Goal: Transaction & Acquisition: Obtain resource

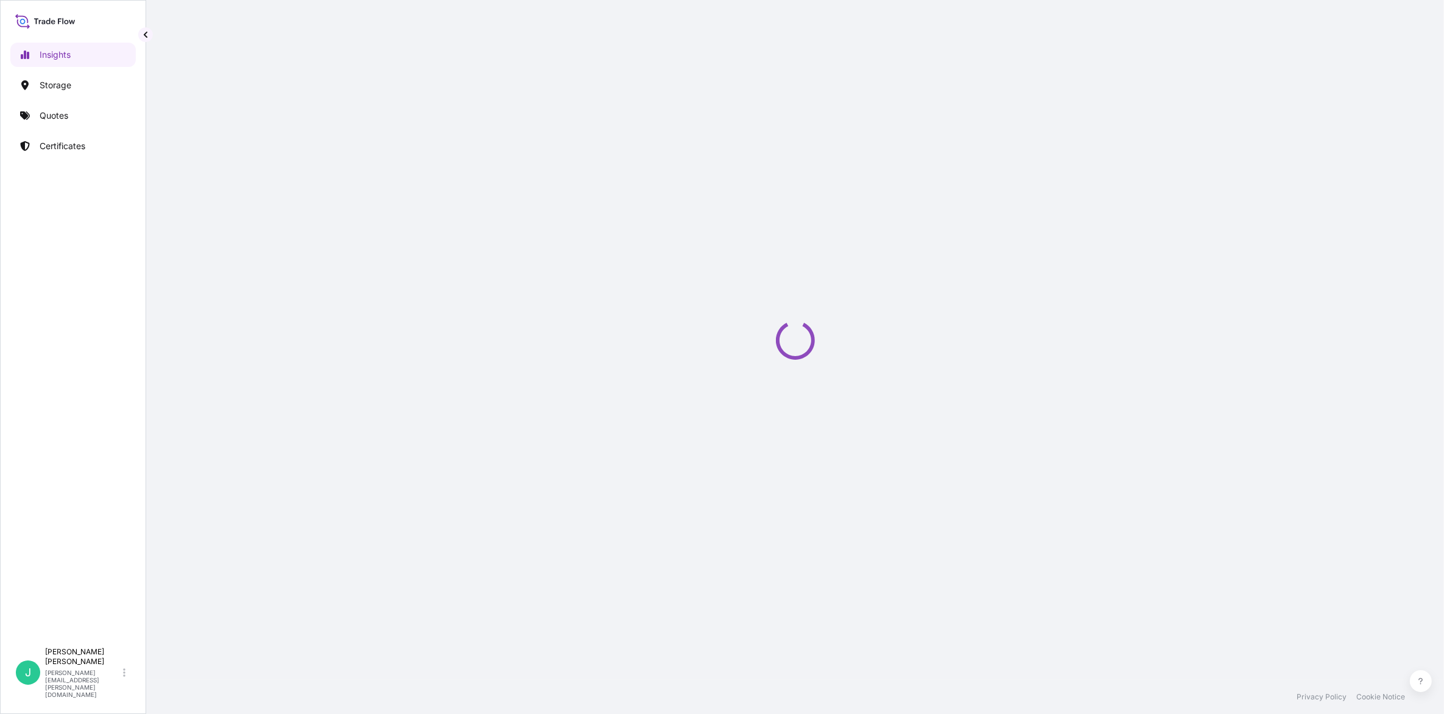
select select "2025"
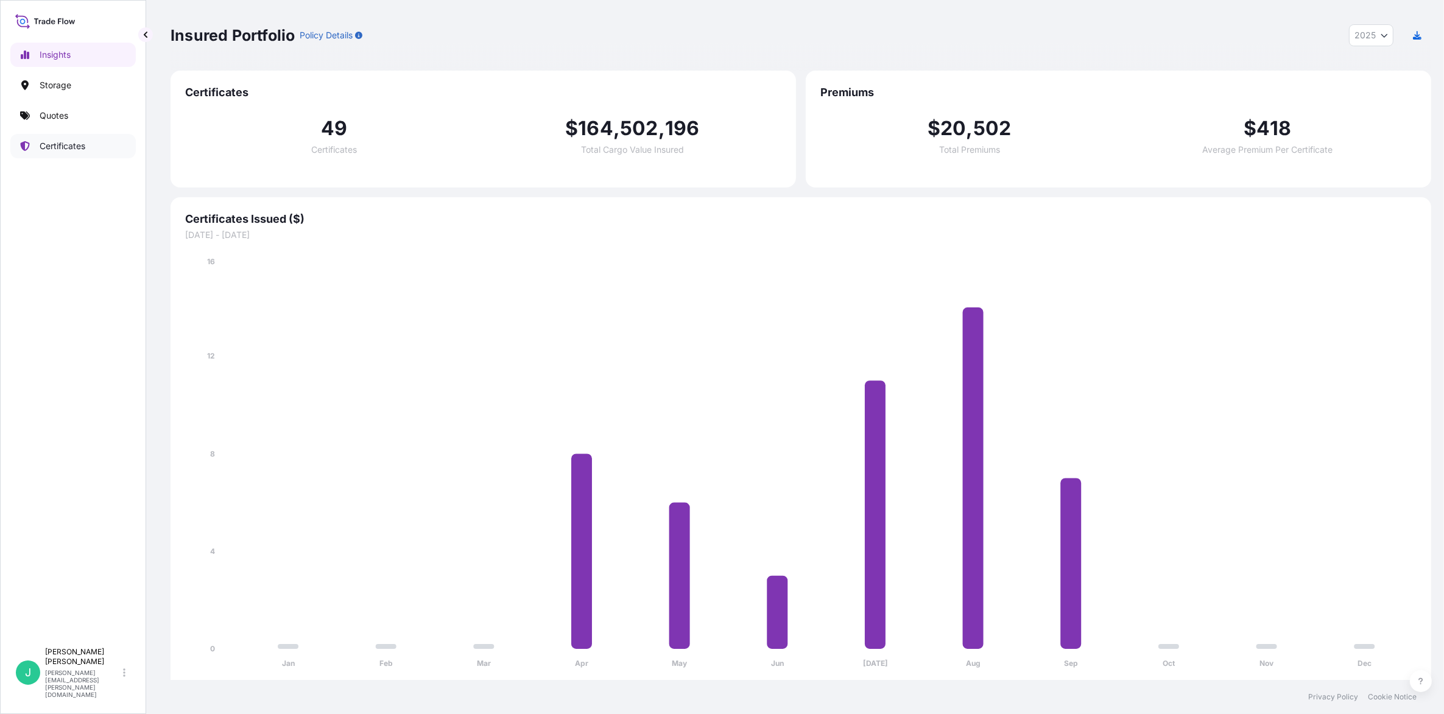
click at [60, 145] on p "Certificates" at bounding box center [63, 146] width 46 height 12
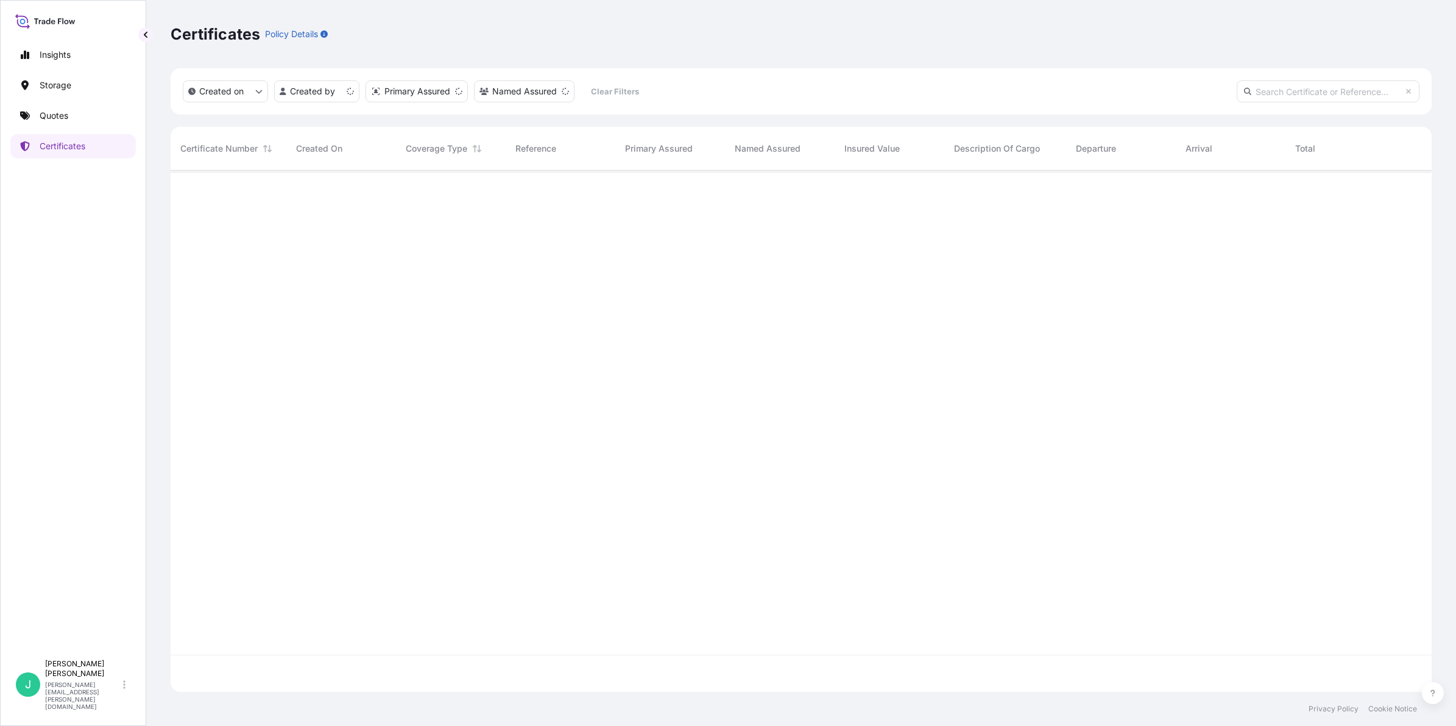
scroll to position [516, 1249]
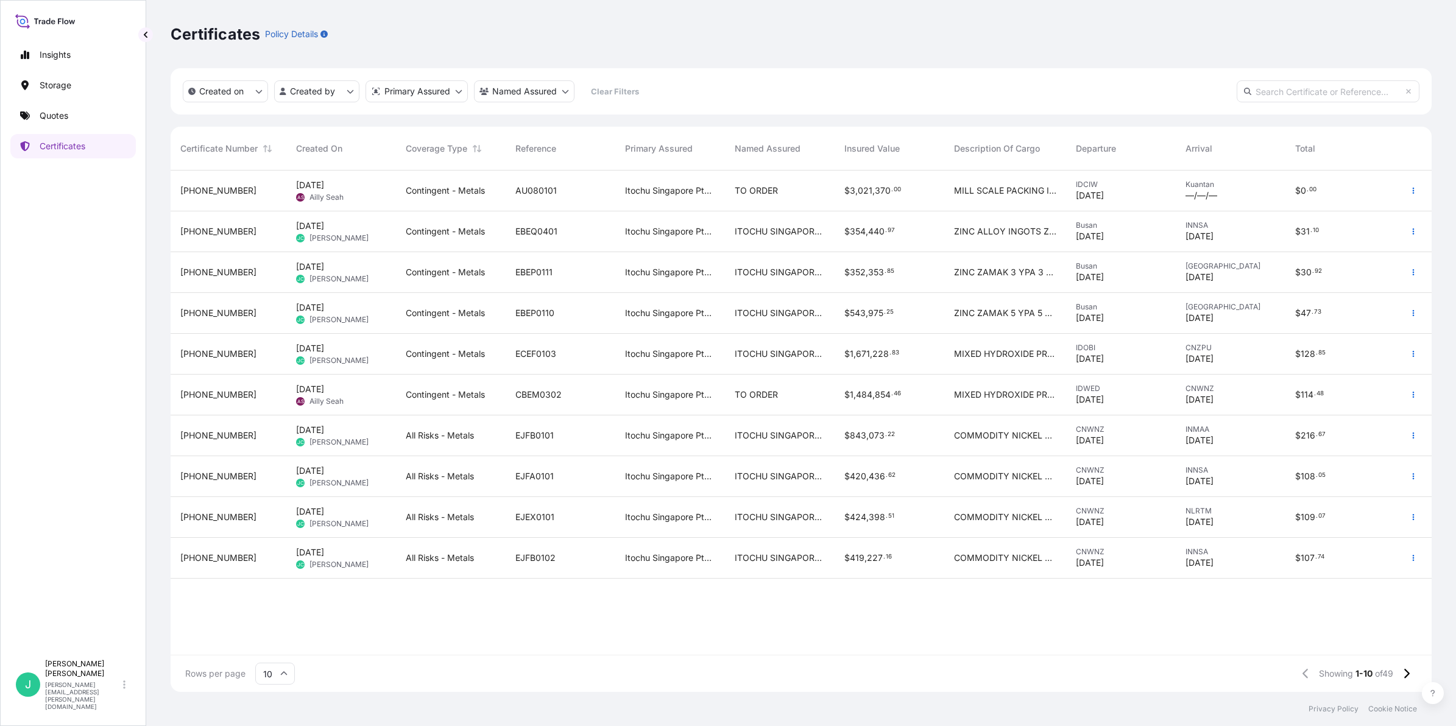
click at [342, 513] on span "9 Sep 2025 JC Joyce Chen" at bounding box center [332, 517] width 72 height 23
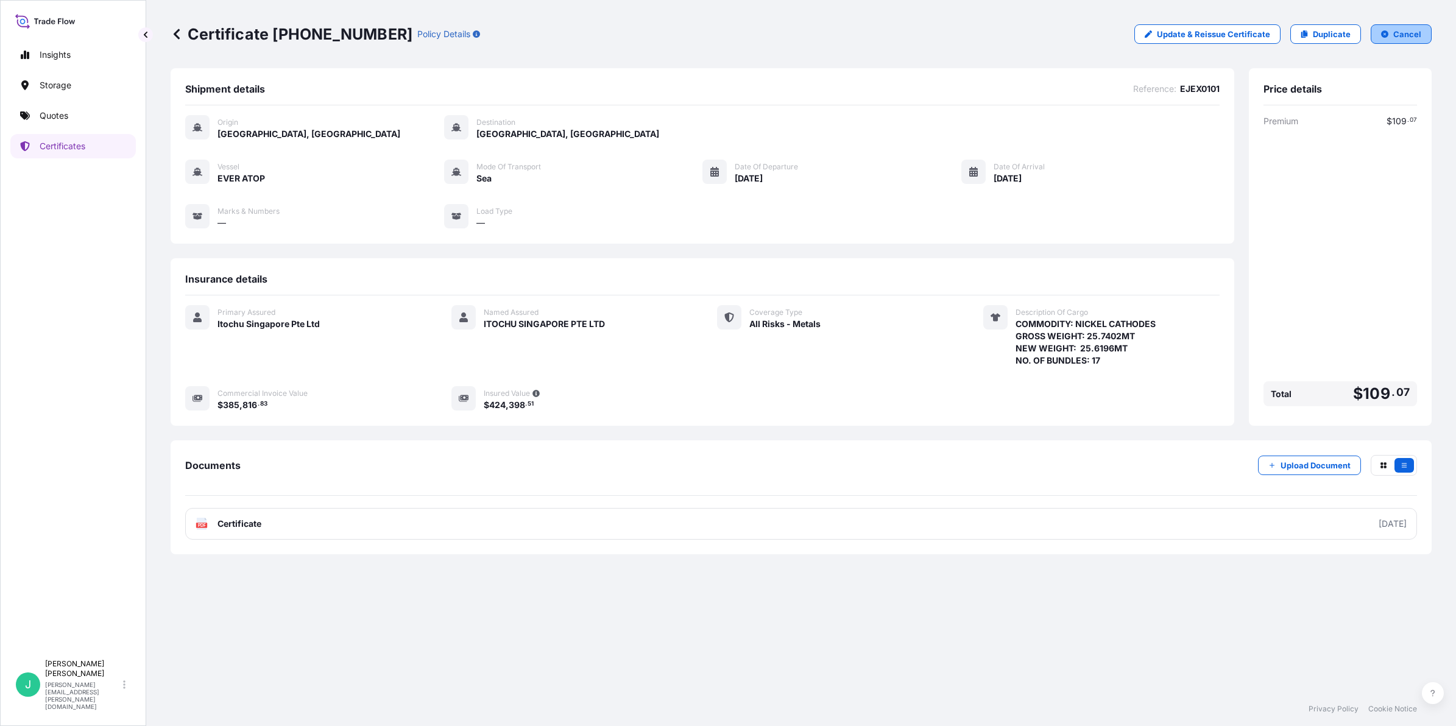
click at [1411, 28] on p "Cancel" at bounding box center [1407, 34] width 28 height 12
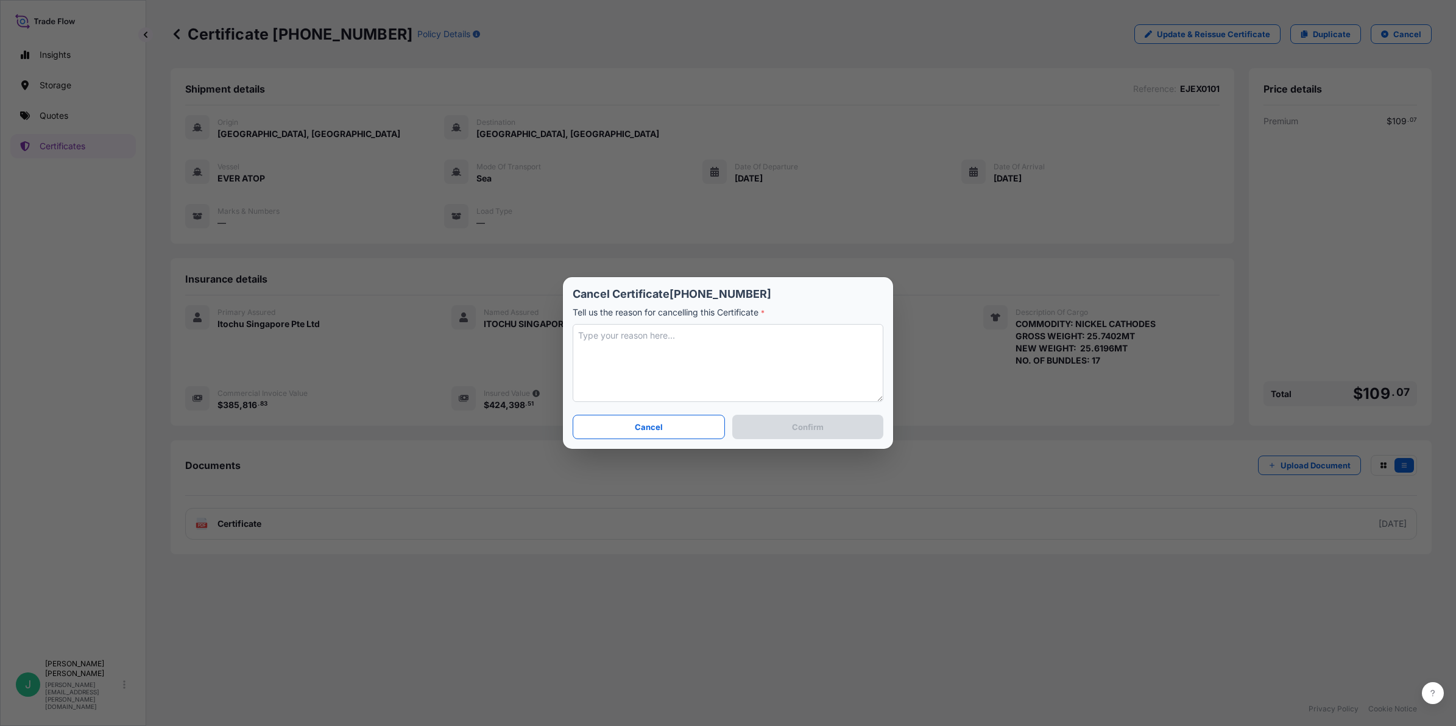
click at [656, 364] on textarea at bounding box center [728, 363] width 311 height 78
type textarea "Revise"
click at [668, 424] on button "Cancel" at bounding box center [649, 427] width 152 height 24
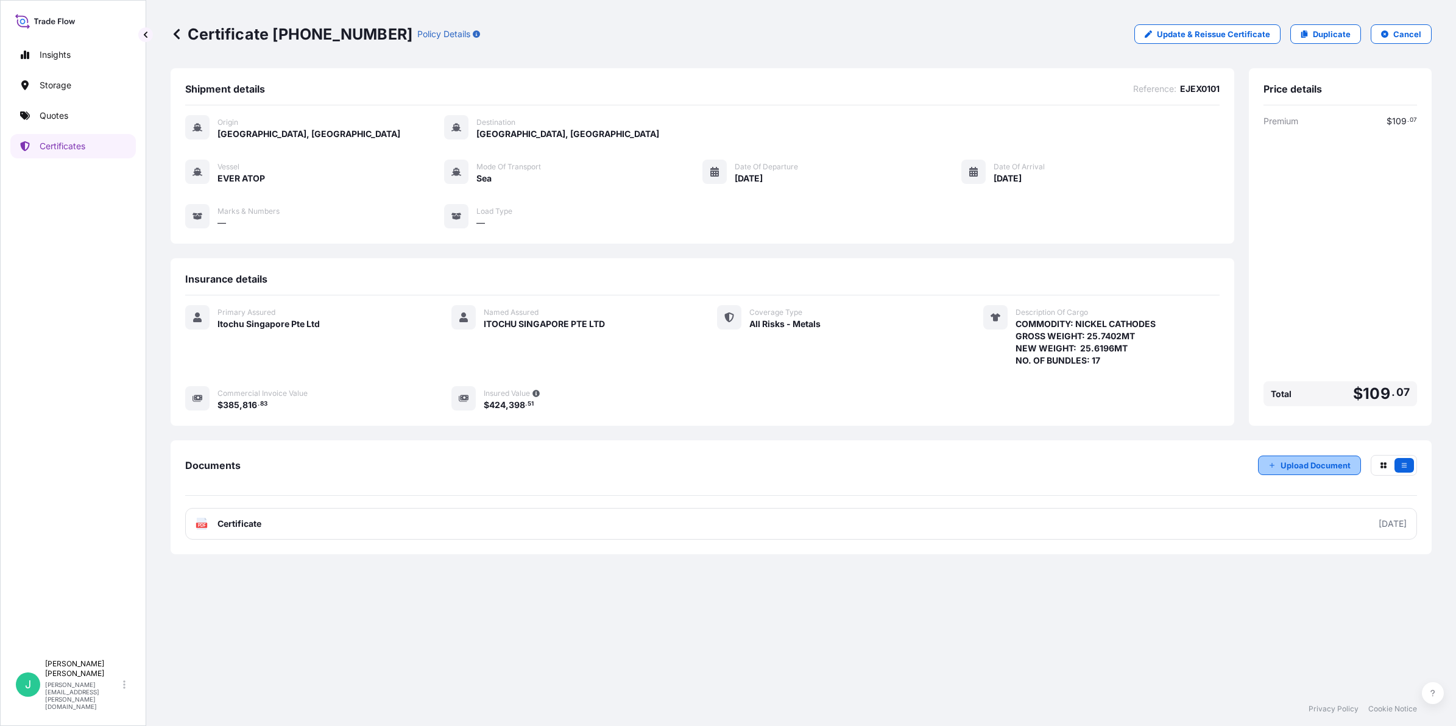
click at [1317, 466] on p "Upload Document" at bounding box center [1315, 465] width 70 height 12
click at [1191, 32] on p "Update & Reissue Certificate" at bounding box center [1213, 34] width 113 height 12
select select "Sea"
click at [1399, 28] on p "Cancel" at bounding box center [1407, 34] width 28 height 12
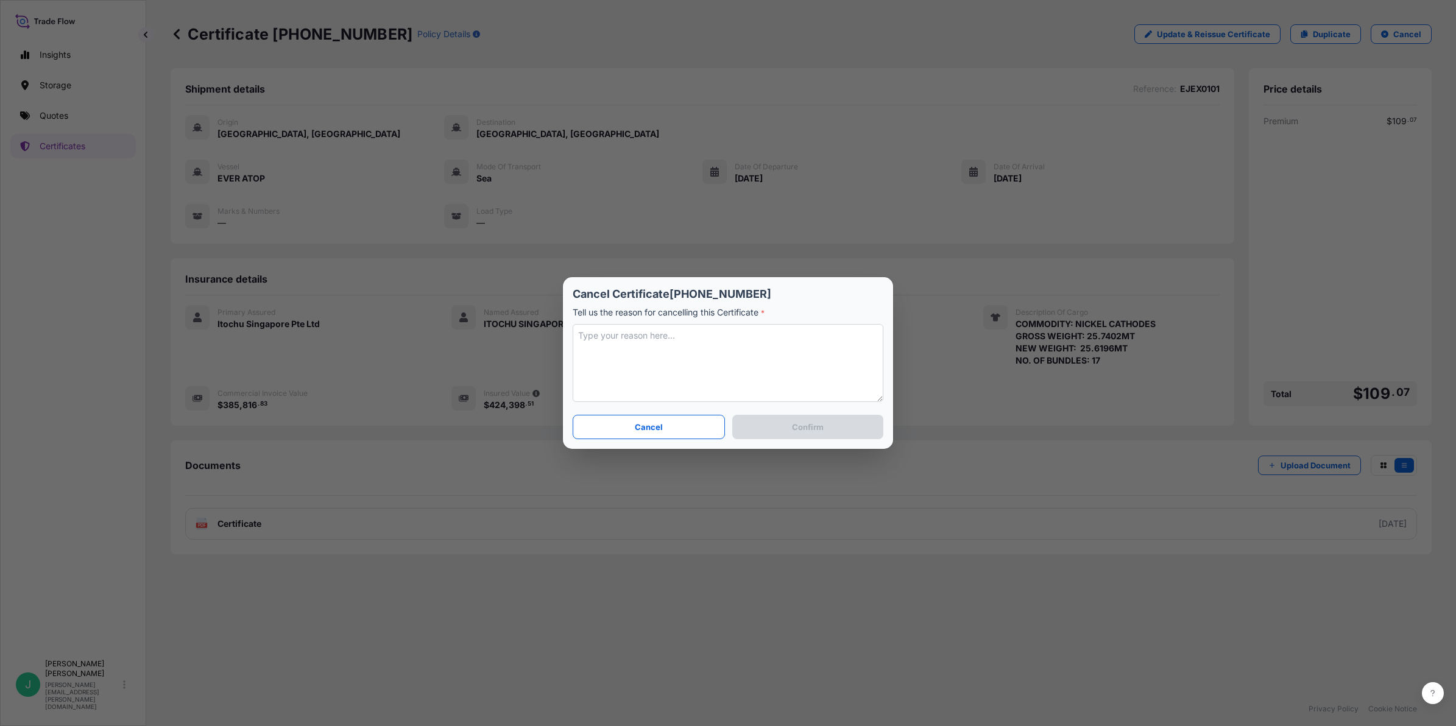
click at [735, 353] on textarea at bounding box center [728, 363] width 311 height 78
type textarea "Revise unit price"
click at [820, 432] on p "Confirm" at bounding box center [808, 427] width 32 height 12
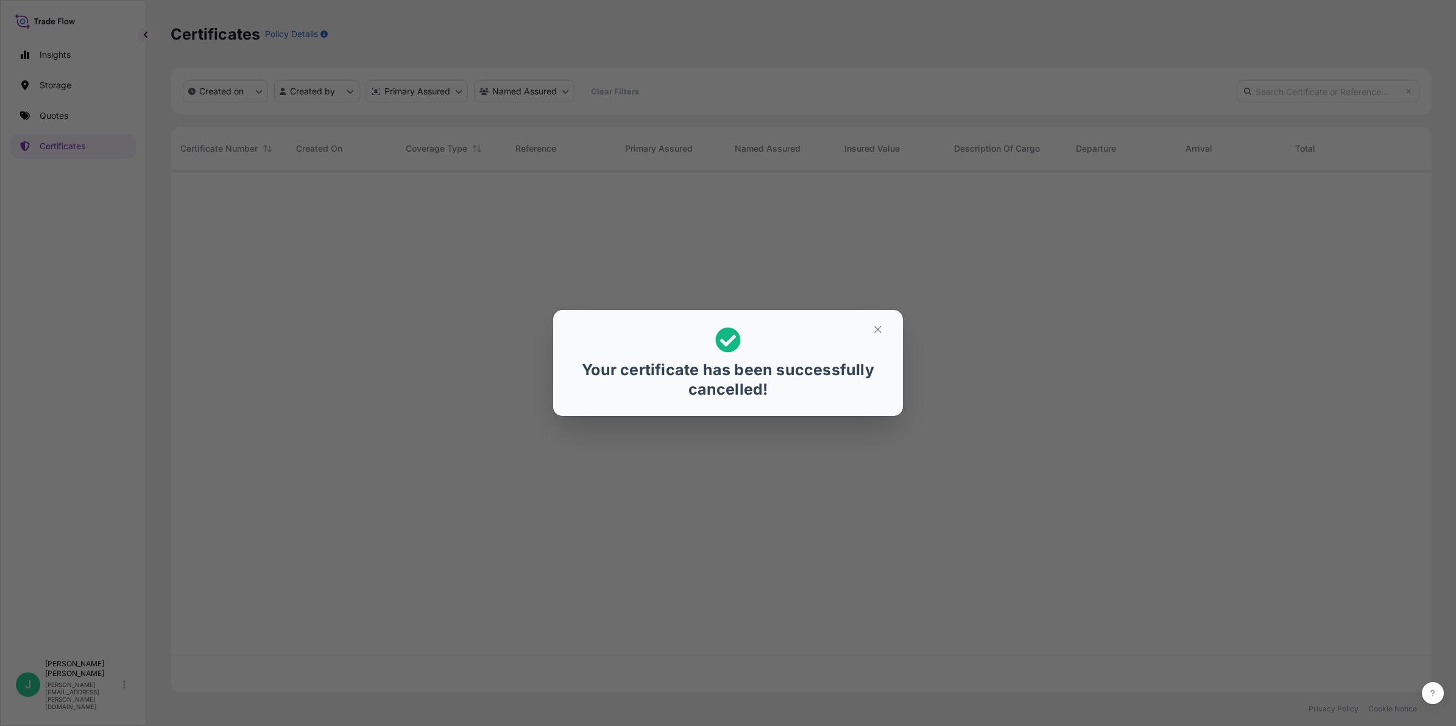
scroll to position [516, 1249]
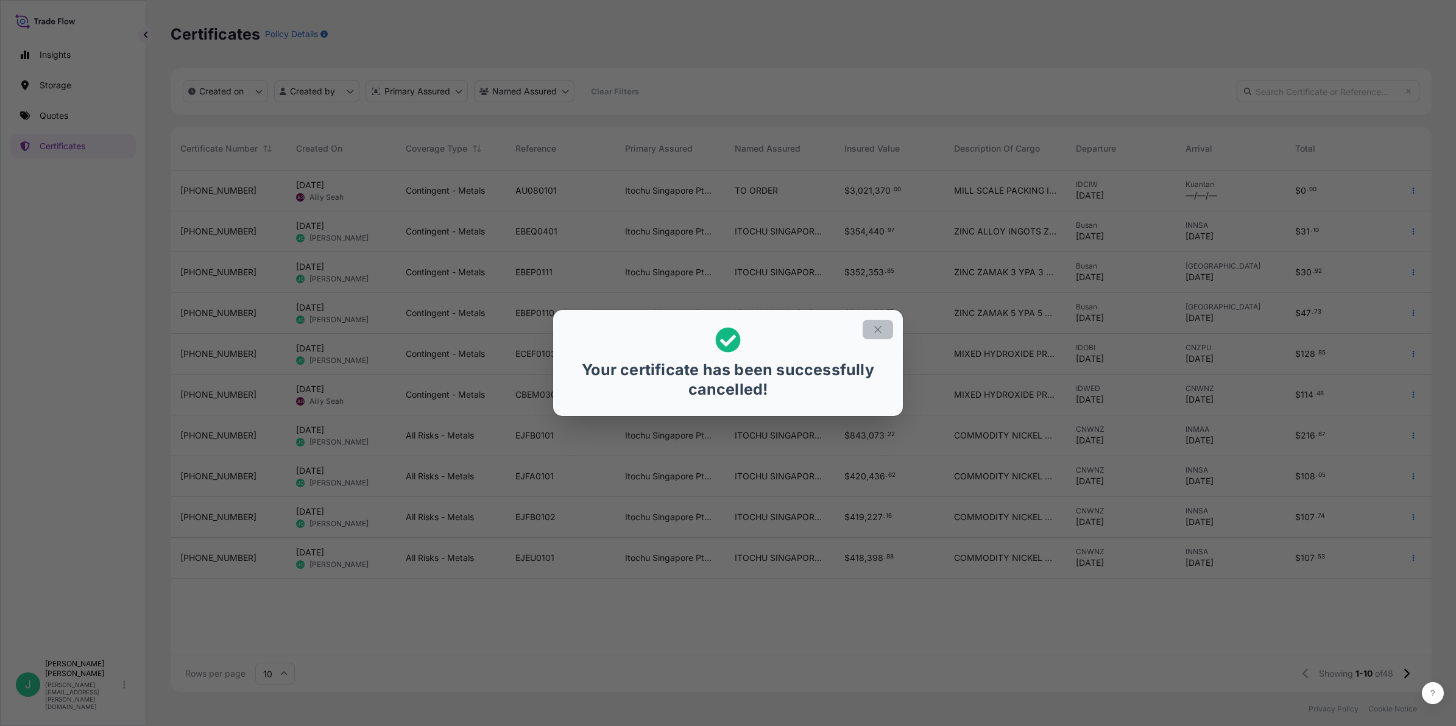
click at [876, 326] on icon "button" at bounding box center [877, 329] width 11 height 11
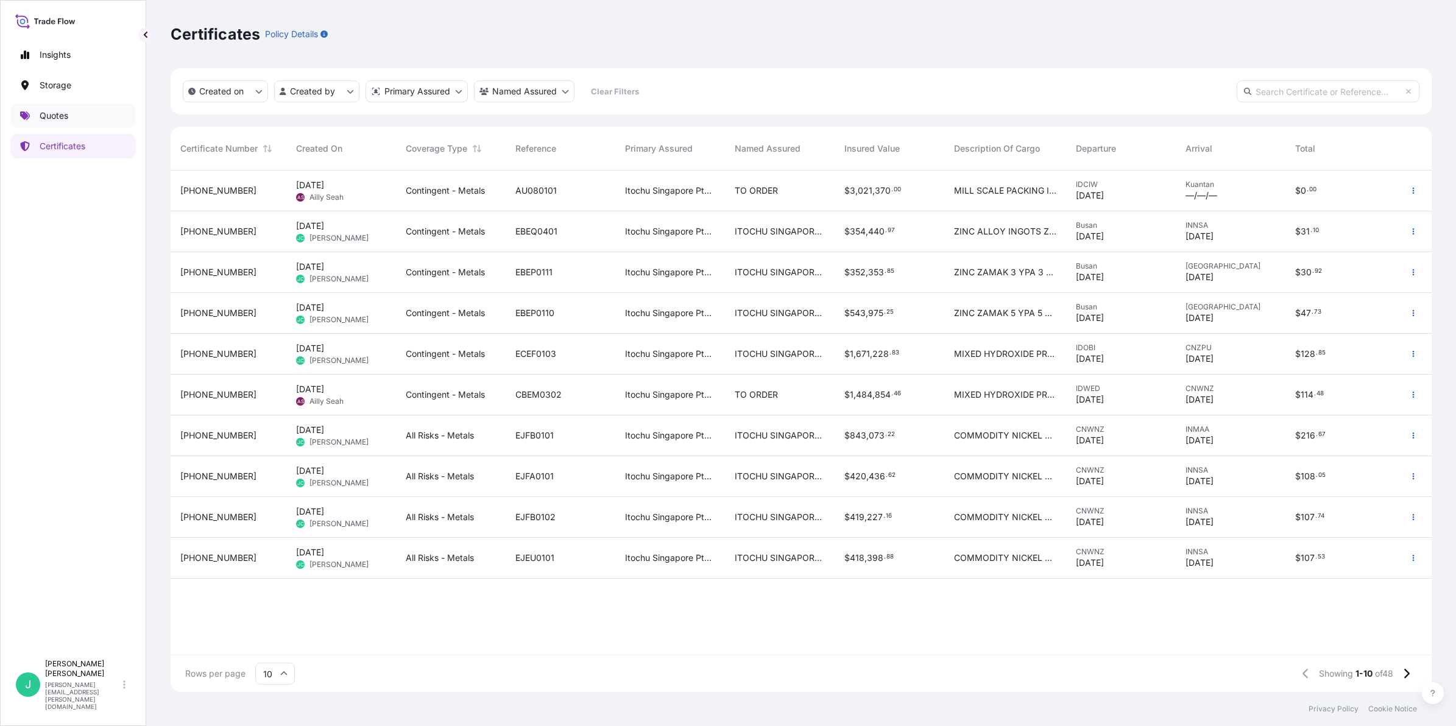
click at [54, 116] on p "Quotes" at bounding box center [54, 116] width 29 height 12
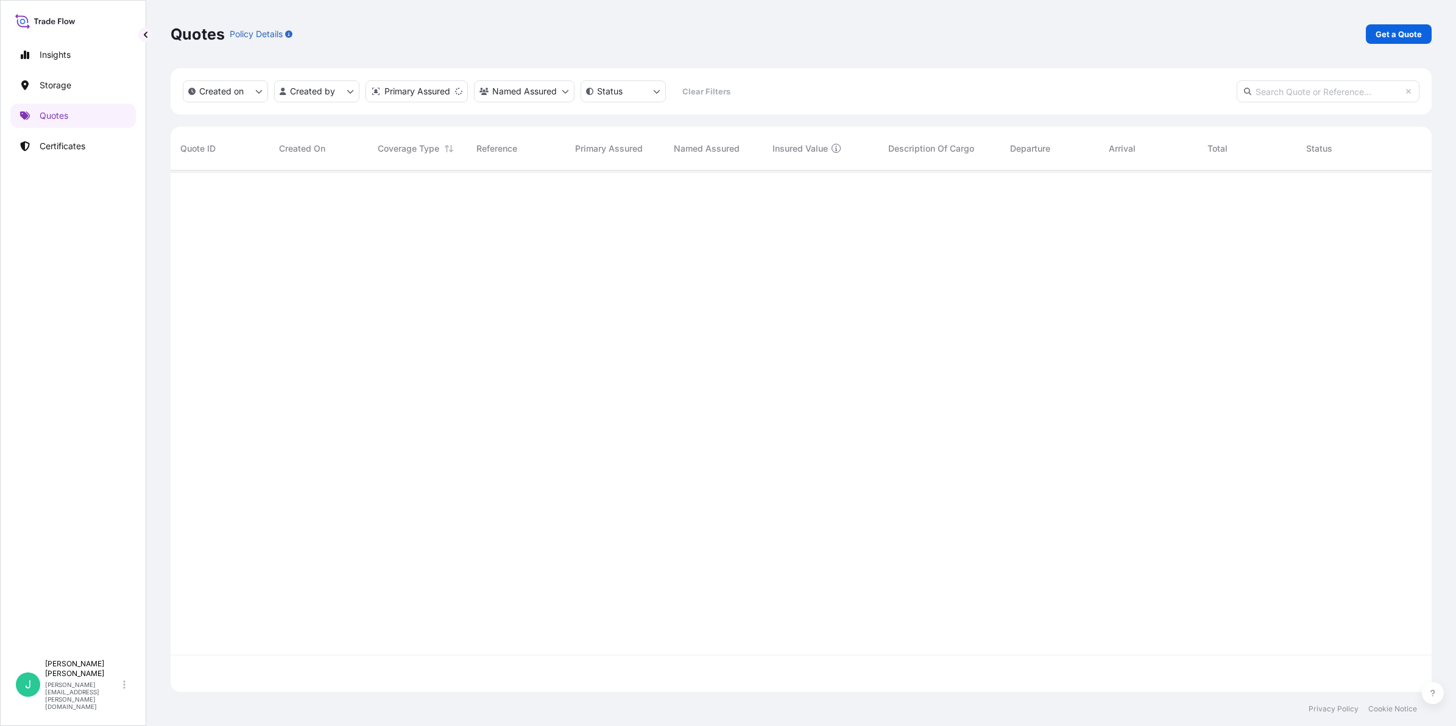
scroll to position [516, 1249]
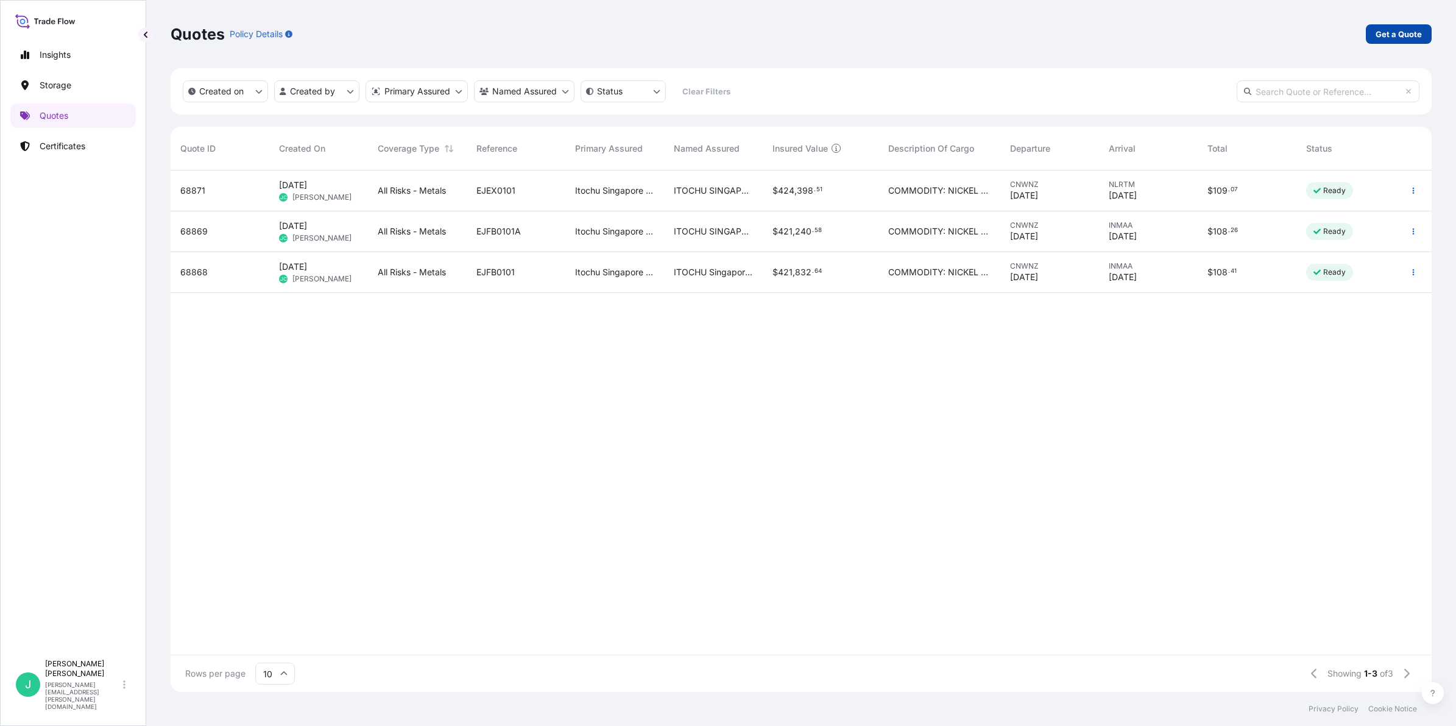
click at [1389, 37] on p "Get a Quote" at bounding box center [1398, 34] width 46 height 12
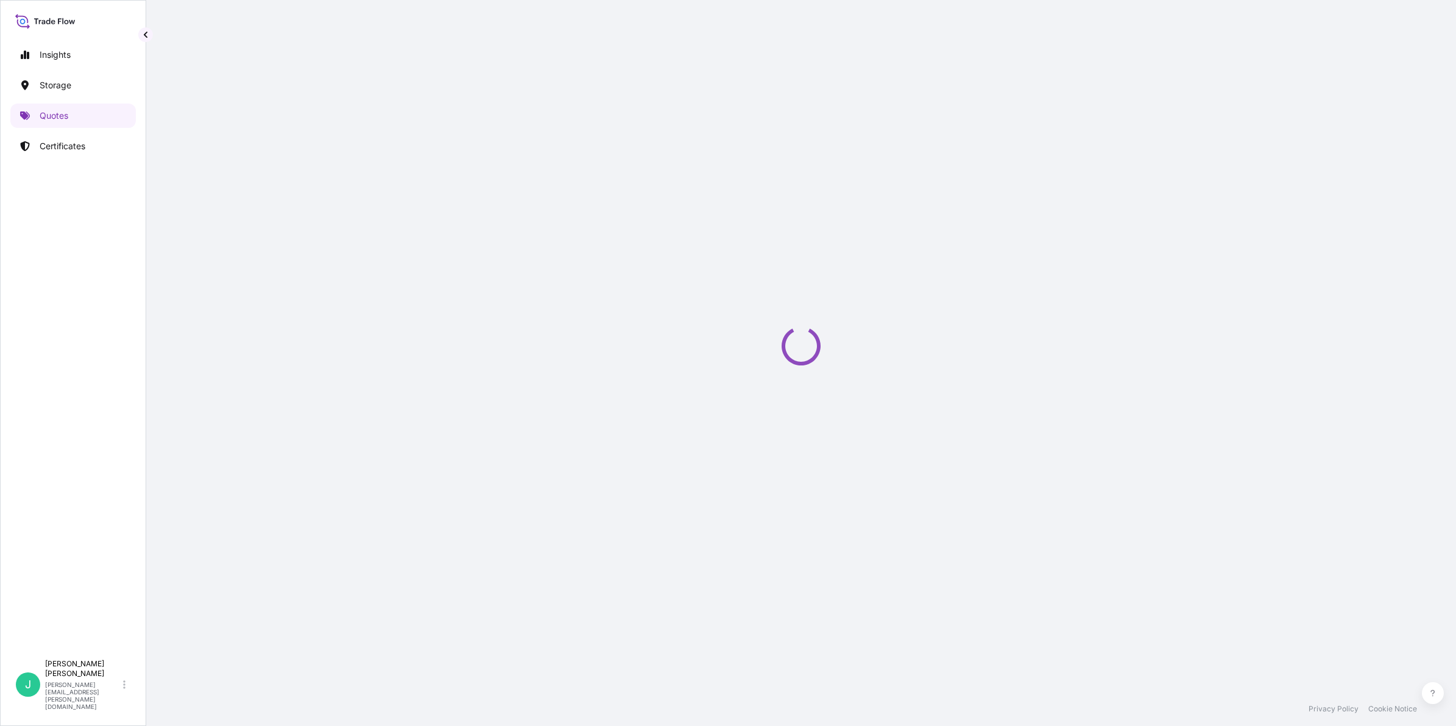
select select "Sea"
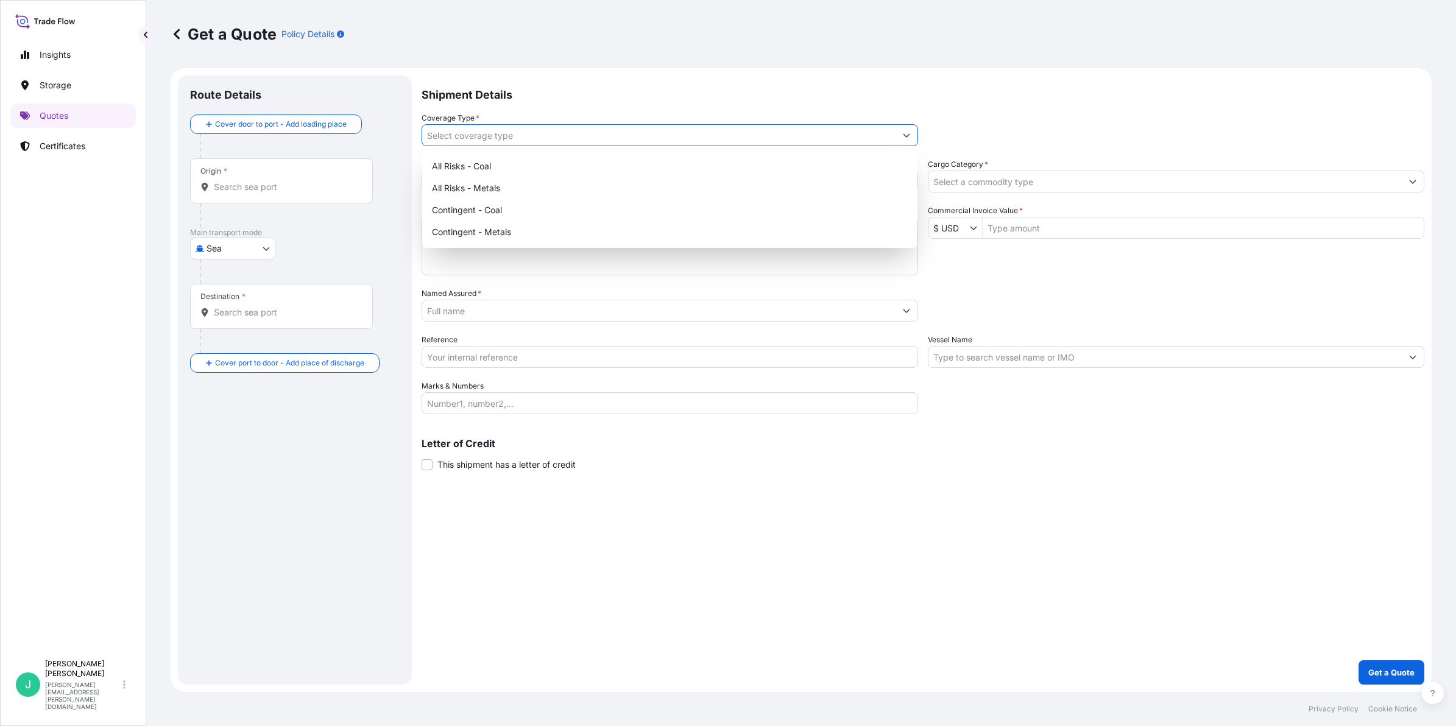
click at [472, 137] on input "Coverage Type *" at bounding box center [658, 135] width 473 height 22
click at [300, 190] on input "Origin *" at bounding box center [286, 187] width 144 height 12
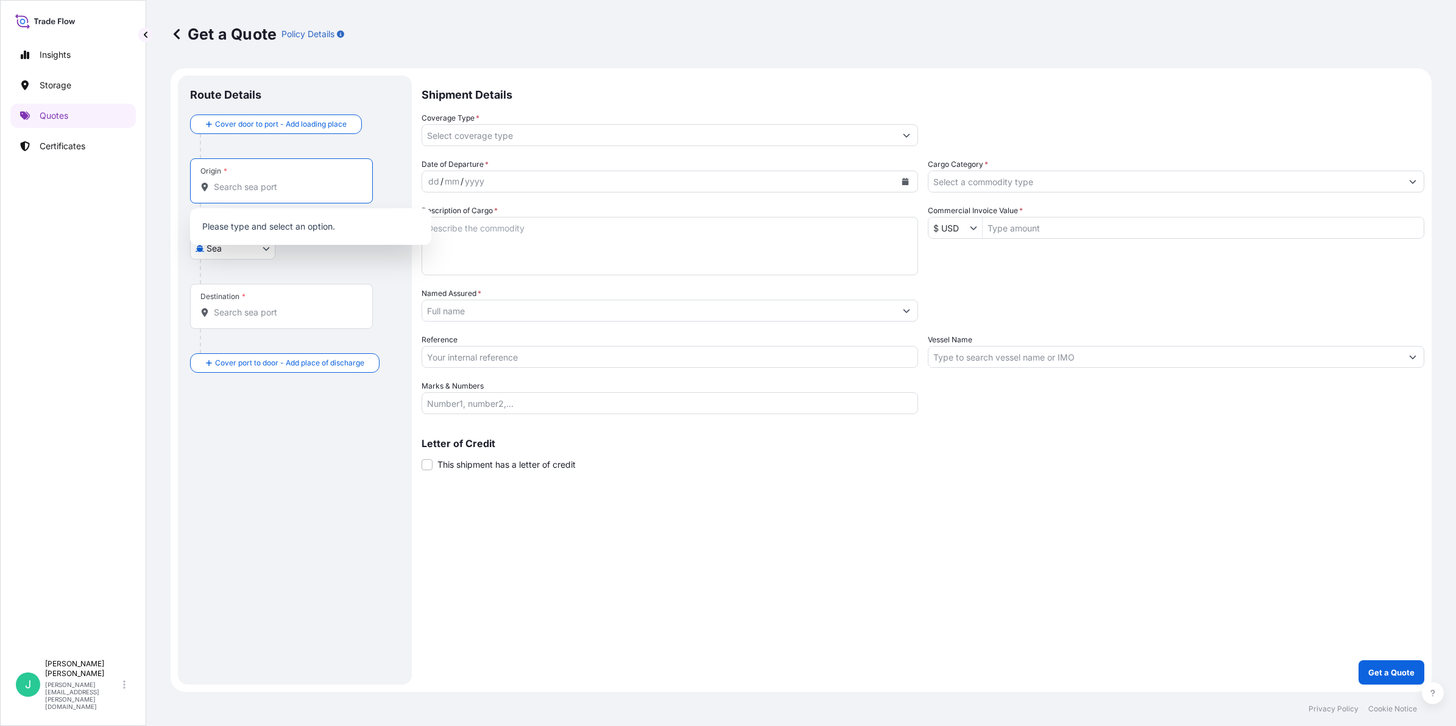
click at [278, 190] on input "Origin *" at bounding box center [286, 187] width 144 height 12
click at [271, 187] on input "Origin * Please select an origin" at bounding box center [286, 187] width 144 height 12
drag, startPoint x: 292, startPoint y: 192, endPoint x: 363, endPoint y: 192, distance: 70.7
click at [292, 192] on input "Origin * Please select an origin" at bounding box center [286, 187] width 144 height 12
click at [323, 196] on div "Origin *" at bounding box center [281, 180] width 183 height 45
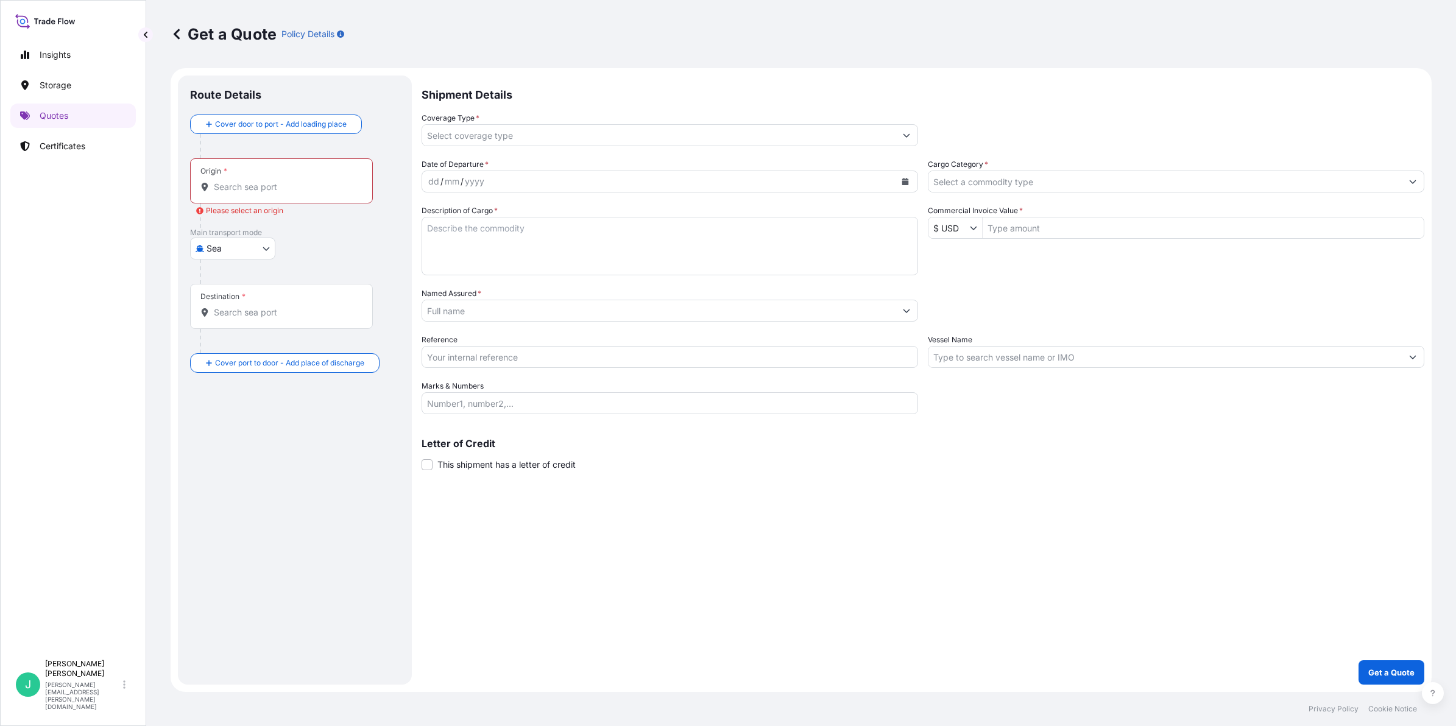
click at [323, 193] on input "Origin * Please select an origin" at bounding box center [286, 187] width 144 height 12
click at [288, 181] on input "Origin * Please select an origin" at bounding box center [286, 187] width 144 height 12
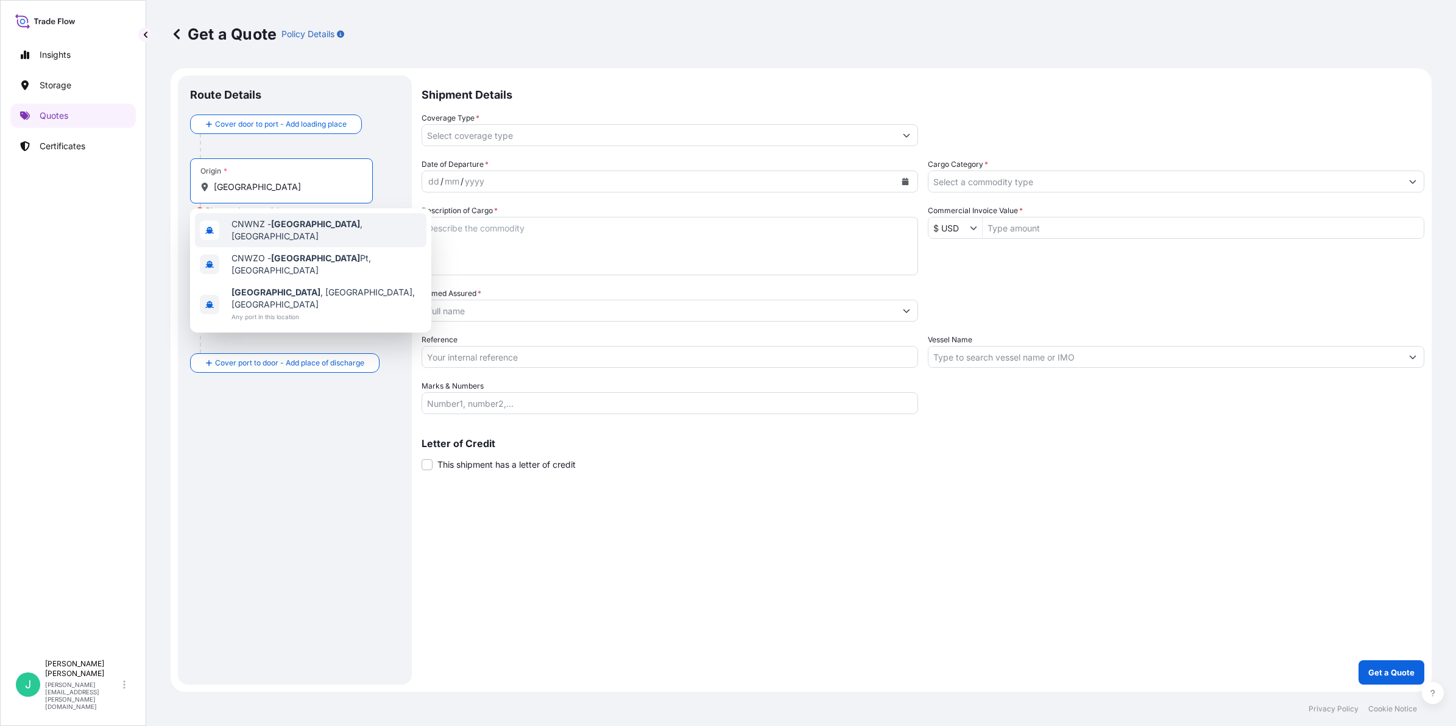
click at [334, 232] on span "CNWNZ - Wenzhou , China" at bounding box center [326, 230] width 190 height 24
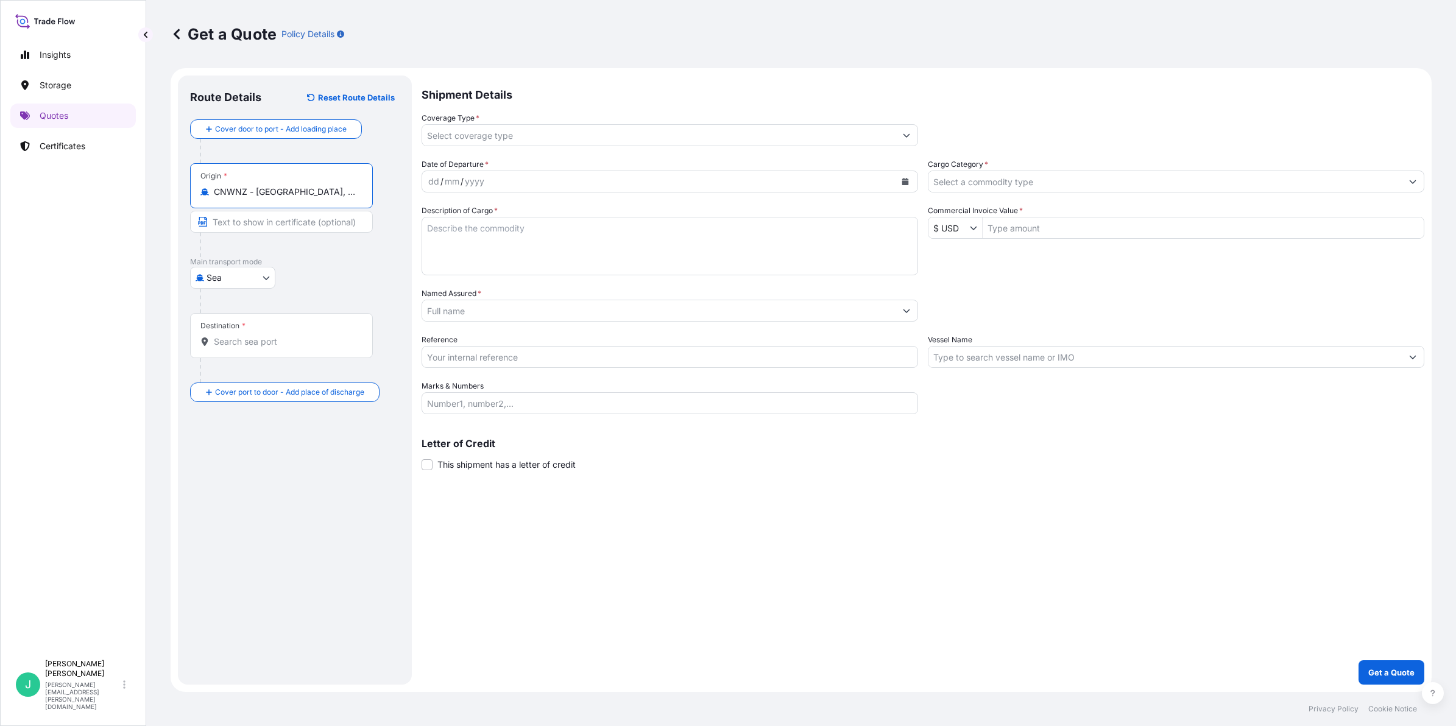
click at [294, 196] on input "CNWNZ - Wenzhou, China" at bounding box center [286, 192] width 144 height 12
drag, startPoint x: 337, startPoint y: 198, endPoint x: 187, endPoint y: 190, distance: 150.0
click at [187, 190] on div "Route Details Reset Route Details Cover door to port - Add loading place Place …" at bounding box center [295, 380] width 234 height 609
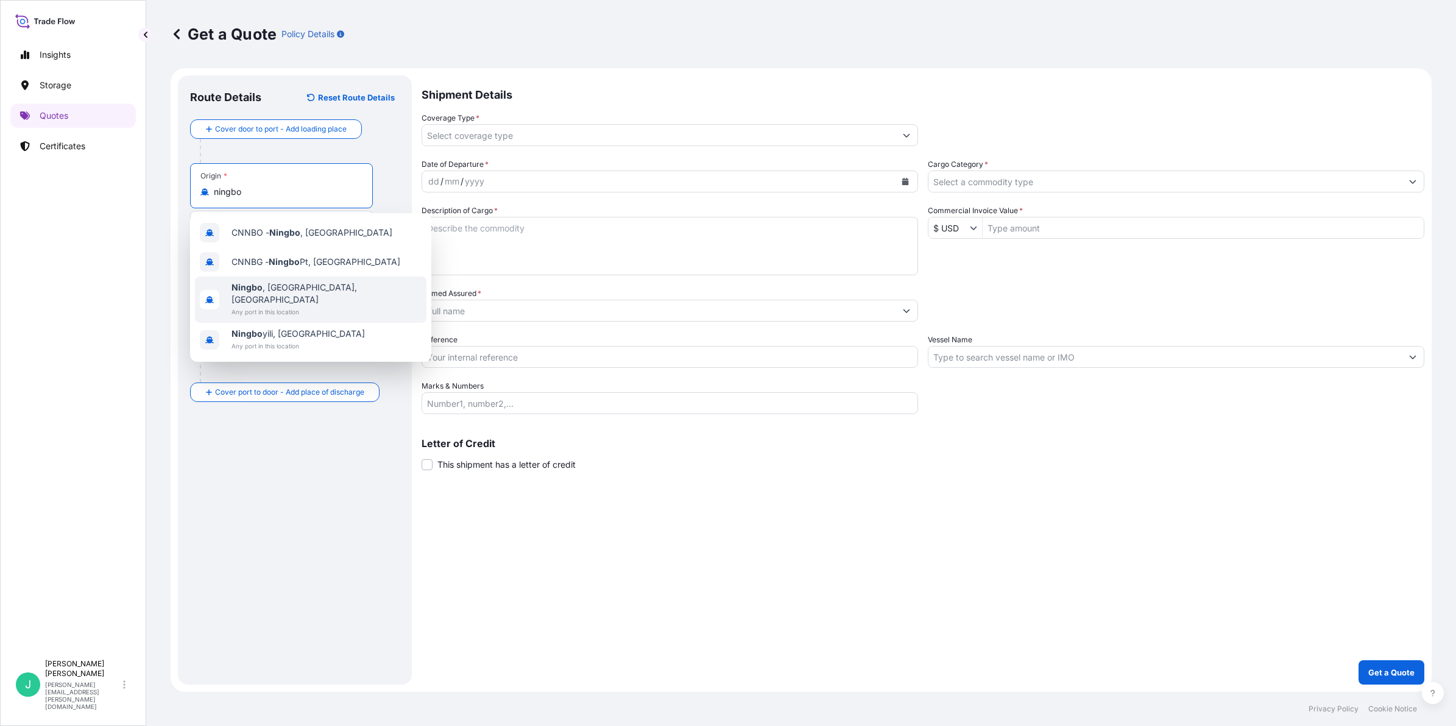
click at [297, 292] on span "Ningbo , Zhejiang, China" at bounding box center [326, 293] width 190 height 24
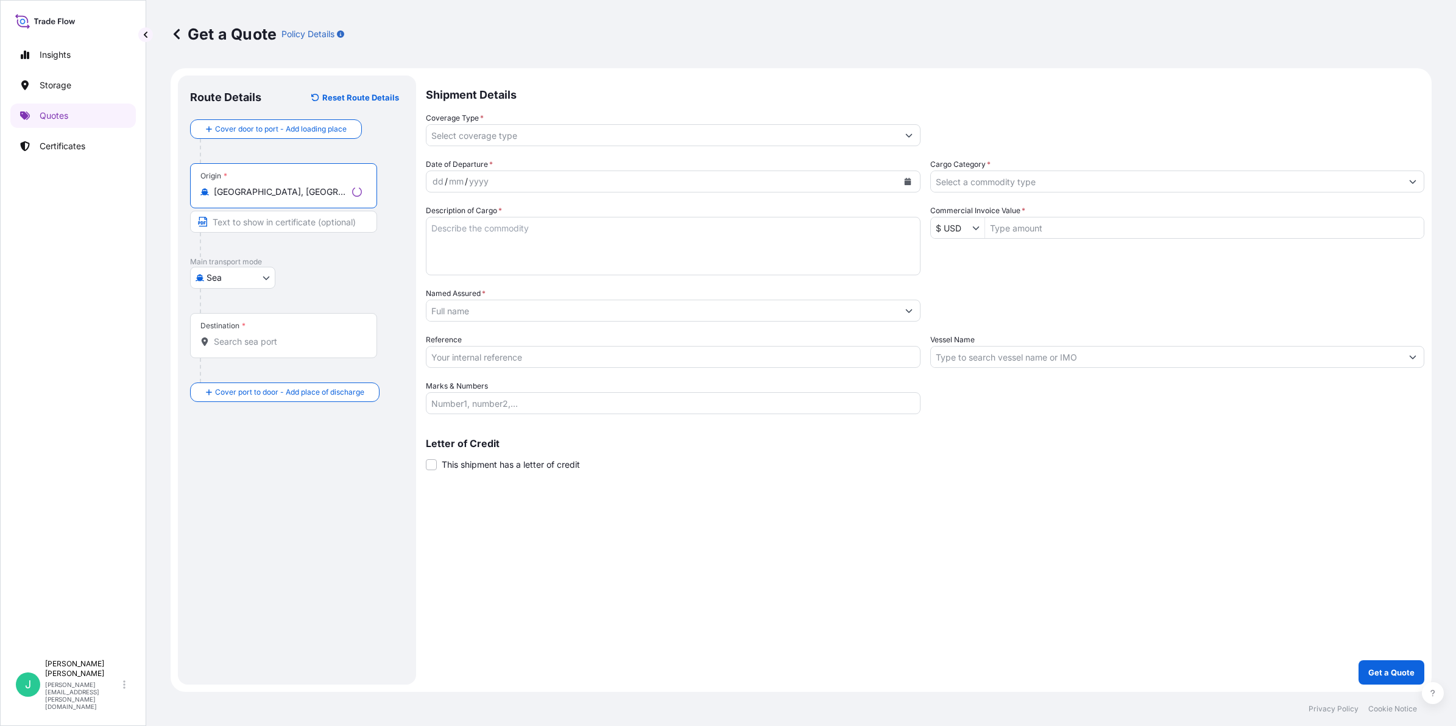
type input "[GEOGRAPHIC_DATA], [GEOGRAPHIC_DATA], [GEOGRAPHIC_DATA]"
click at [253, 227] on input "Text to appear on certificate" at bounding box center [283, 222] width 187 height 22
type input "[GEOGRAPHIC_DATA], [GEOGRAPHIC_DATA]"
click at [262, 339] on input "Destination *" at bounding box center [286, 342] width 144 height 12
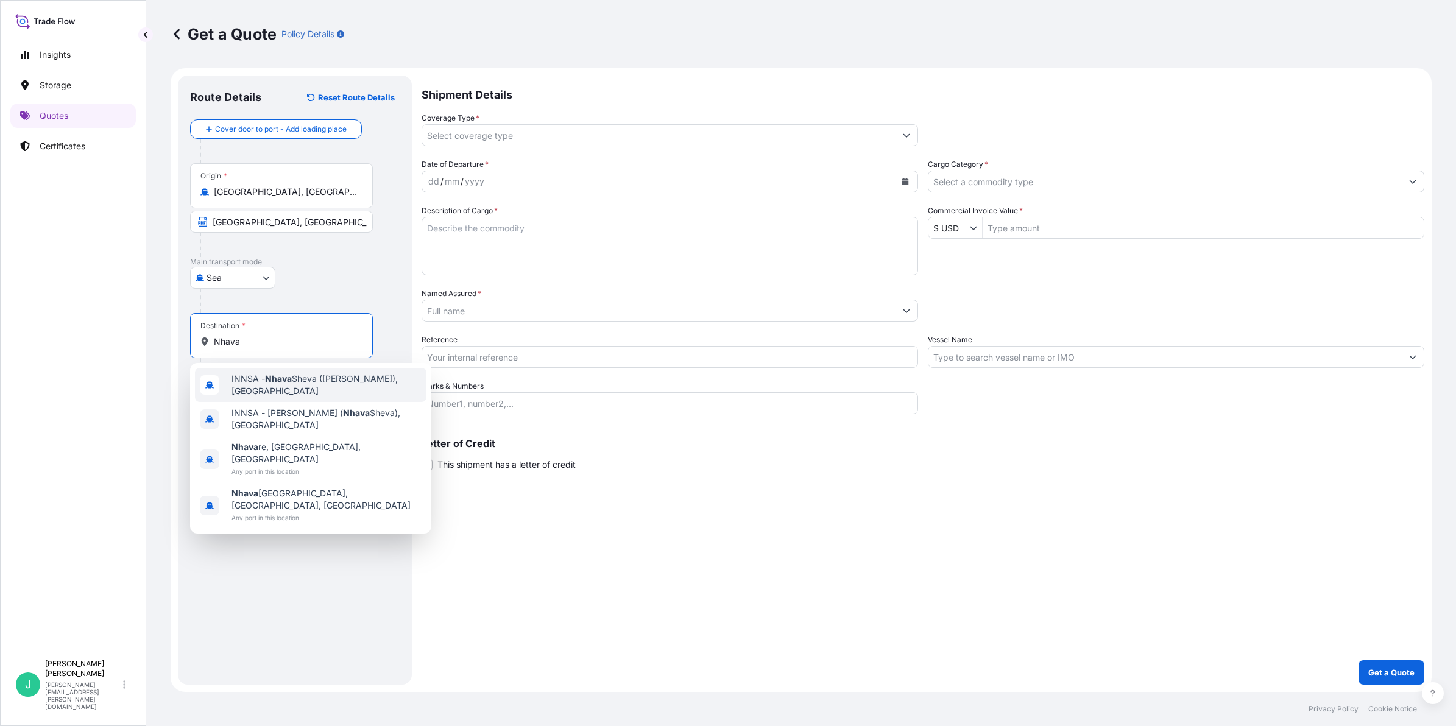
click at [296, 395] on span "INNSA - Nhava Sheva (Jawaharlal Nehru), India" at bounding box center [326, 385] width 190 height 24
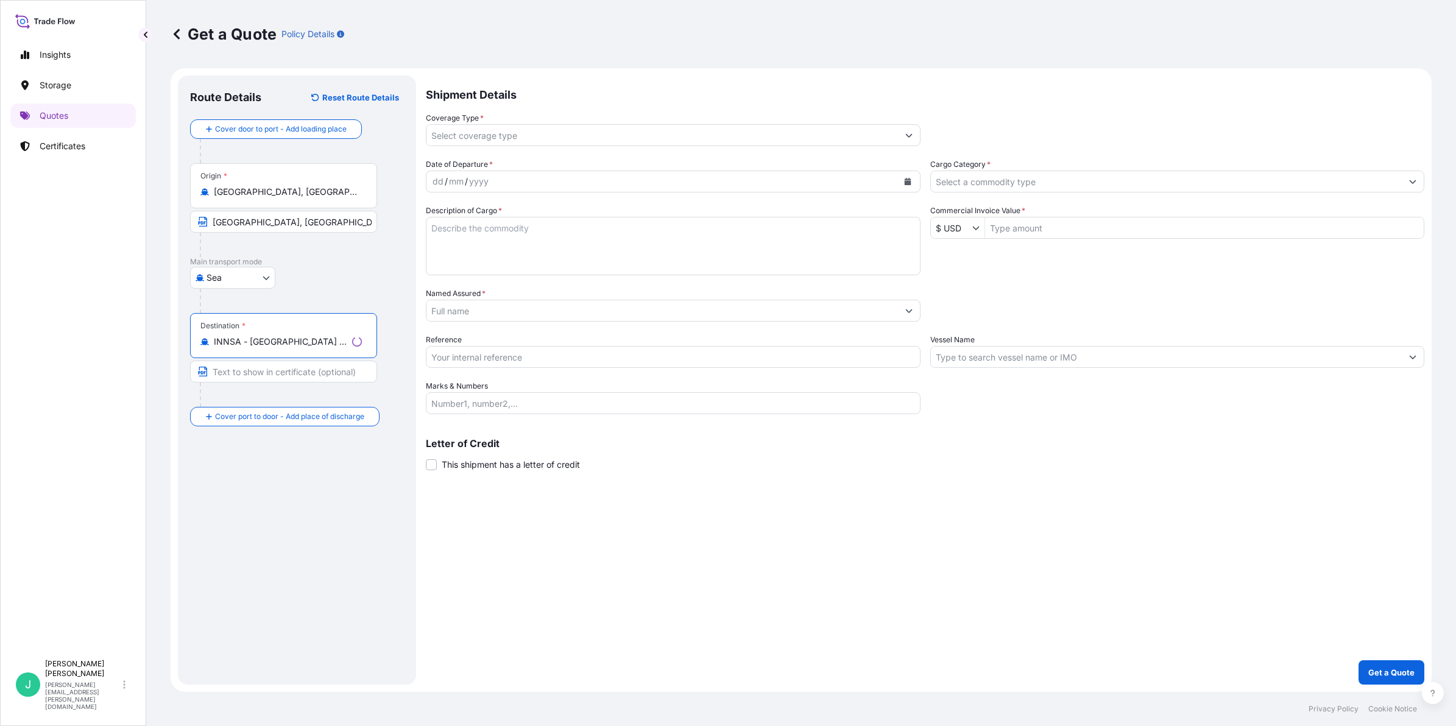
type input "INNSA - Nhava Sheva (Jawaharlal Nehru), India"
click at [288, 372] on input "Text to appear on certificate" at bounding box center [283, 372] width 187 height 22
type input "NHAVA SHEVA, [GEOGRAPHIC_DATA]"
click at [291, 231] on input "[GEOGRAPHIC_DATA], [GEOGRAPHIC_DATA]" at bounding box center [281, 222] width 183 height 22
drag, startPoint x: 300, startPoint y: 225, endPoint x: 201, endPoint y: 224, distance: 99.3
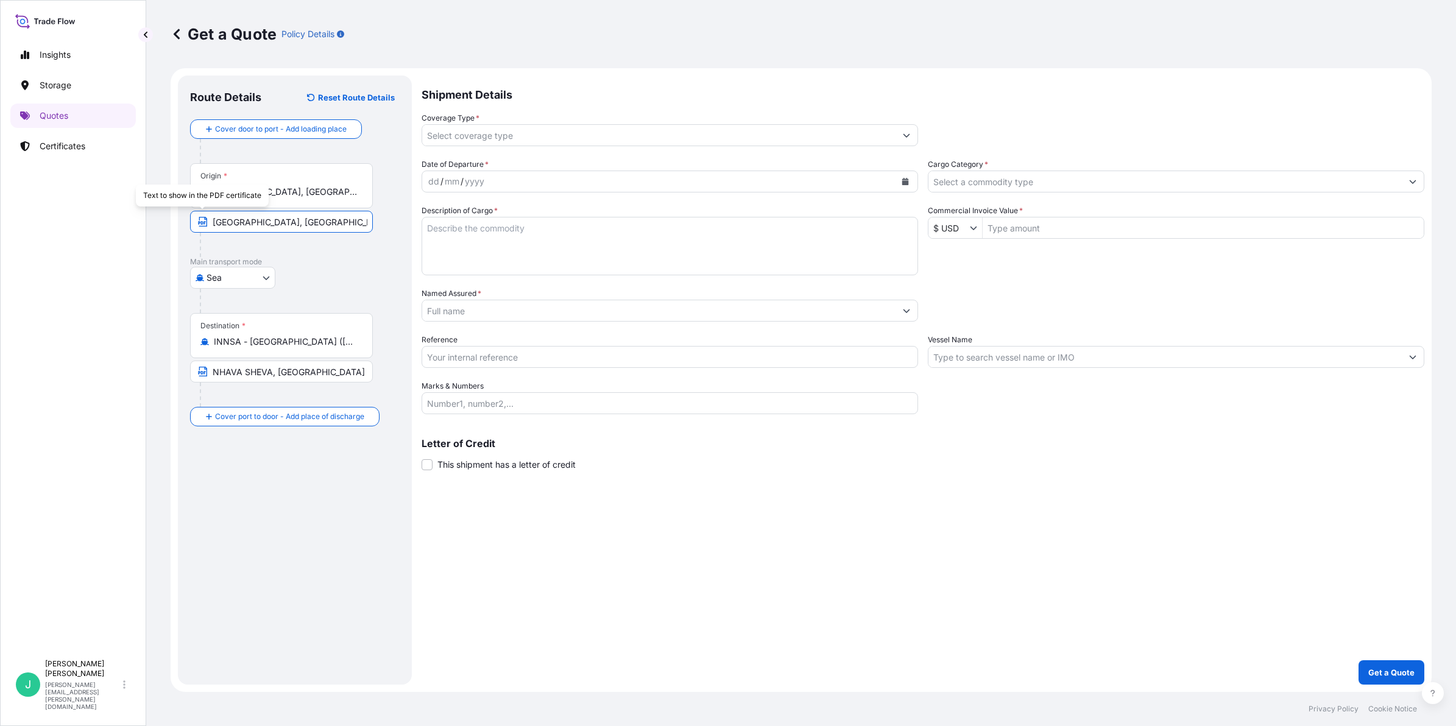
click at [201, 224] on span "[GEOGRAPHIC_DATA], [GEOGRAPHIC_DATA]" at bounding box center [281, 222] width 183 height 22
type input "NINGBO, [GEOGRAPHIC_DATA]"
click at [484, 132] on input "Coverage Type *" at bounding box center [658, 135] width 473 height 22
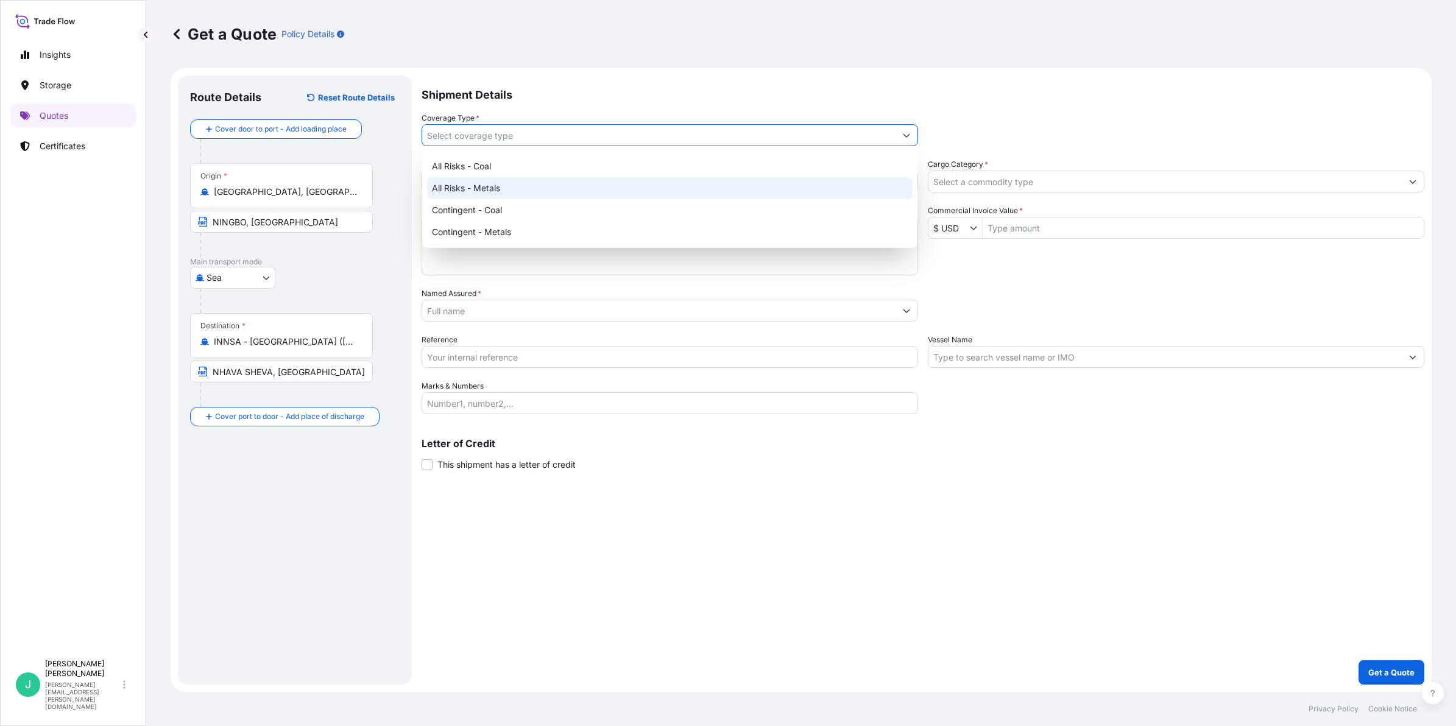
click at [527, 193] on div "All Risks - Metals" at bounding box center [669, 188] width 485 height 22
type input "All Risks - Metals"
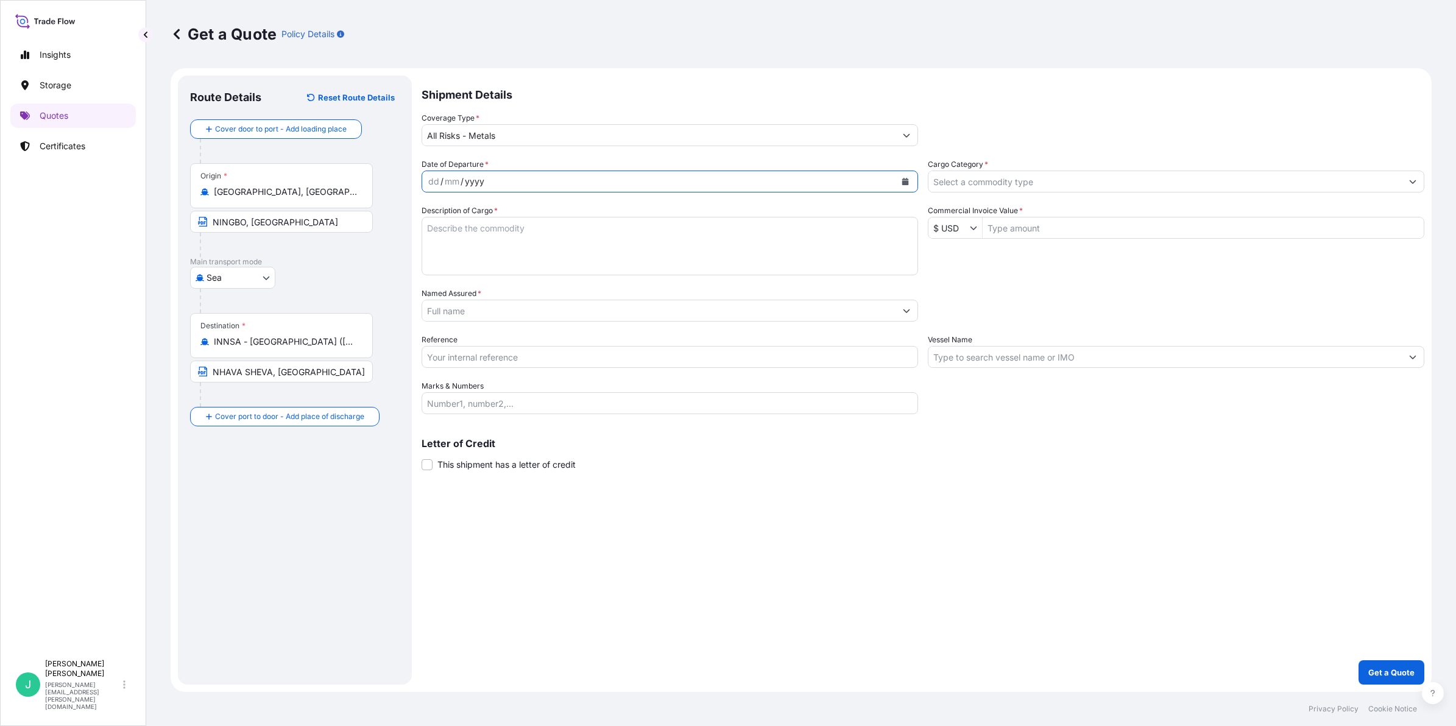
click at [467, 175] on div "yyyy" at bounding box center [474, 181] width 22 height 15
click at [431, 180] on div "dd" at bounding box center [433, 181] width 13 height 15
click at [454, 181] on div "mm" at bounding box center [450, 181] width 17 height 15
click at [546, 241] on textarea "Description of Cargo *" at bounding box center [669, 246] width 496 height 58
drag, startPoint x: 454, startPoint y: 241, endPoint x: 836, endPoint y: 241, distance: 381.9
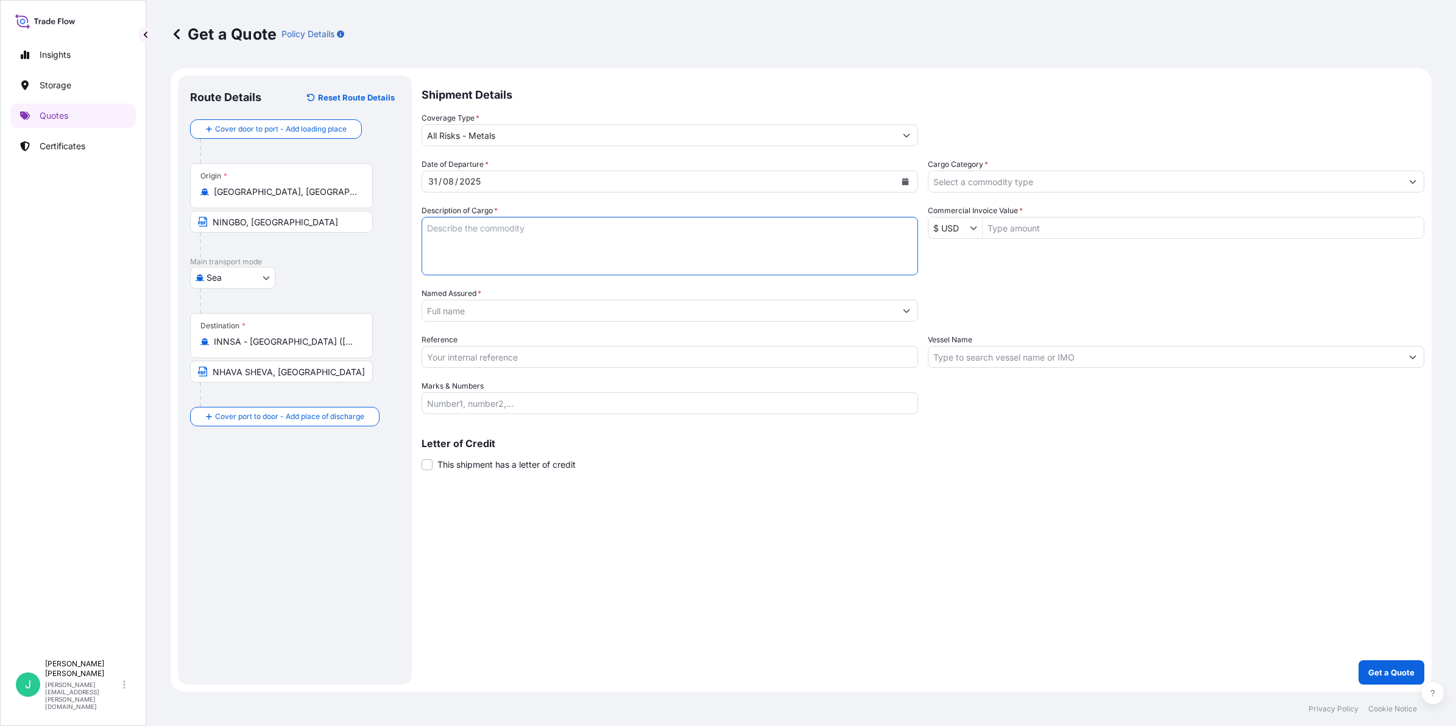
click at [454, 241] on textarea "Description of Cargo *" at bounding box center [669, 246] width 496 height 58
paste textarea "COMMODITY: NICKEL CATHODES GROSS WEIGHT: 25.6666MT NEW WEIGHT: 25.5449MT NO. OF…"
drag, startPoint x: 564, startPoint y: 234, endPoint x: 531, endPoint y: 241, distance: 33.4
click at [564, 234] on textarea "COMMODITY: NICKEL CATHODES GROSS WEIGHT: 25.6666MT NEW WEIGHT: 25.5449MT NO. OF…" at bounding box center [669, 246] width 496 height 58
drag, startPoint x: 512, startPoint y: 241, endPoint x: 520, endPoint y: 241, distance: 7.3
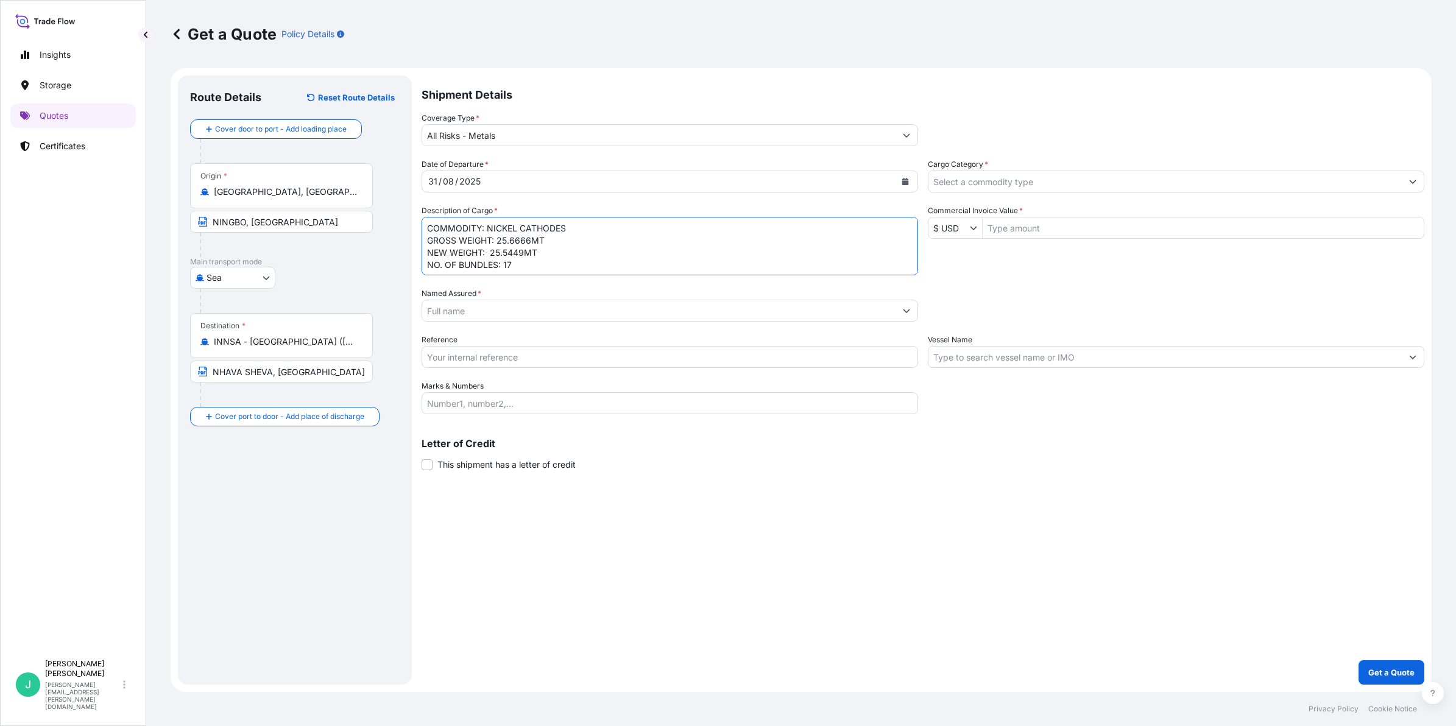
click at [520, 241] on textarea "COMMODITY: NICKEL CATHODES GROSS WEIGHT: 25.6666MT NEW WEIGHT: 25.5449MT NO. OF…" at bounding box center [669, 246] width 496 height 58
drag, startPoint x: 510, startPoint y: 241, endPoint x: 611, endPoint y: 391, distance: 180.9
click at [530, 238] on textarea "COMMODITY: NICKEL CATHODES GROSS WEIGHT: 25.6666MT NEW WEIGHT: 25.5449MT NO. OF…" at bounding box center [669, 246] width 496 height 58
click at [506, 254] on textarea "COMMODITY: NICKEL CATHODES GROSS WEIGHT: 25.7402MT NEW WEIGHT: 25.5449MT NO. OF…" at bounding box center [669, 246] width 496 height 58
click at [507, 253] on textarea "COMMODITY: NICKEL CATHODES GROSS WEIGHT: 25.7402MT NEW WEIGHT: 25.5449MT NO. OF…" at bounding box center [669, 246] width 496 height 58
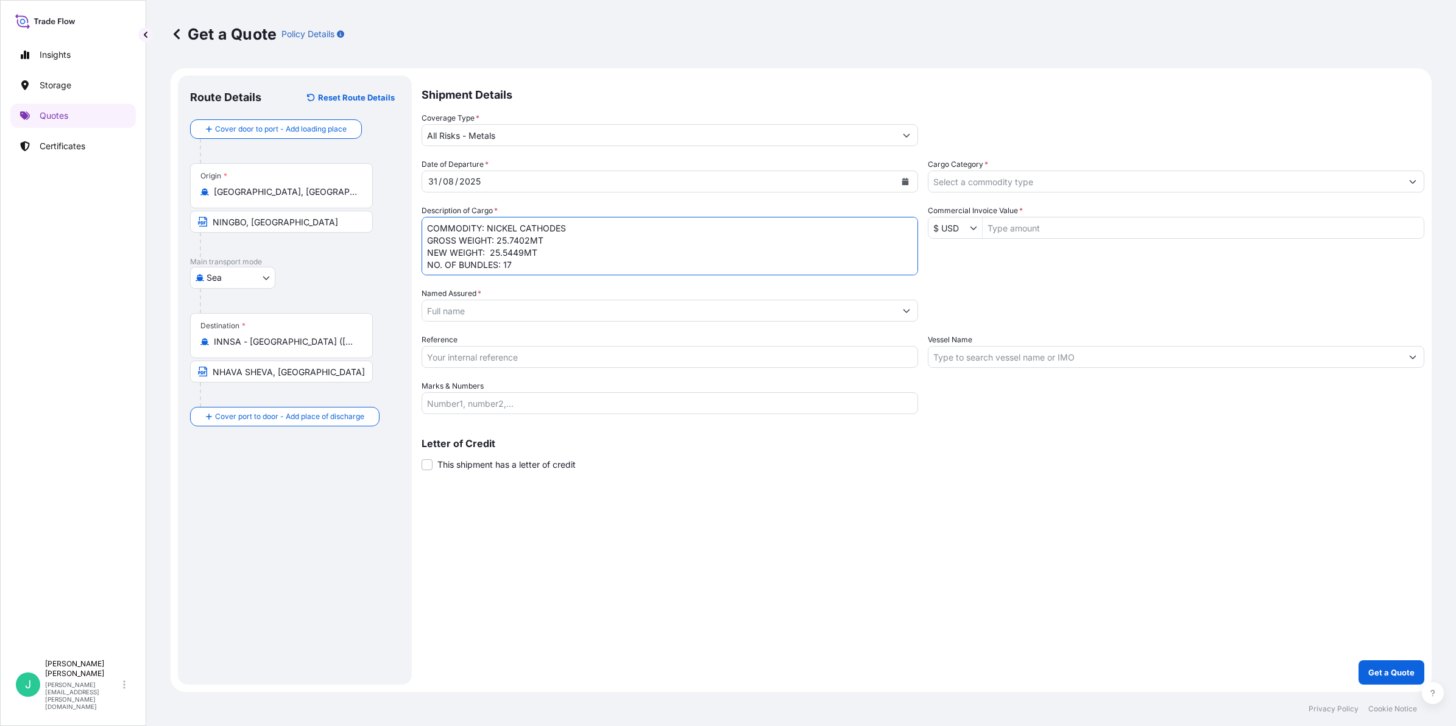
drag, startPoint x: 504, startPoint y: 251, endPoint x: 521, endPoint y: 251, distance: 16.4
click at [521, 251] on textarea "COMMODITY: NICKEL CATHODES GROSS WEIGHT: 25.7402MT NEW WEIGHT: 25.5449MT NO. OF…" at bounding box center [669, 246] width 496 height 58
click at [521, 251] on textarea "COMMODITY: NICKEL CATHODES GROSS WEIGHT: 25.7402MT NEW WEIGHT: 25.6199MT NO. OF…" at bounding box center [669, 246] width 496 height 58
click at [658, 233] on textarea "COMMODITY: NICKEL CATHODES GROSS WEIGHT: 25.7402MT NEW WEIGHT: 25.6196MT NO. OF…" at bounding box center [669, 246] width 496 height 58
type textarea "COMMODITY: NICKEL CATHODES GROSS WEIGHT: 25.7402MT NEW WEIGHT: 25.6196MT NO. OF…"
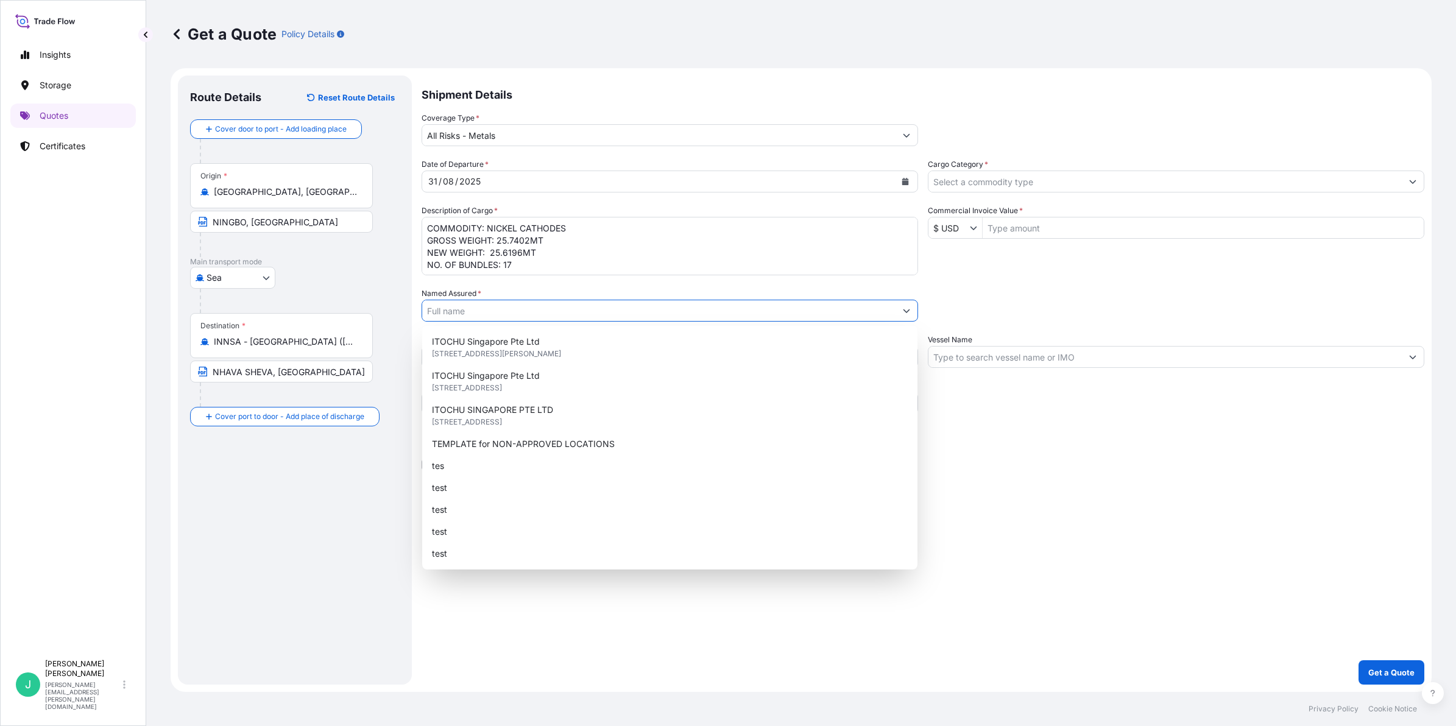
click at [456, 306] on input "Named Assured *" at bounding box center [658, 311] width 473 height 22
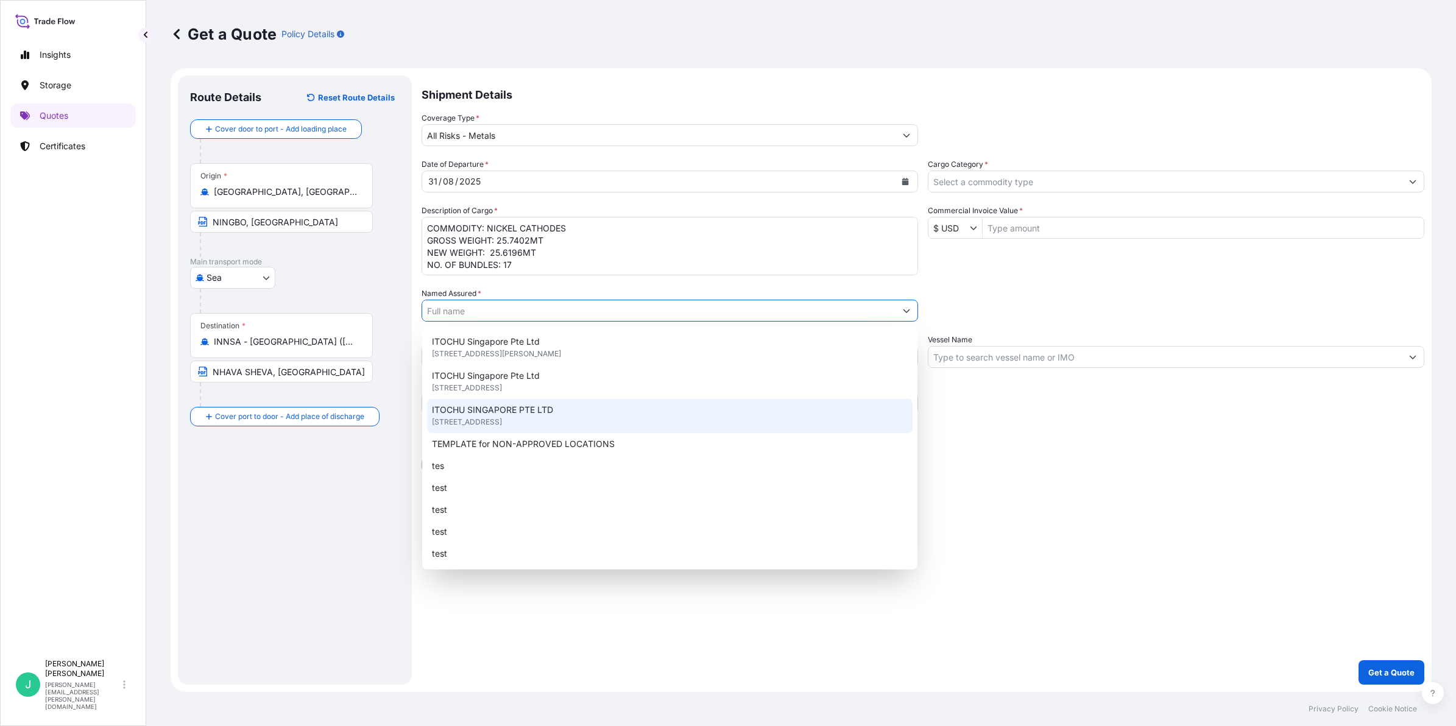
click at [502, 419] on span "6 SHENTON WAY, #22-08, OUE DOWNTOWN 2, SINGAPORE 068809, SINGAPORE" at bounding box center [467, 422] width 70 height 12
type input "ITOCHU SINGAPORE PTE LTD"
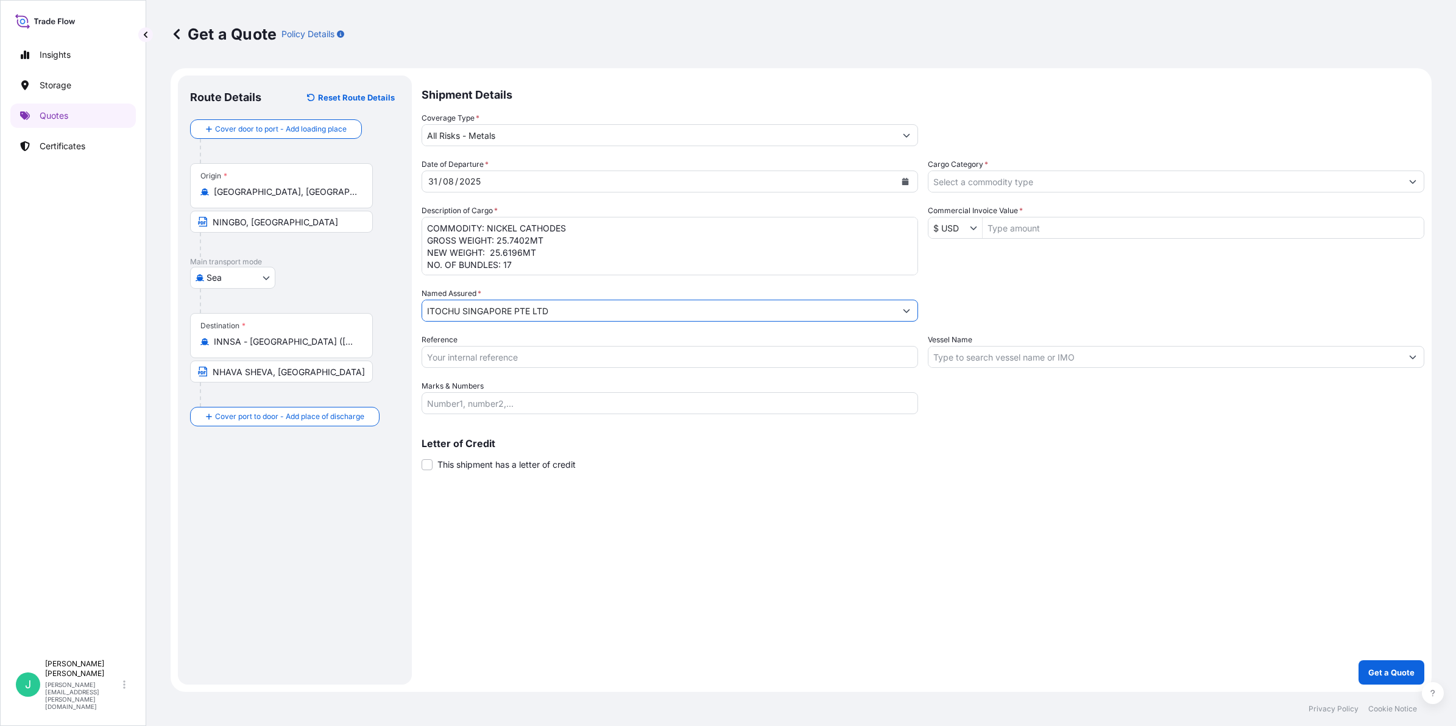
click at [515, 361] on input "Reference" at bounding box center [669, 357] width 496 height 22
drag, startPoint x: 460, startPoint y: 356, endPoint x: 476, endPoint y: 362, distance: 16.4
click at [460, 356] on input "Reference" at bounding box center [669, 357] width 496 height 22
paste input "EJEX0101"
type input "EJEX0101"
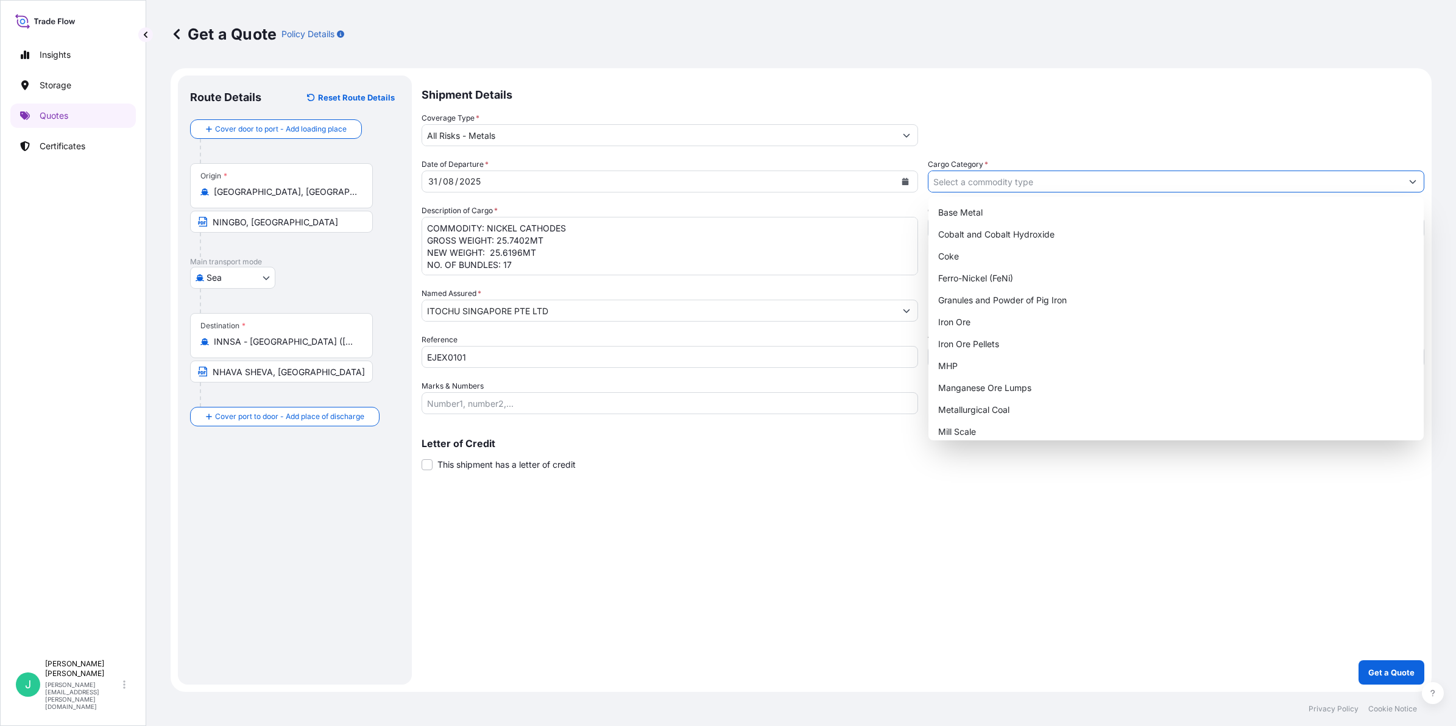
click at [985, 186] on input "Cargo Category *" at bounding box center [1164, 182] width 473 height 22
click at [1049, 410] on div "Refined Nickel Cathode" at bounding box center [1175, 403] width 485 height 22
type input "Refined Nickel Cathode"
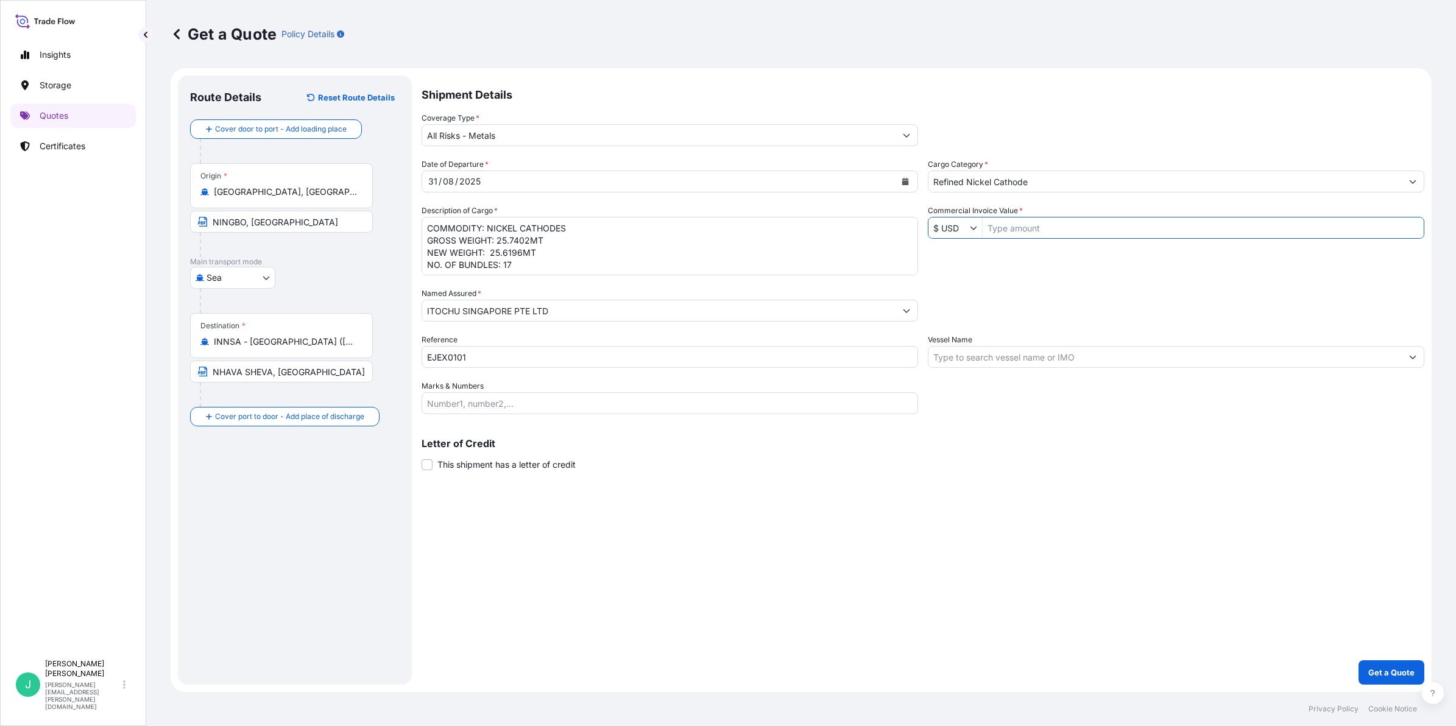
click at [1024, 229] on input "Commercial Invoice Value *" at bounding box center [1202, 228] width 441 height 22
drag, startPoint x: 1033, startPoint y: 222, endPoint x: 1174, endPoint y: 222, distance: 140.7
click at [1033, 222] on input "Commercial Invoice Value *" at bounding box center [1202, 228] width 441 height 22
type input "390,751.42"
click at [1358, 660] on button "Get a Quote" at bounding box center [1391, 672] width 66 height 24
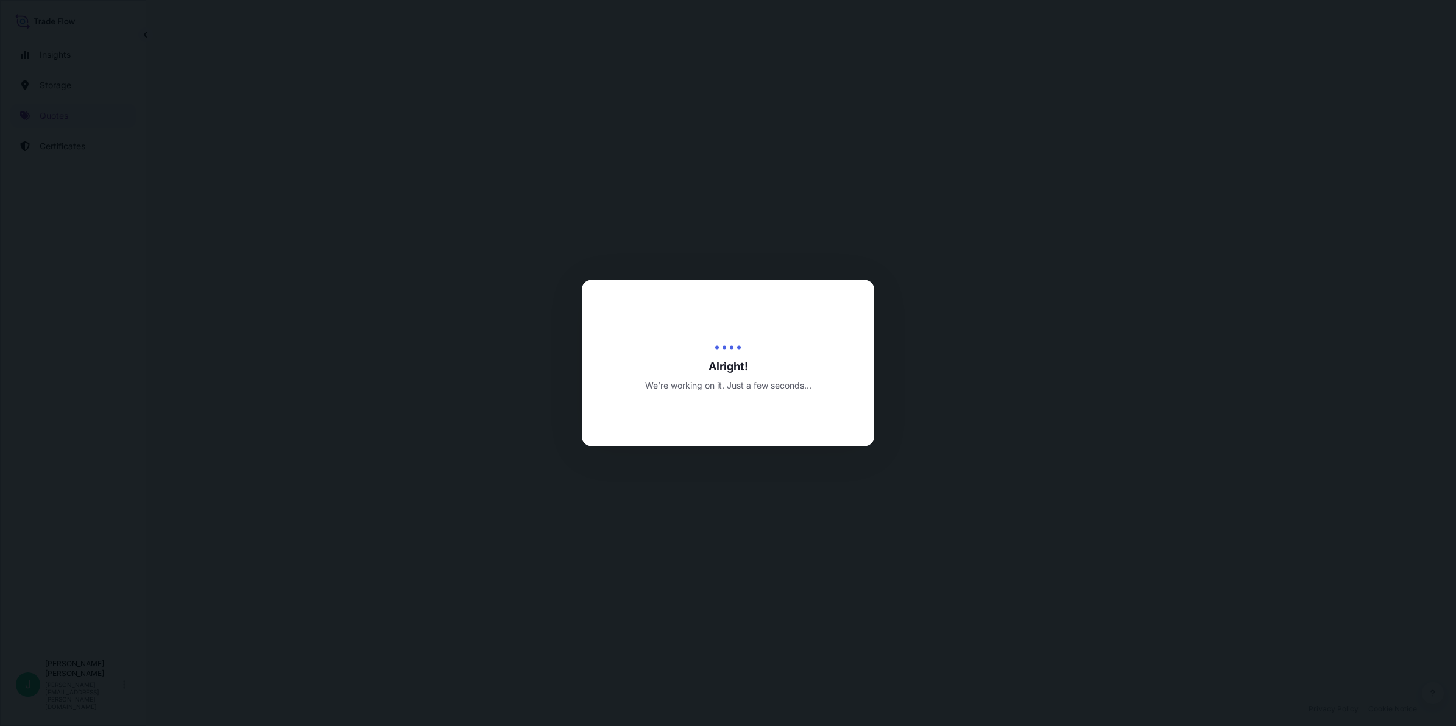
select select "Sea"
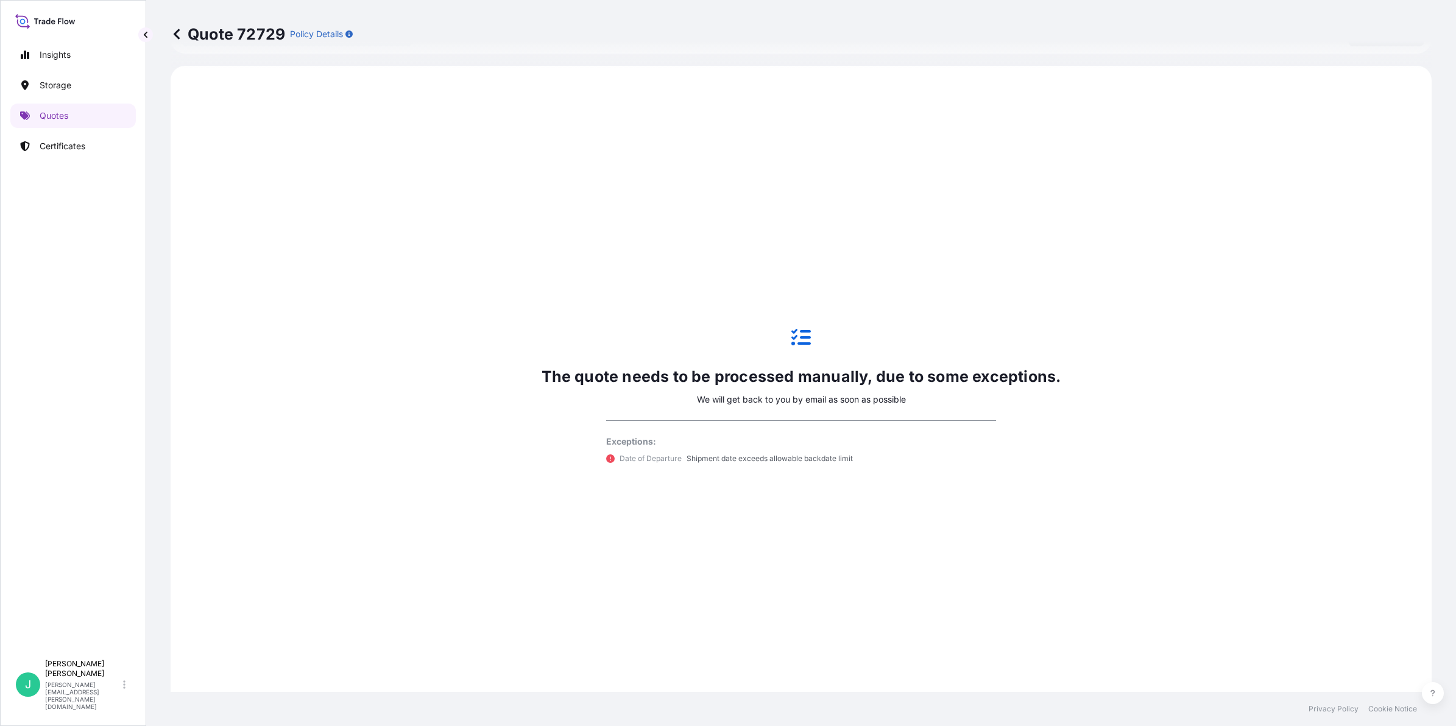
scroll to position [463, 0]
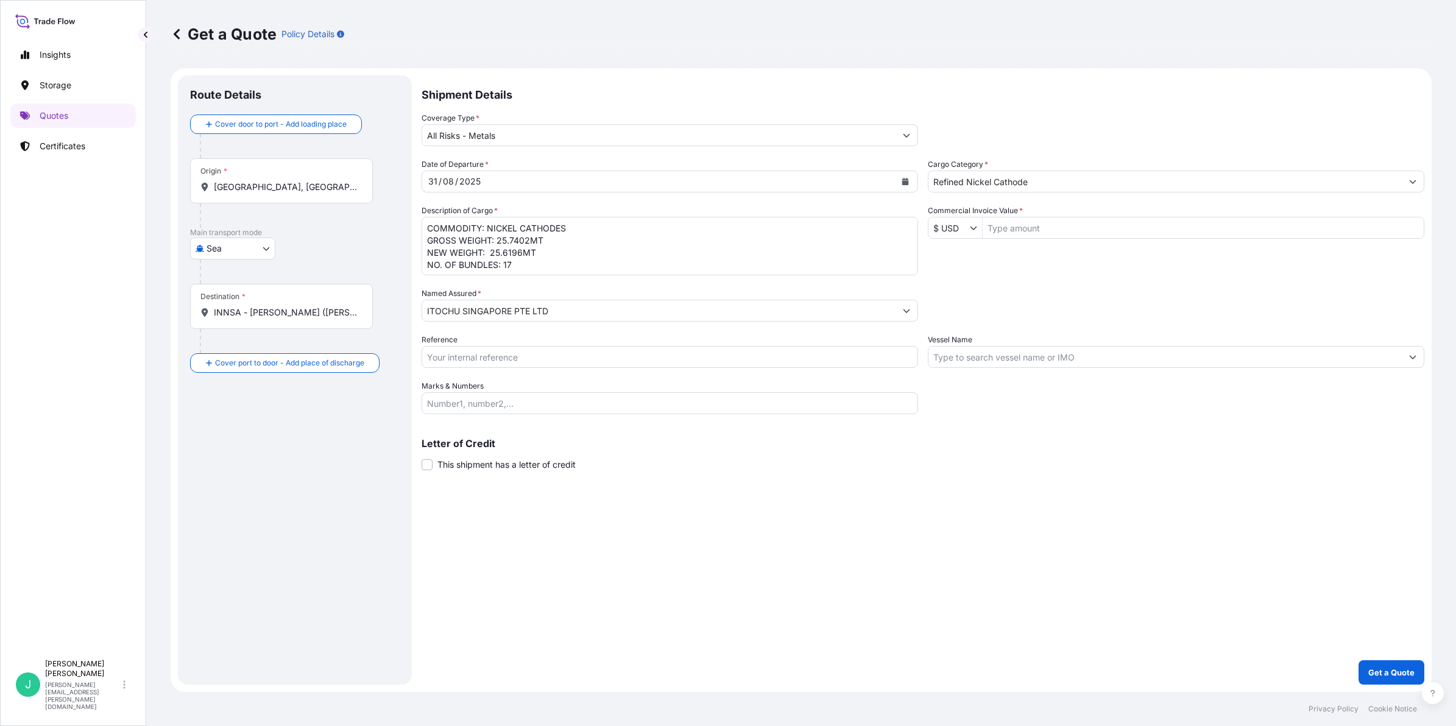
click at [323, 181] on input "[GEOGRAPHIC_DATA], [GEOGRAPHIC_DATA], [GEOGRAPHIC_DATA]" at bounding box center [286, 187] width 144 height 12
click at [315, 242] on span "Any port in this location" at bounding box center [326, 248] width 190 height 12
click at [257, 230] on div "Cover door to port - Add loading place Place of loading Road / Inland Road / In…" at bounding box center [295, 244] width 210 height 258
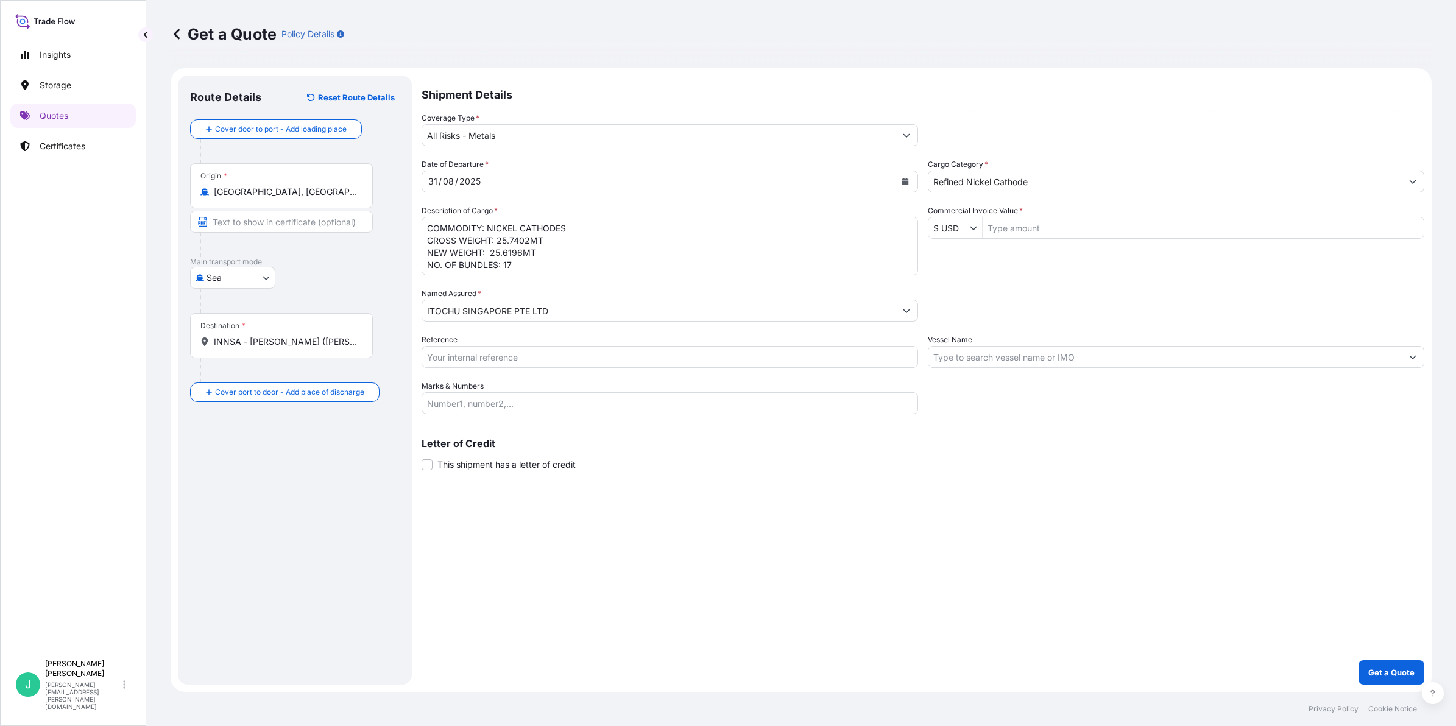
click at [320, 231] on input "Text to appear on certificate" at bounding box center [281, 222] width 183 height 22
type input "NINGBO, [GEOGRAPHIC_DATA]"
click at [283, 340] on input "INNSA - [PERSON_NAME] ([PERSON_NAME]), [GEOGRAPHIC_DATA]" at bounding box center [286, 342] width 144 height 12
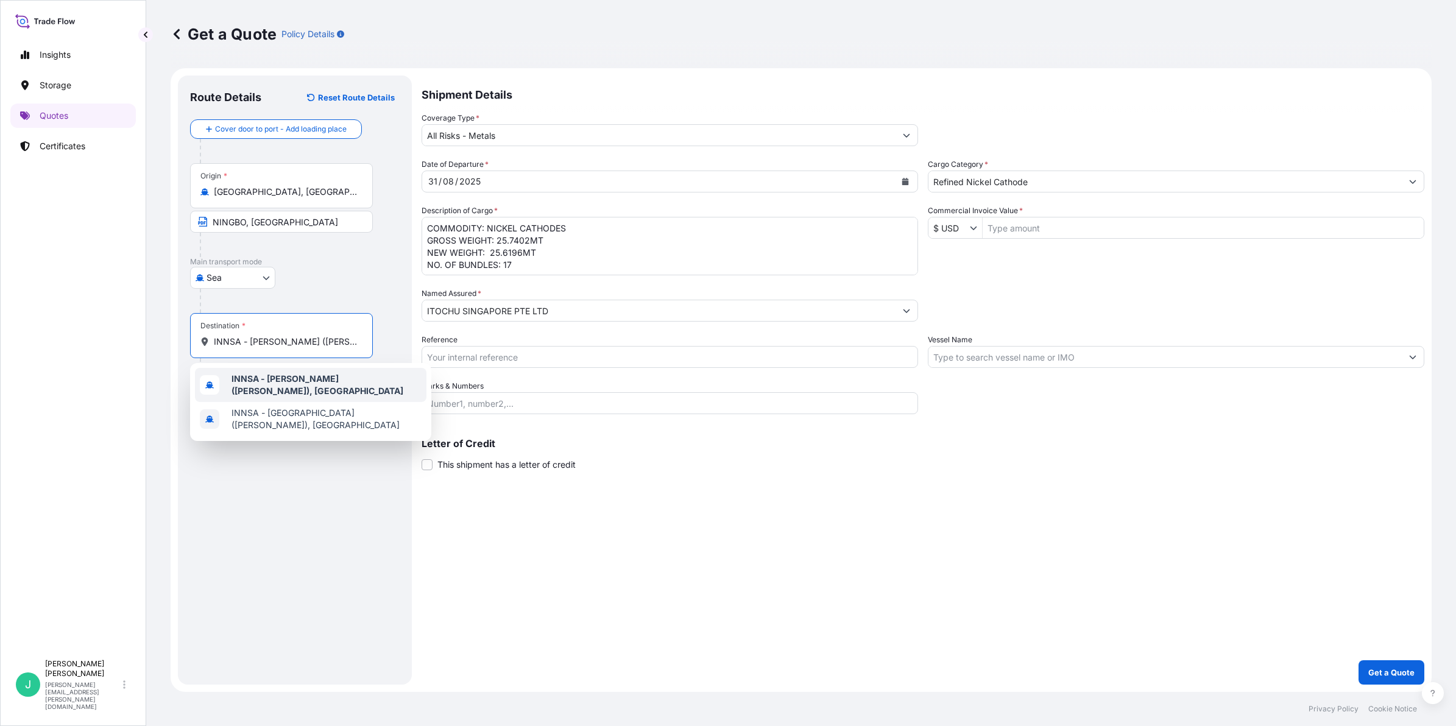
click at [286, 379] on b "INNSA - [PERSON_NAME] ([PERSON_NAME]), [GEOGRAPHIC_DATA]" at bounding box center [317, 384] width 172 height 23
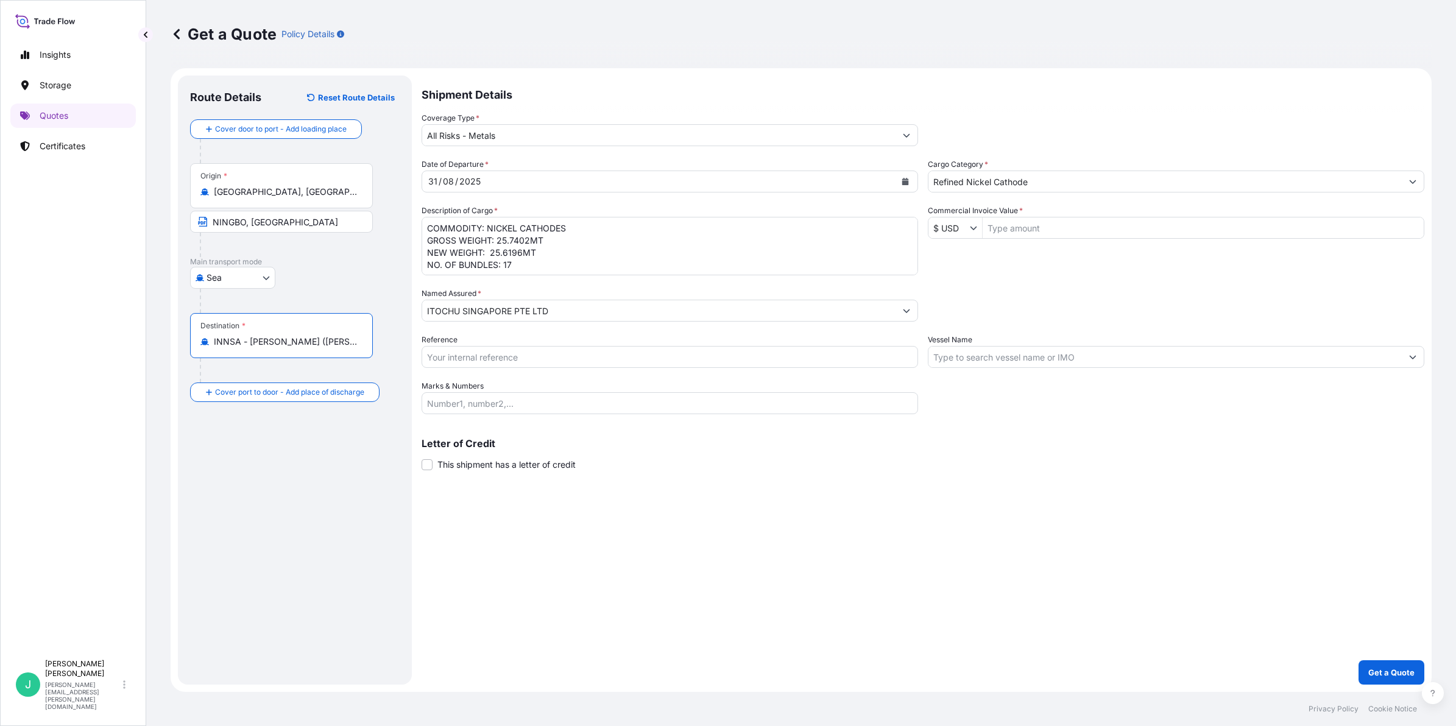
click at [291, 376] on div "Destination * INNSA - Jawaharlal Nehru (Nhava Sheva), India" at bounding box center [295, 347] width 210 height 69
click at [292, 372] on input "Text to appear on certificate" at bounding box center [281, 372] width 183 height 22
type input "NHAVA SHEVA, [GEOGRAPHIC_DATA]"
click at [468, 244] on textarea "COMMODITY: NICKEL CATHODES GROSS WEIGHT: 25.7402MT NEW WEIGHT: 25.6196MT NO. OF…" at bounding box center [669, 246] width 496 height 58
drag, startPoint x: 510, startPoint y: 231, endPoint x: 604, endPoint y: 230, distance: 93.8
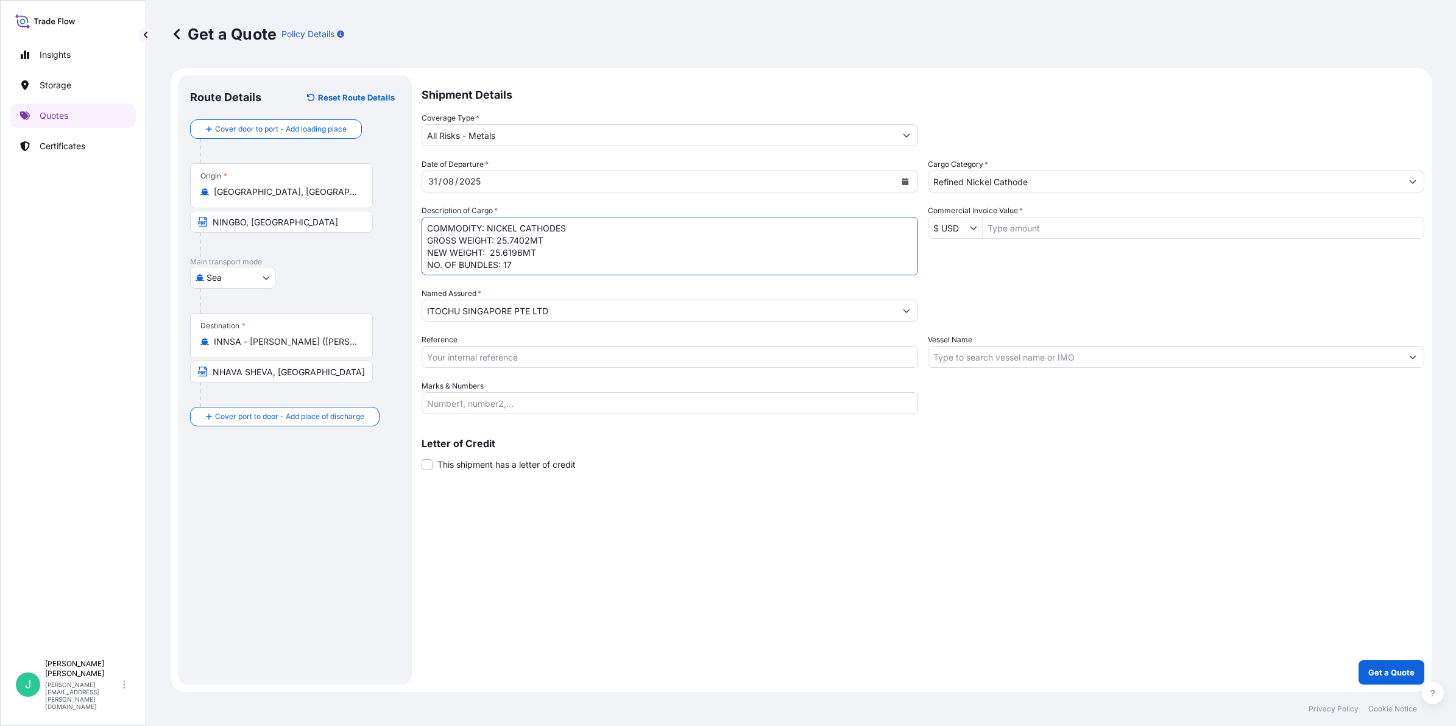
click at [510, 231] on textarea "COMMODITY: NICKEL CATHODES GROSS WEIGHT: 25.7402MT NEW WEIGHT: 25.6196MT NO. OF…" at bounding box center [669, 246] width 496 height 58
paste textarea "COMMODITY: NICKEL CATHODES GROSS WEIGHT: 25.6666MT NEW WEIGHT: 25.5449MT NO. OF…"
drag, startPoint x: 510, startPoint y: 241, endPoint x: 529, endPoint y: 241, distance: 18.3
click at [529, 241] on textarea "COMMODITY: NICKEL CATHODES GROSS WEIGHT: 25.7402MT NEW WEIGHT: 25.6196MT NO. OF…" at bounding box center [669, 246] width 496 height 58
drag, startPoint x: 504, startPoint y: 251, endPoint x: 524, endPoint y: 252, distance: 19.5
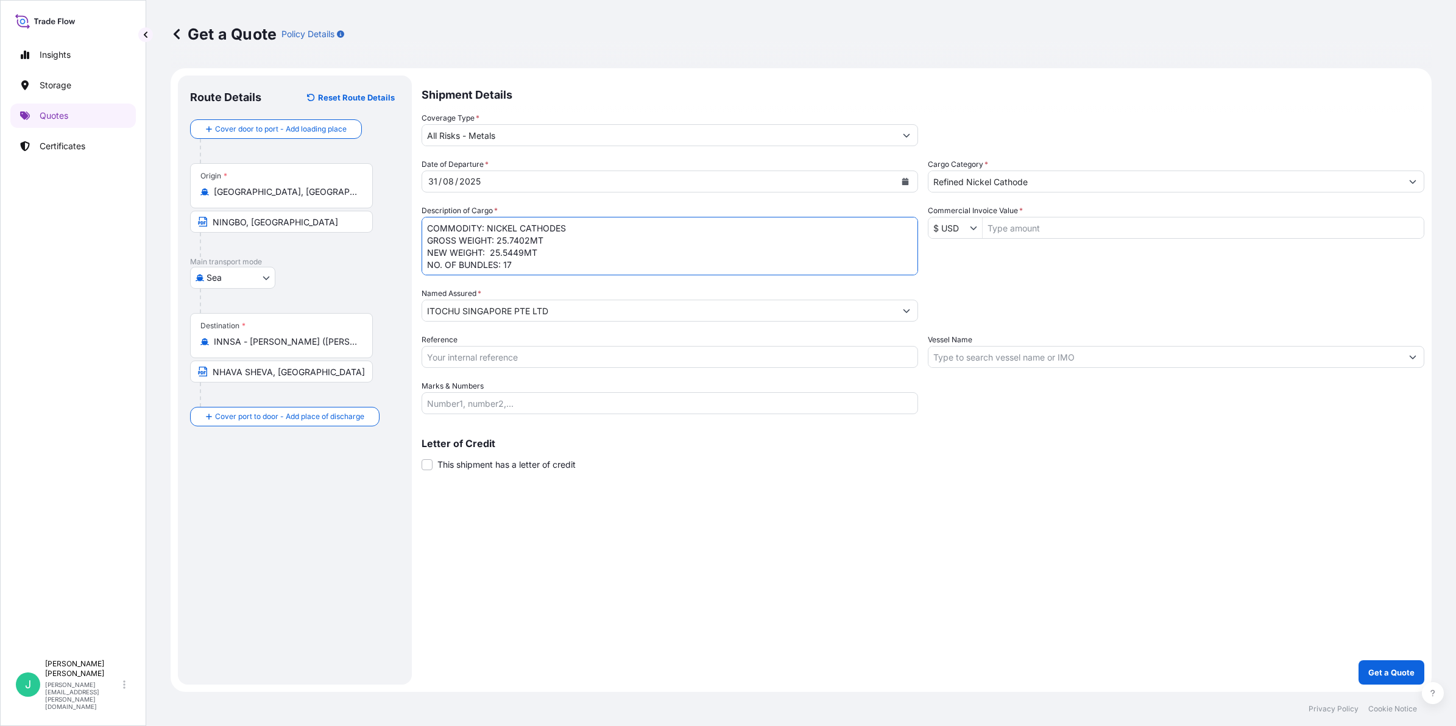
click at [524, 252] on textarea "COMMODITY: NICKEL CATHODES GROSS WEIGHT: 25.7402MT NEW WEIGHT: 25.6196MT NO. OF…" at bounding box center [669, 246] width 496 height 58
type textarea "COMMODITY: NICKEL CATHODES GROSS WEIGHT: 25.7402MT NEW WEIGHT: 25.6196MT NO. OF…"
click at [532, 362] on input "Reference" at bounding box center [669, 357] width 496 height 22
type input "EJEX0101"
click at [1038, 183] on input "Refined Nickel Cathode" at bounding box center [1164, 182] width 473 height 22
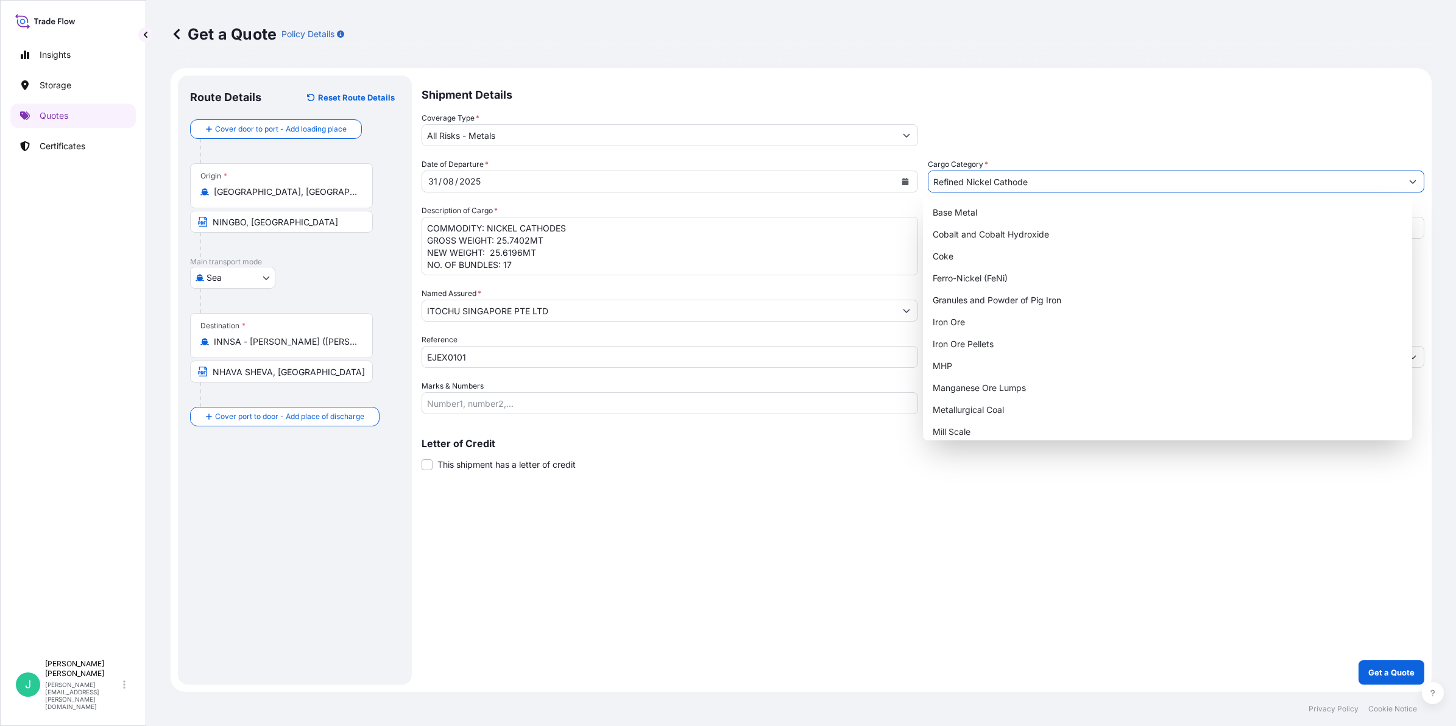
click at [1082, 131] on div "Coverage Type * All Risks - Metals" at bounding box center [922, 129] width 1003 height 34
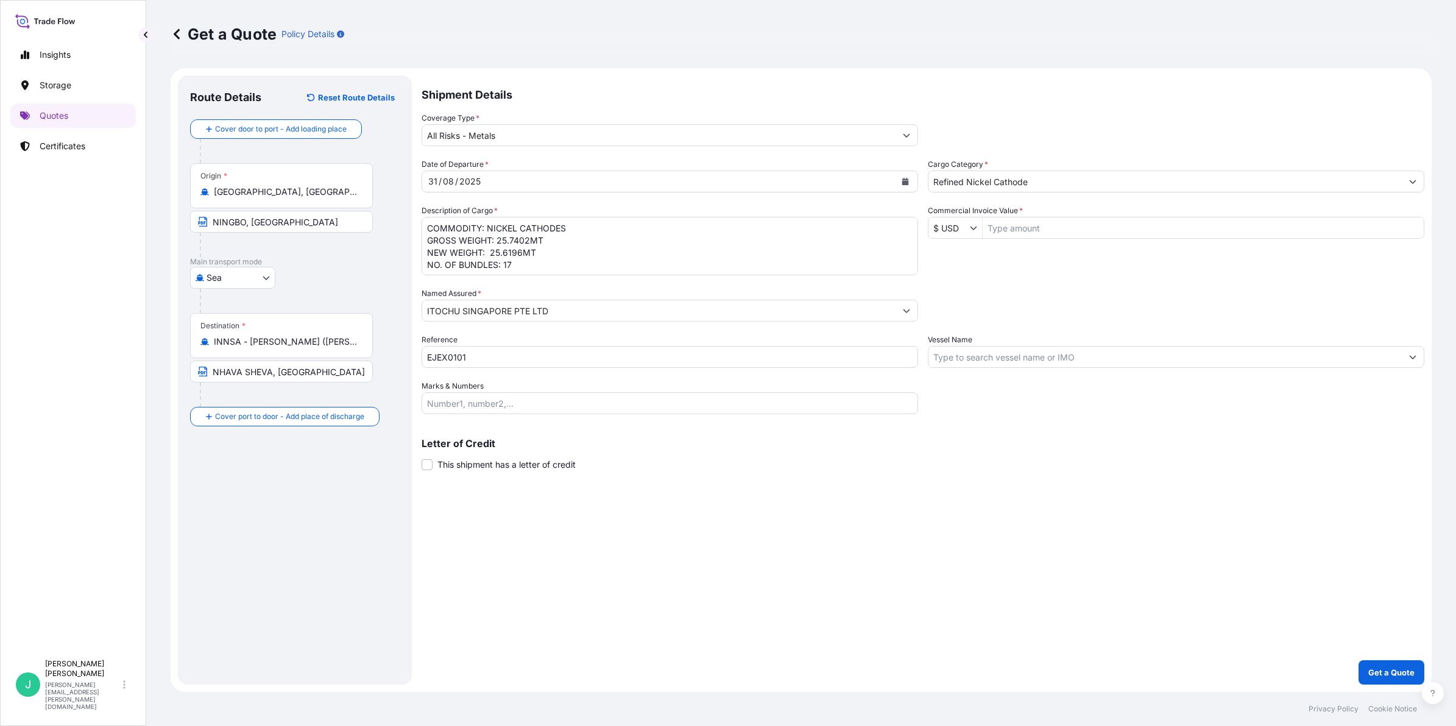
click at [1054, 227] on input "Commercial Invoice Value *" at bounding box center [1202, 228] width 441 height 22
type input "390,751.42"
click at [965, 354] on input "Vessel Name" at bounding box center [1164, 357] width 473 height 22
click at [982, 361] on input "Vessel Name" at bounding box center [1164, 357] width 473 height 22
paste input "EVER ATOP"
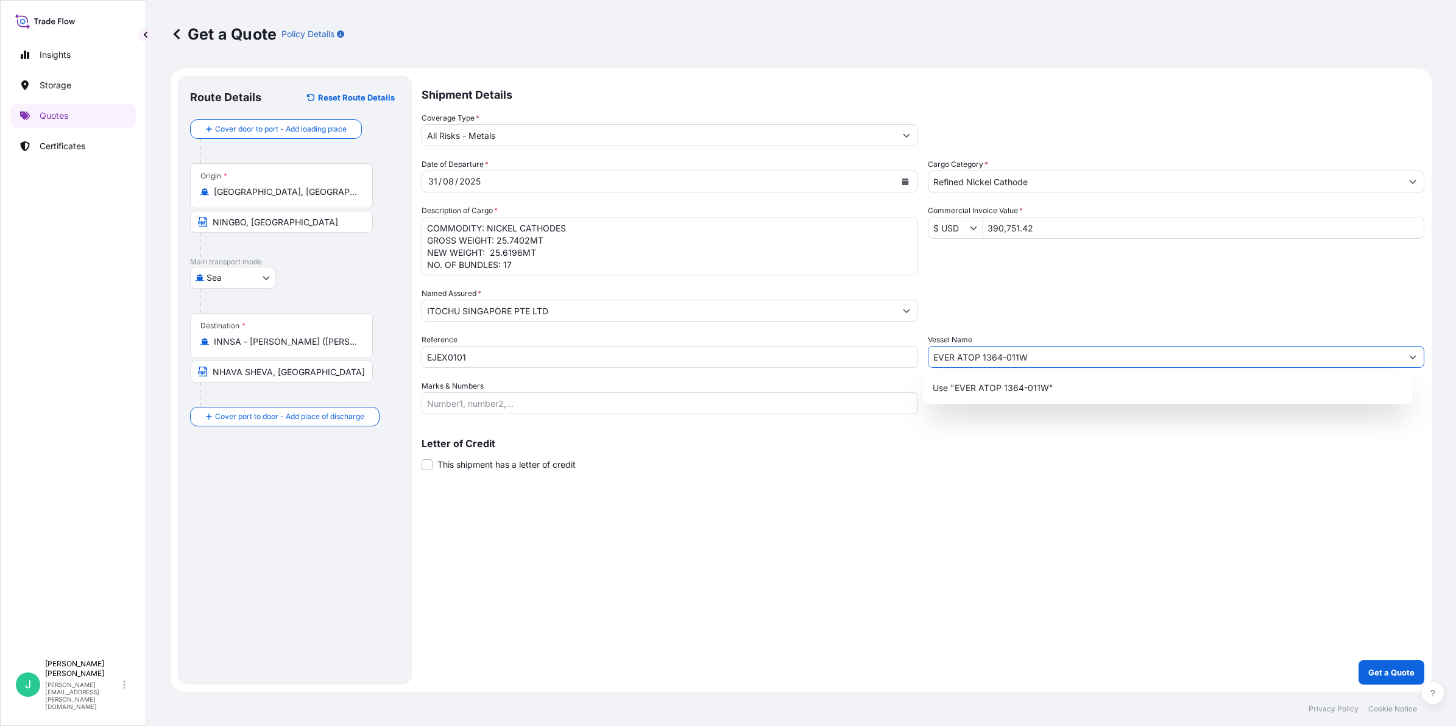
type input "EVER ATOP 1364-011W"
click at [1134, 458] on div "Letter of Credit This shipment has a letter of credit Letter of credit * Letter…" at bounding box center [922, 455] width 1003 height 32
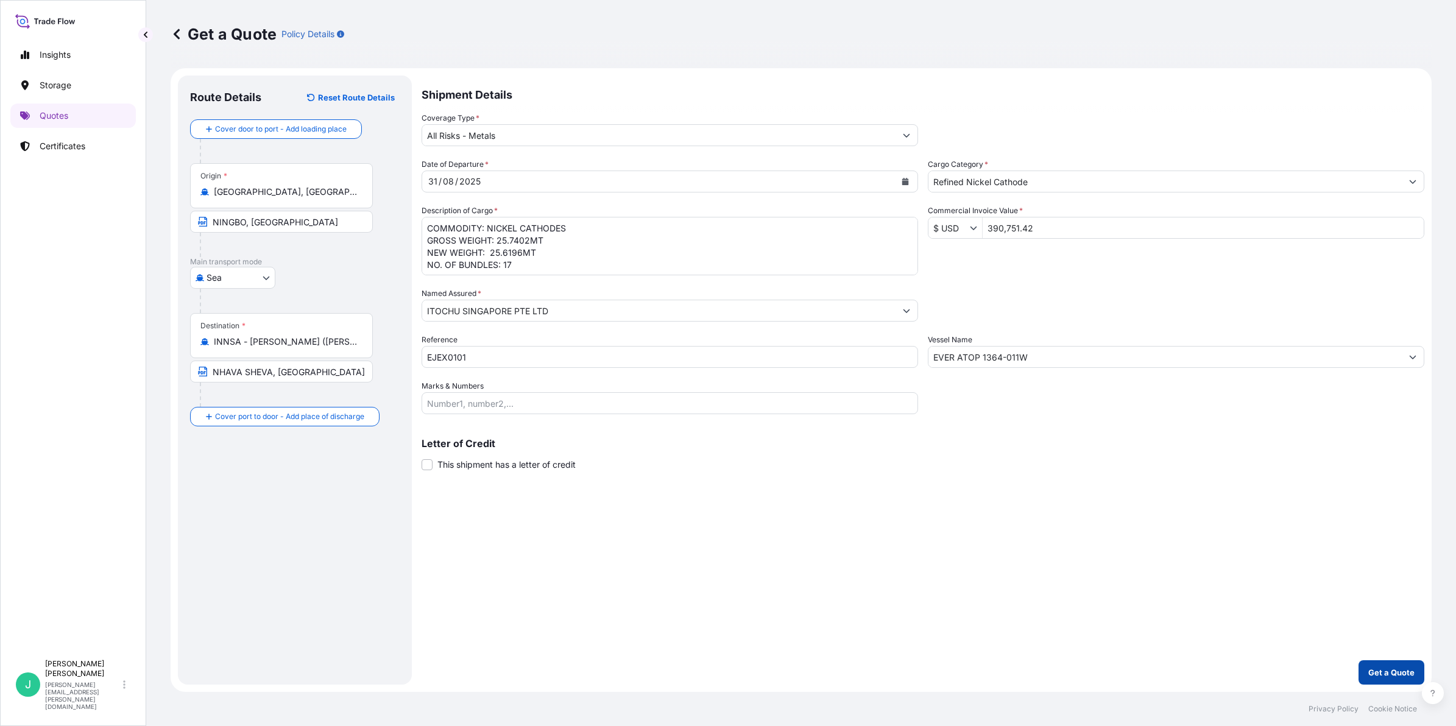
click at [1383, 668] on p "Get a Quote" at bounding box center [1391, 672] width 46 height 12
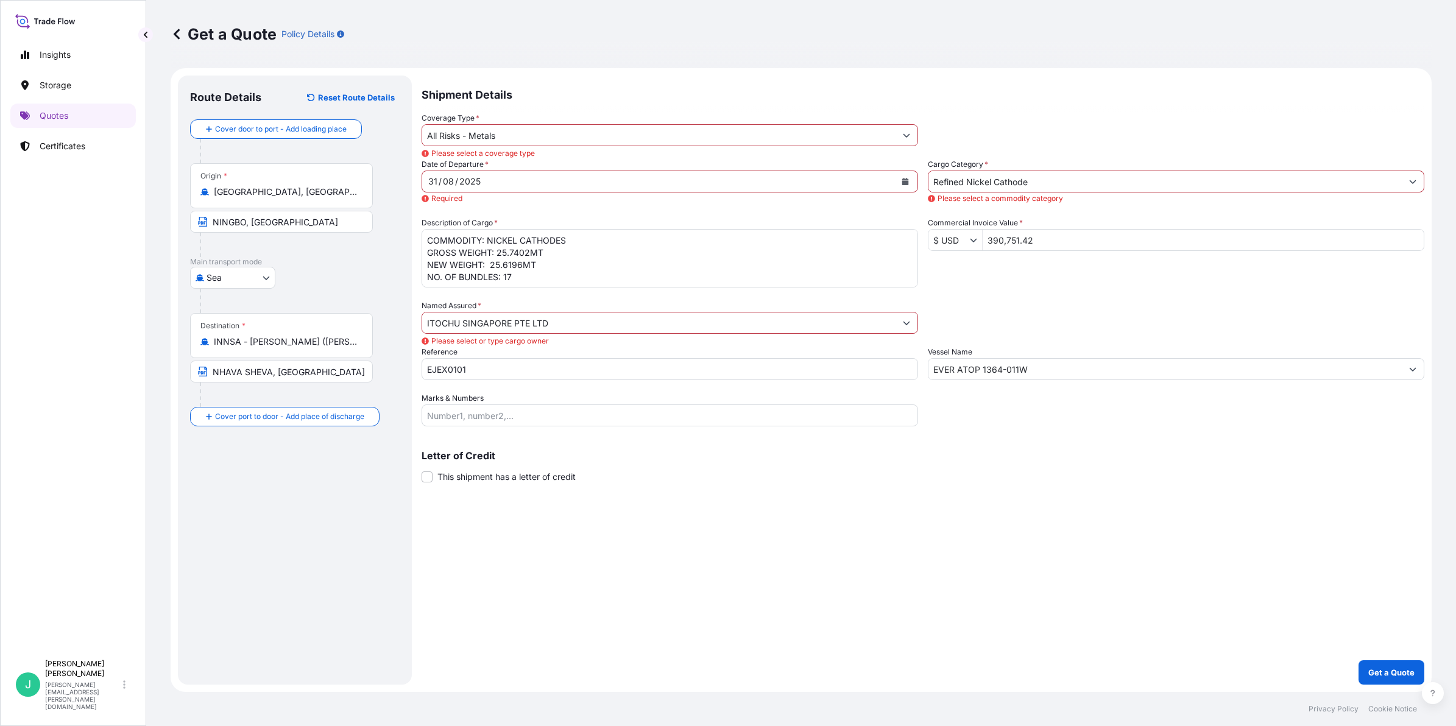
click at [903, 134] on icon "Show suggestions" at bounding box center [906, 135] width 7 height 7
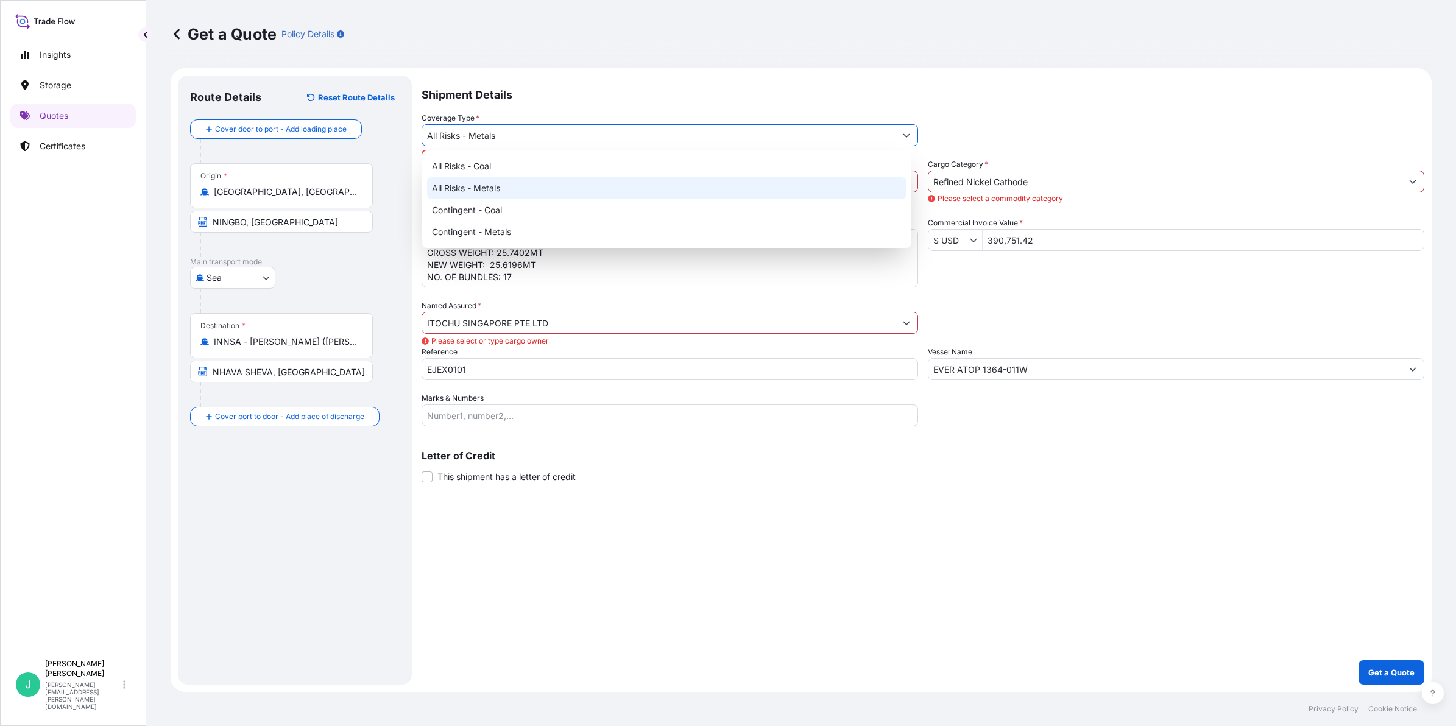
click at [521, 189] on div "All Risks - Metals" at bounding box center [666, 188] width 479 height 22
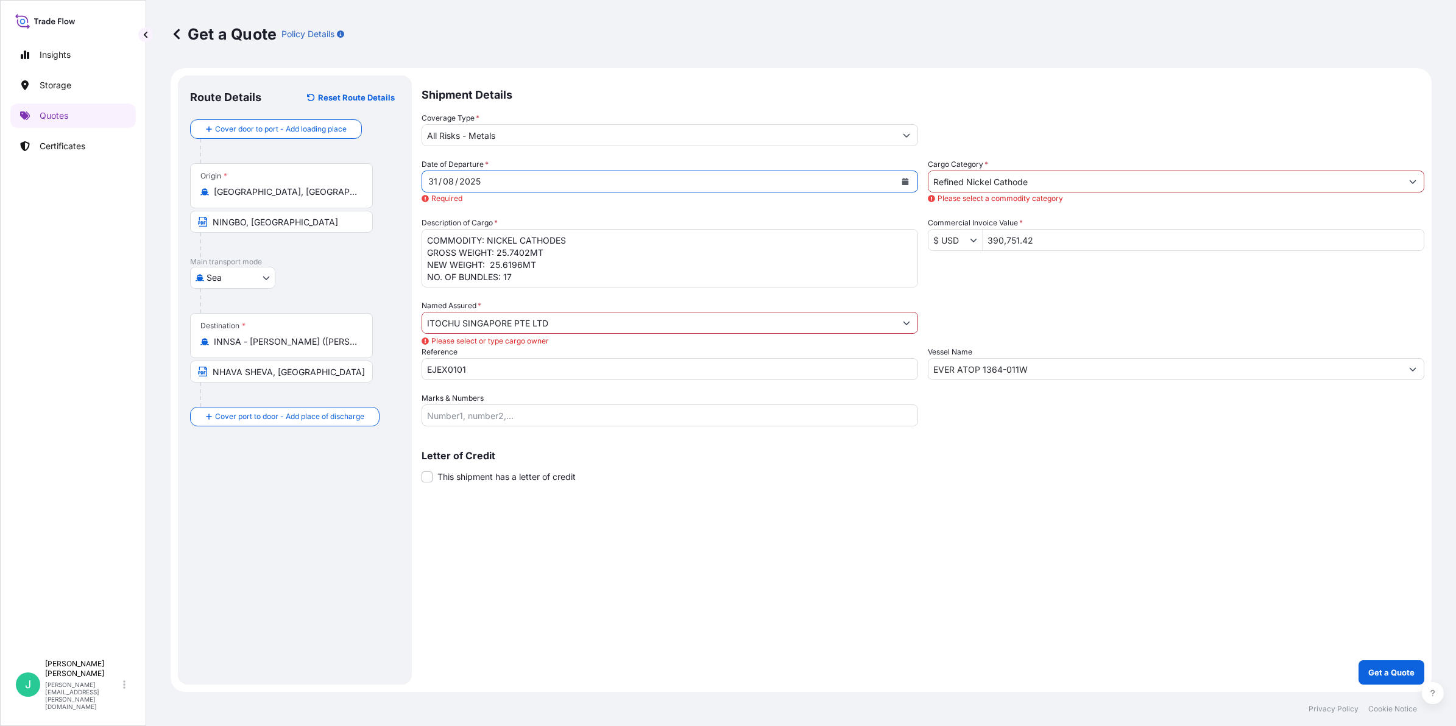
click at [521, 189] on div "31 / 08 / 2025" at bounding box center [658, 182] width 473 height 22
click at [901, 178] on icon "Calendar" at bounding box center [904, 181] width 7 height 7
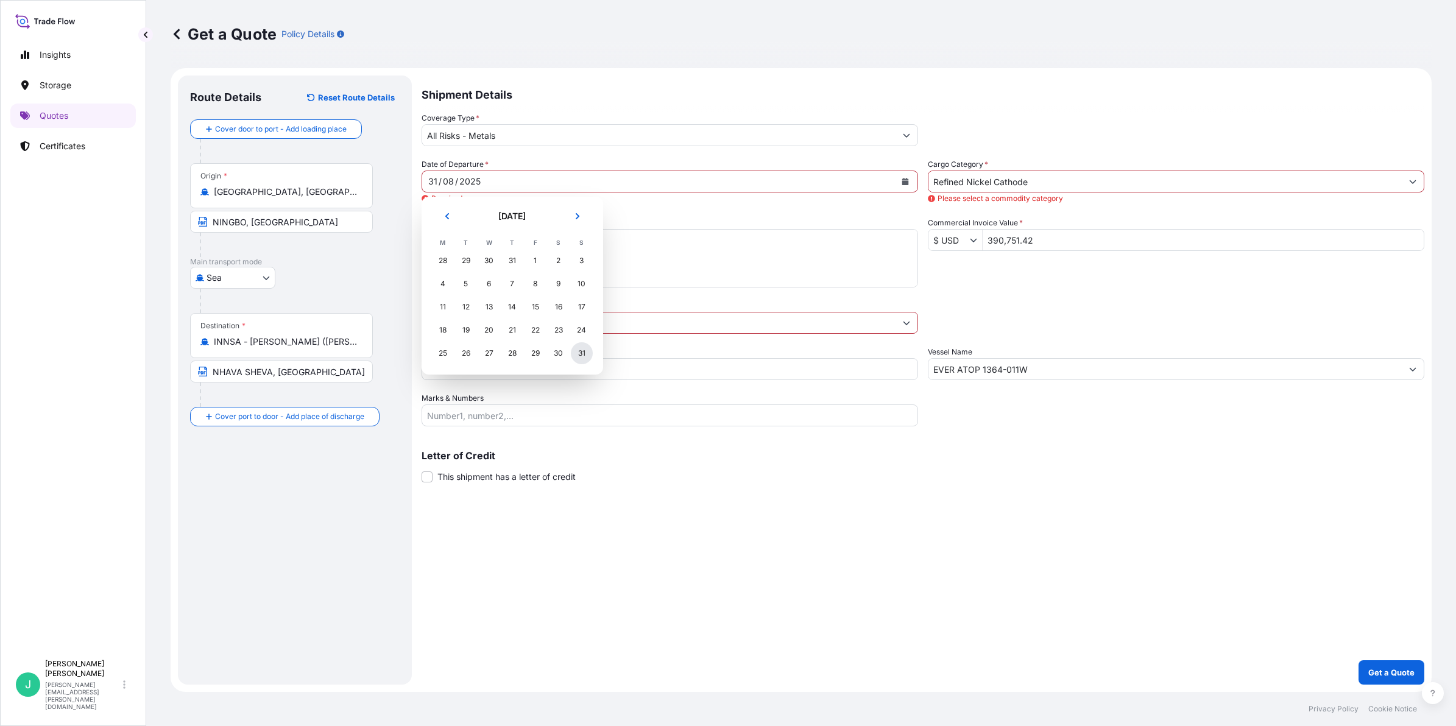
click at [583, 351] on div "31" at bounding box center [582, 353] width 22 height 22
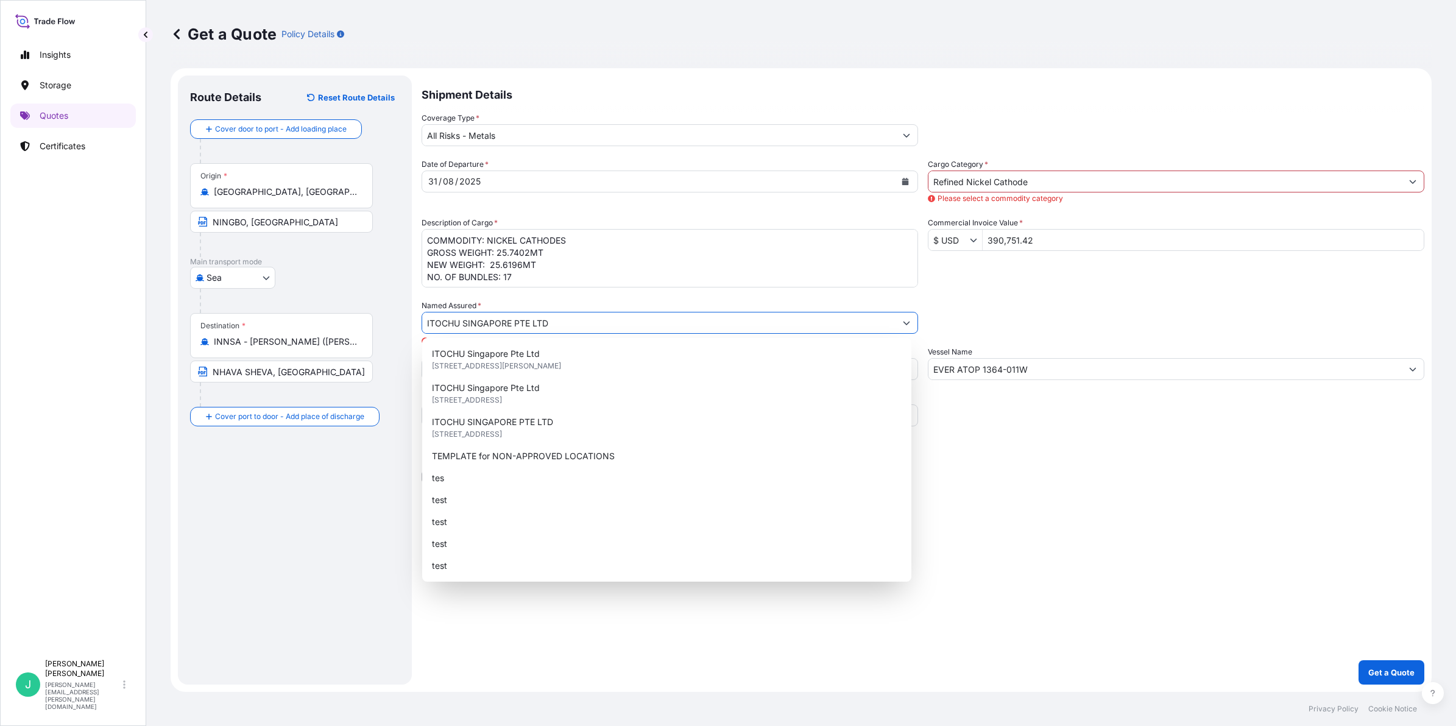
click at [607, 324] on input "ITOCHU SINGAPORE PTE LTD" at bounding box center [658, 323] width 473 height 22
click at [614, 425] on div "ITOCHU SINGAPORE PTE LTD 6 SHENTON WAY, #22-08, OUE DOWNTOWN 2, SINGAPORE 06880…" at bounding box center [666, 428] width 479 height 34
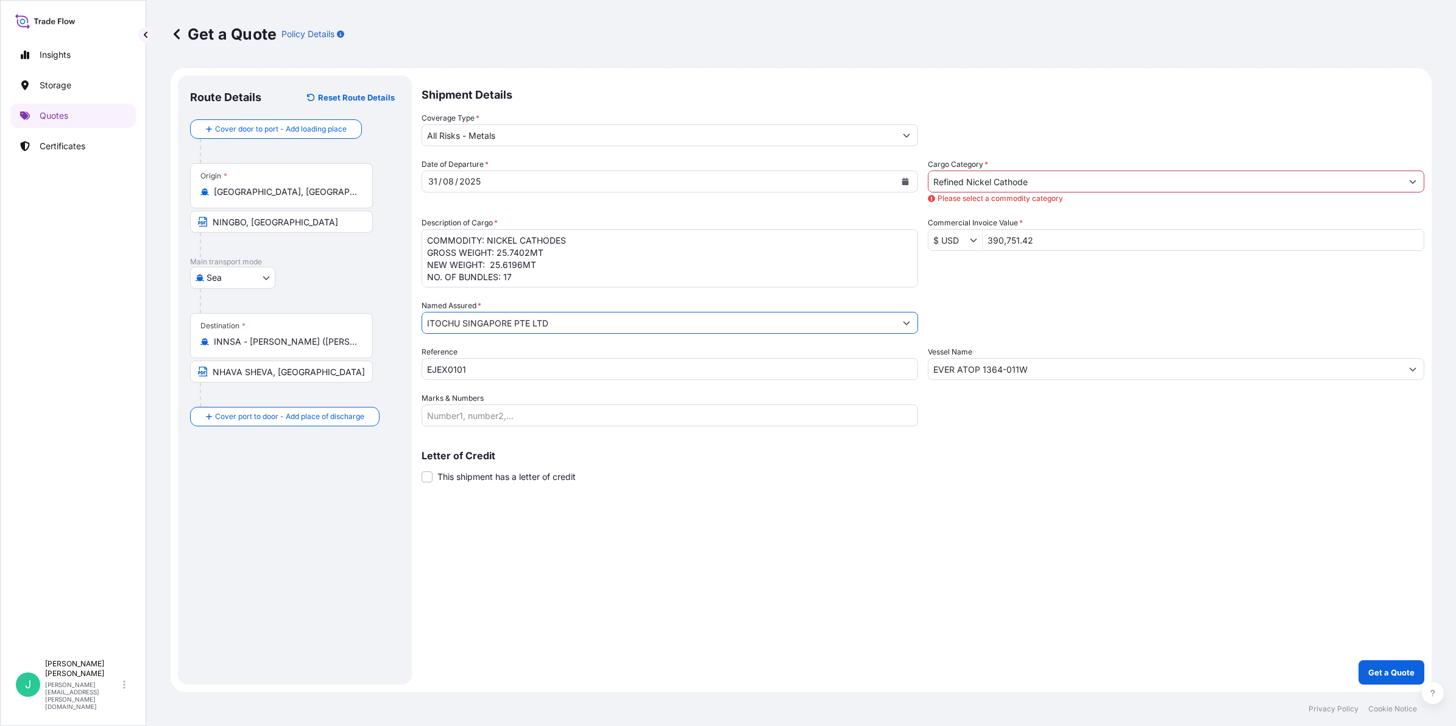
click at [1085, 188] on input "Refined Nickel Cathode" at bounding box center [1164, 182] width 473 height 22
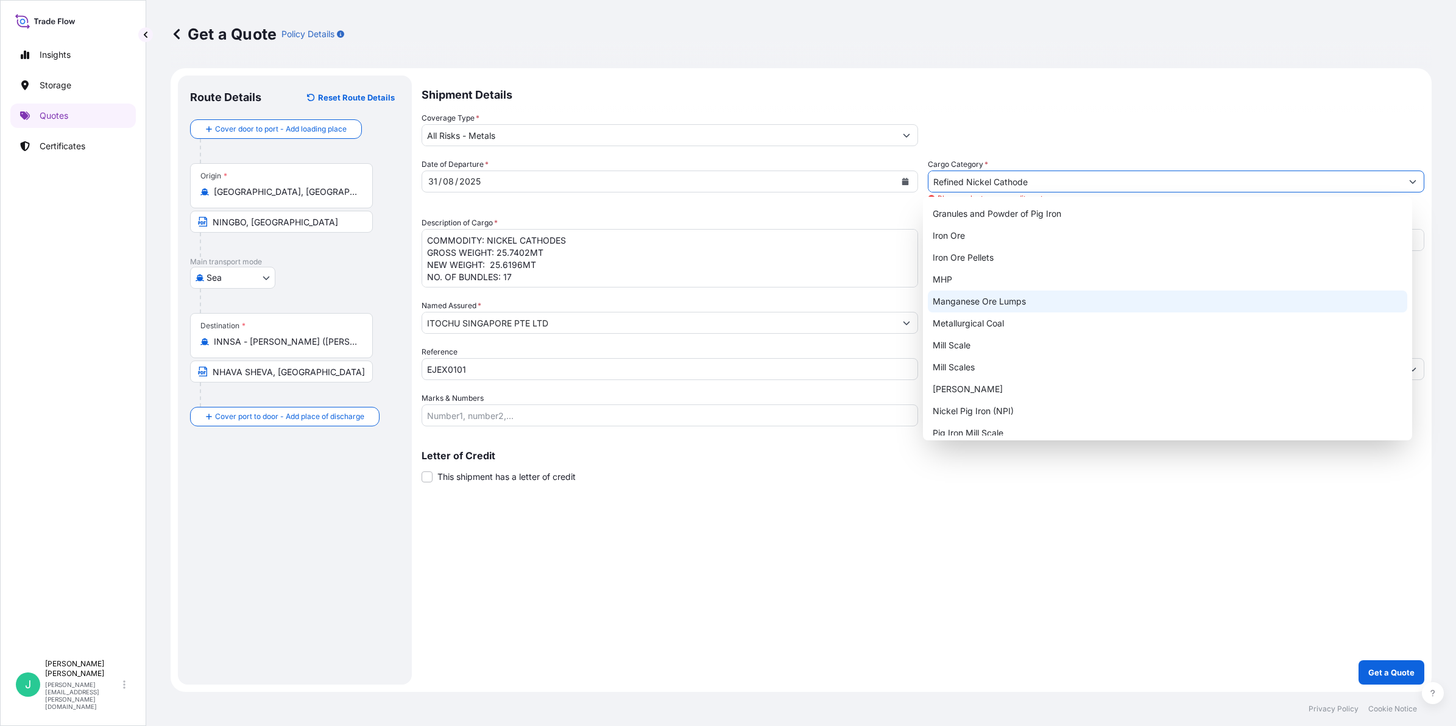
scroll to position [160, 0]
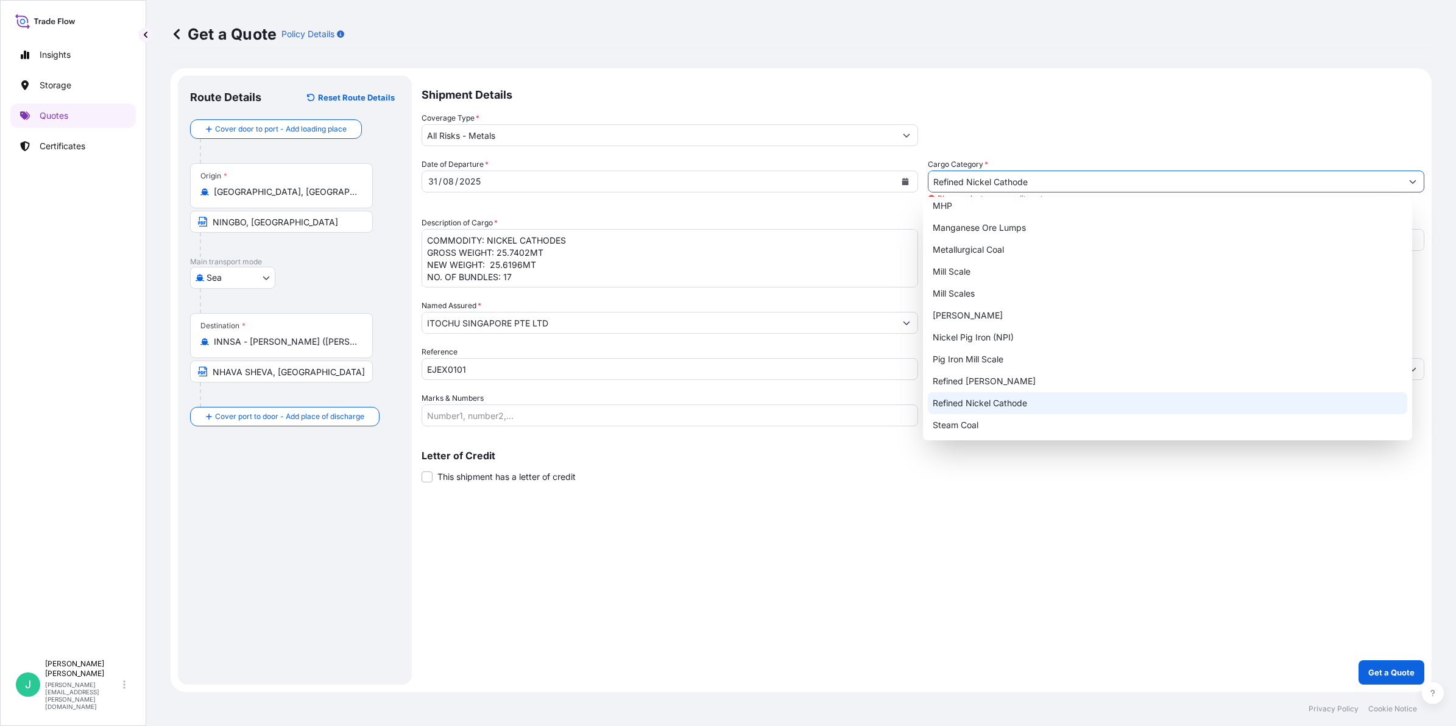
click at [1057, 400] on div "Refined Nickel Cathode" at bounding box center [1167, 403] width 479 height 22
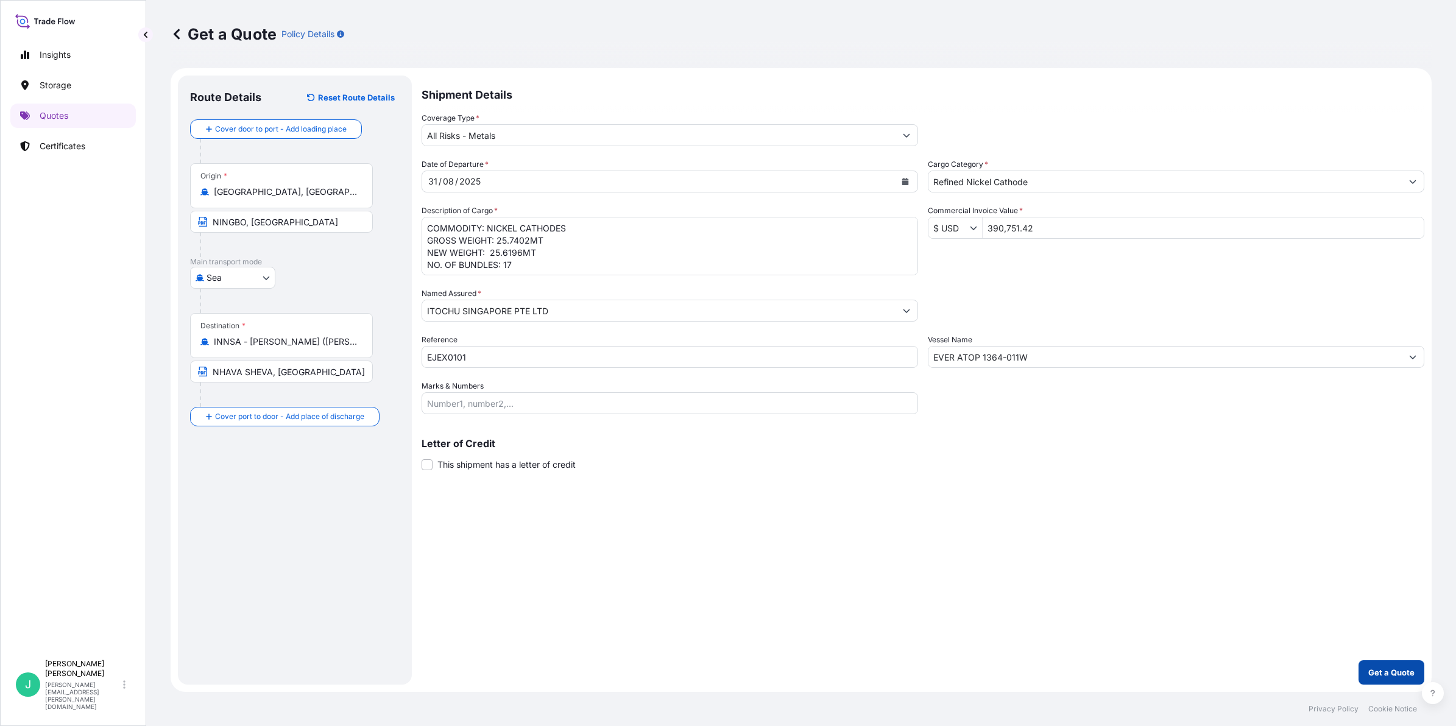
click at [1371, 675] on p "Get a Quote" at bounding box center [1391, 672] width 46 height 12
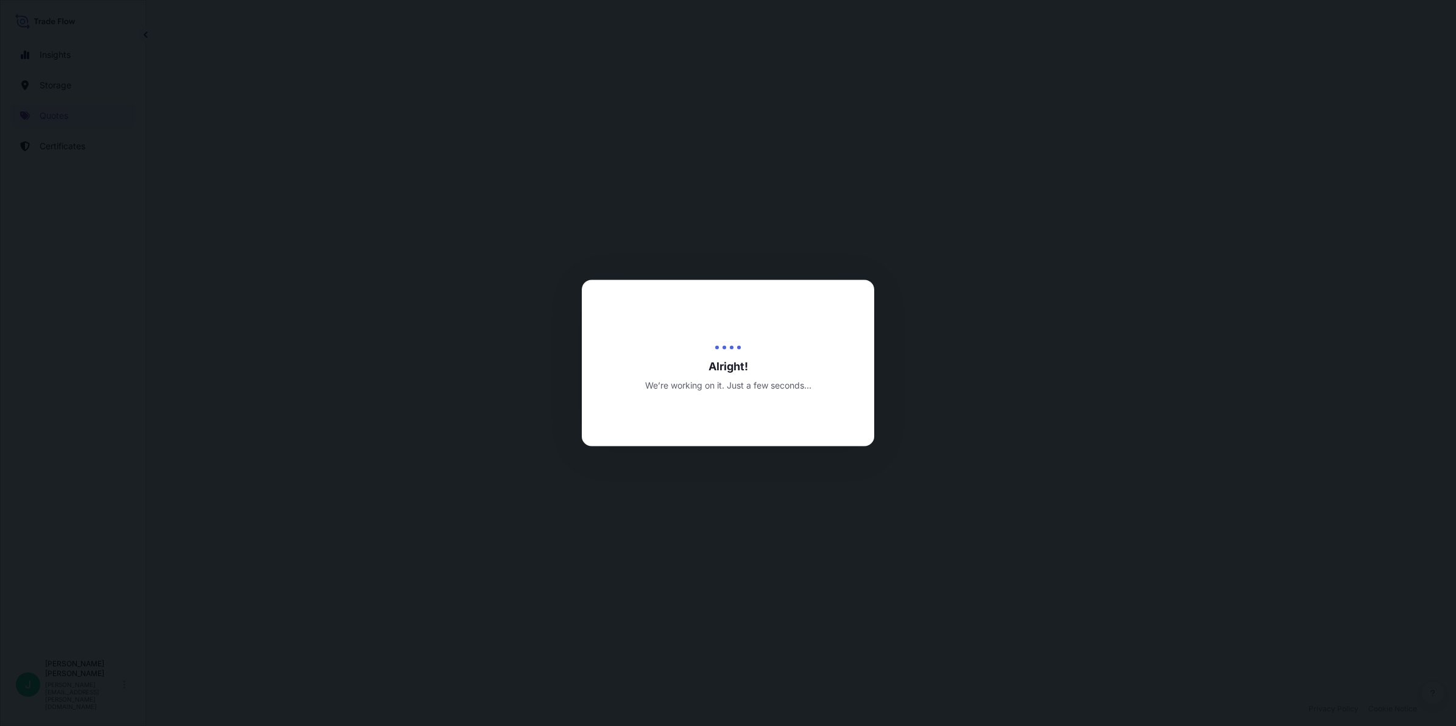
select select "Sea"
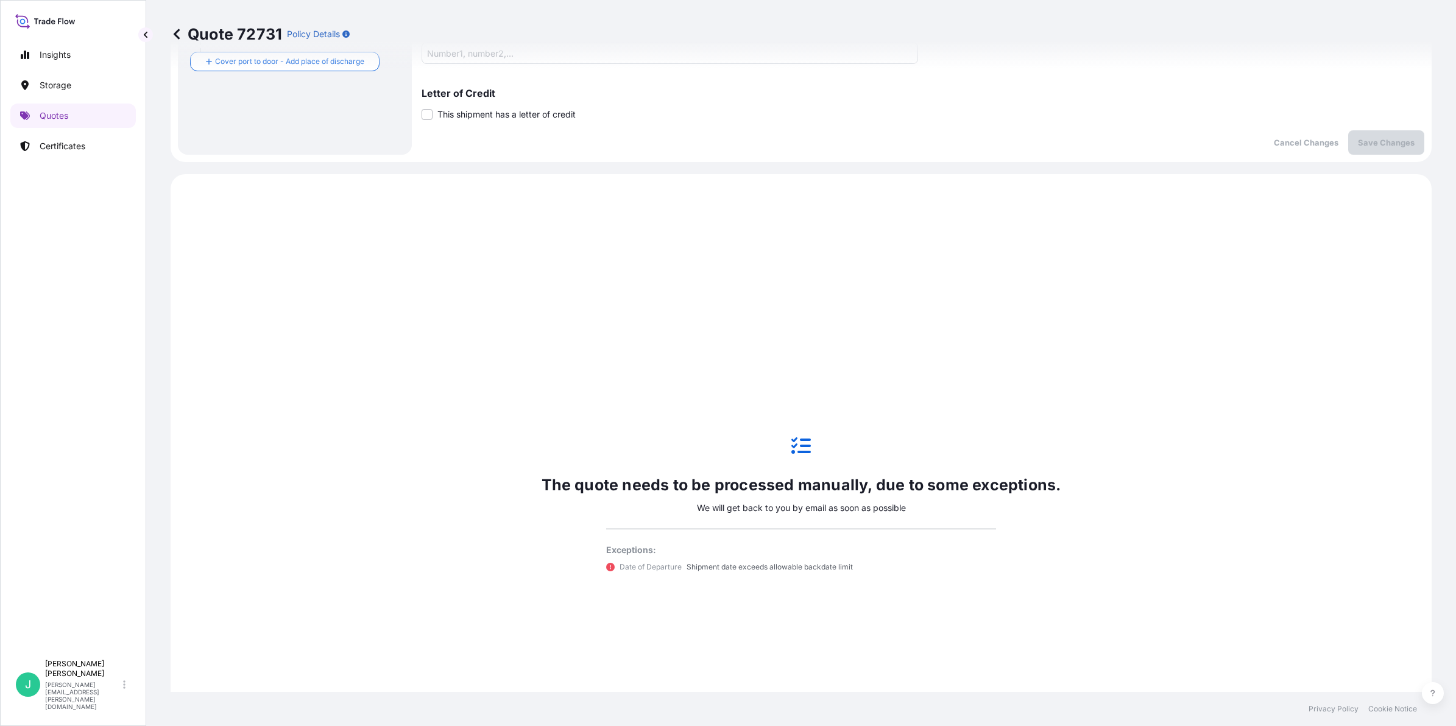
scroll to position [457, 0]
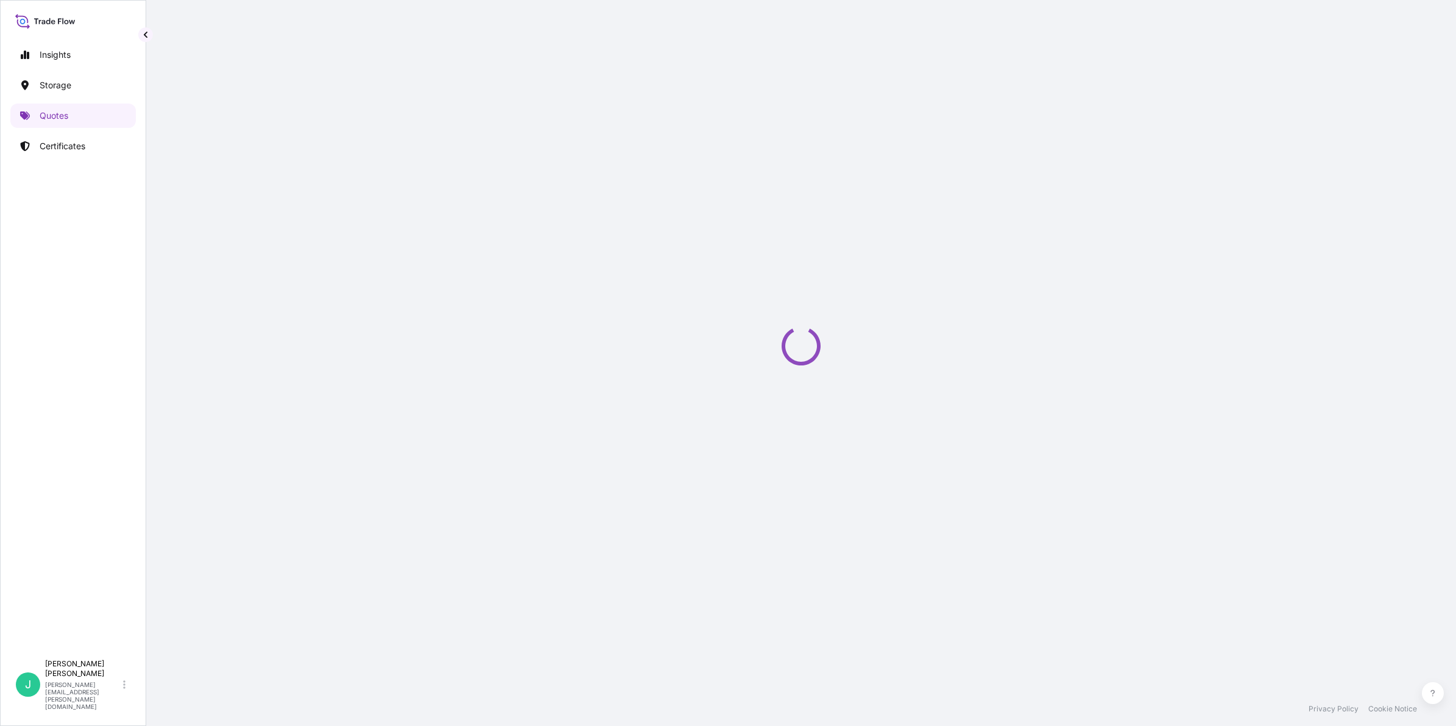
select select "Sea"
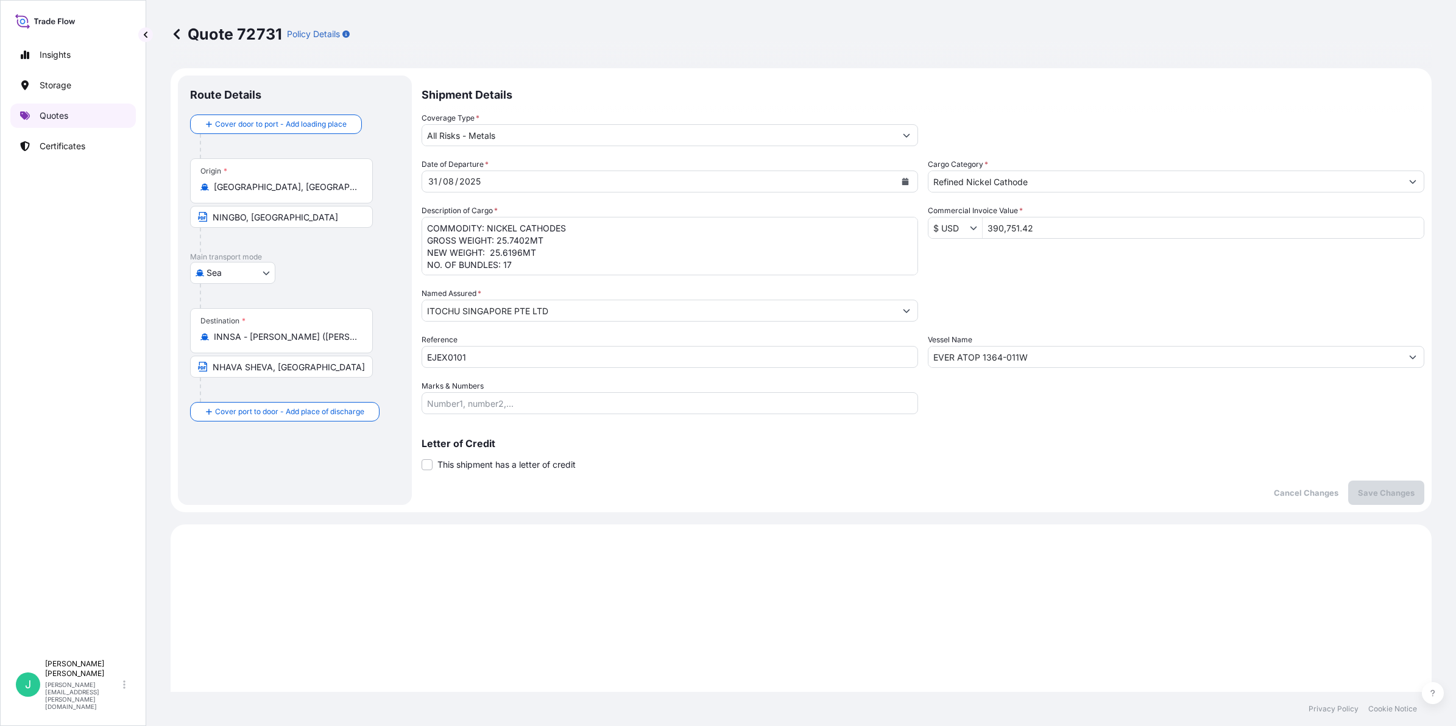
click at [61, 113] on p "Quotes" at bounding box center [54, 116] width 29 height 12
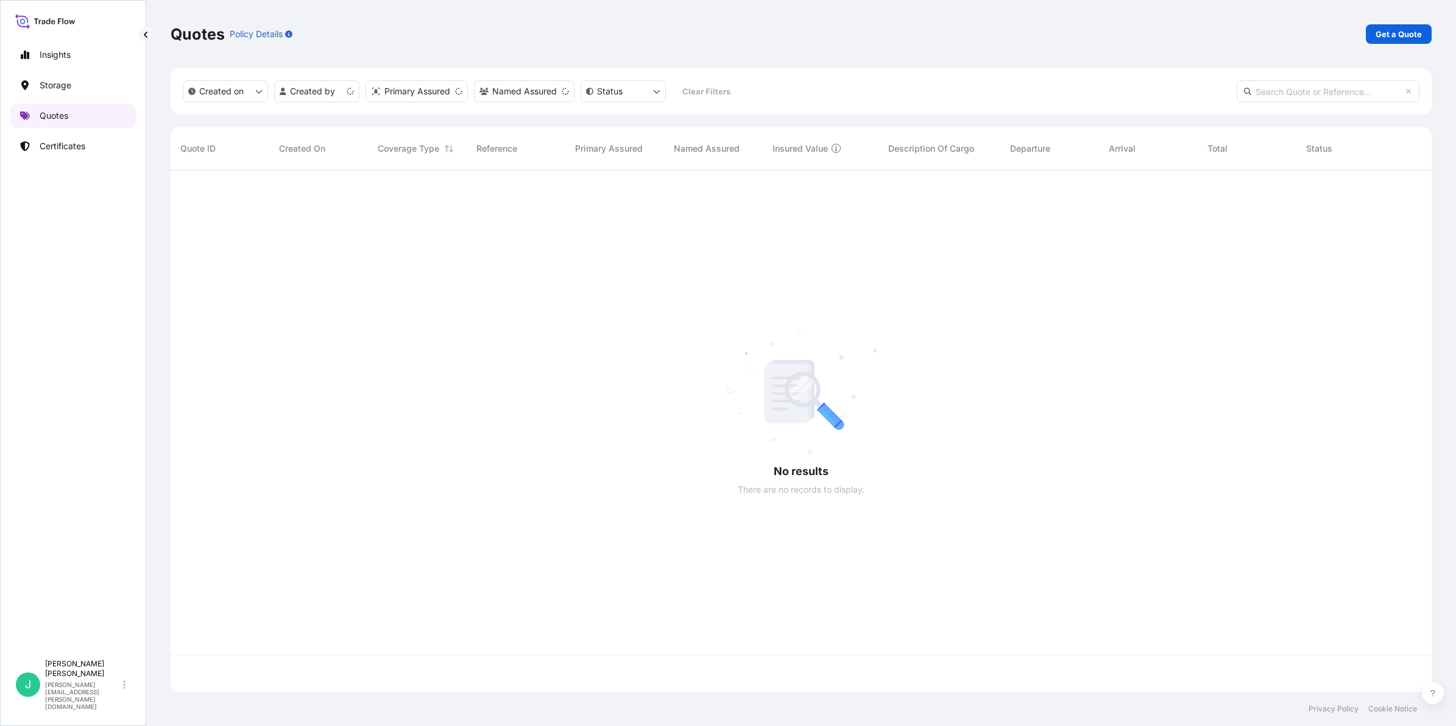
scroll to position [516, 1249]
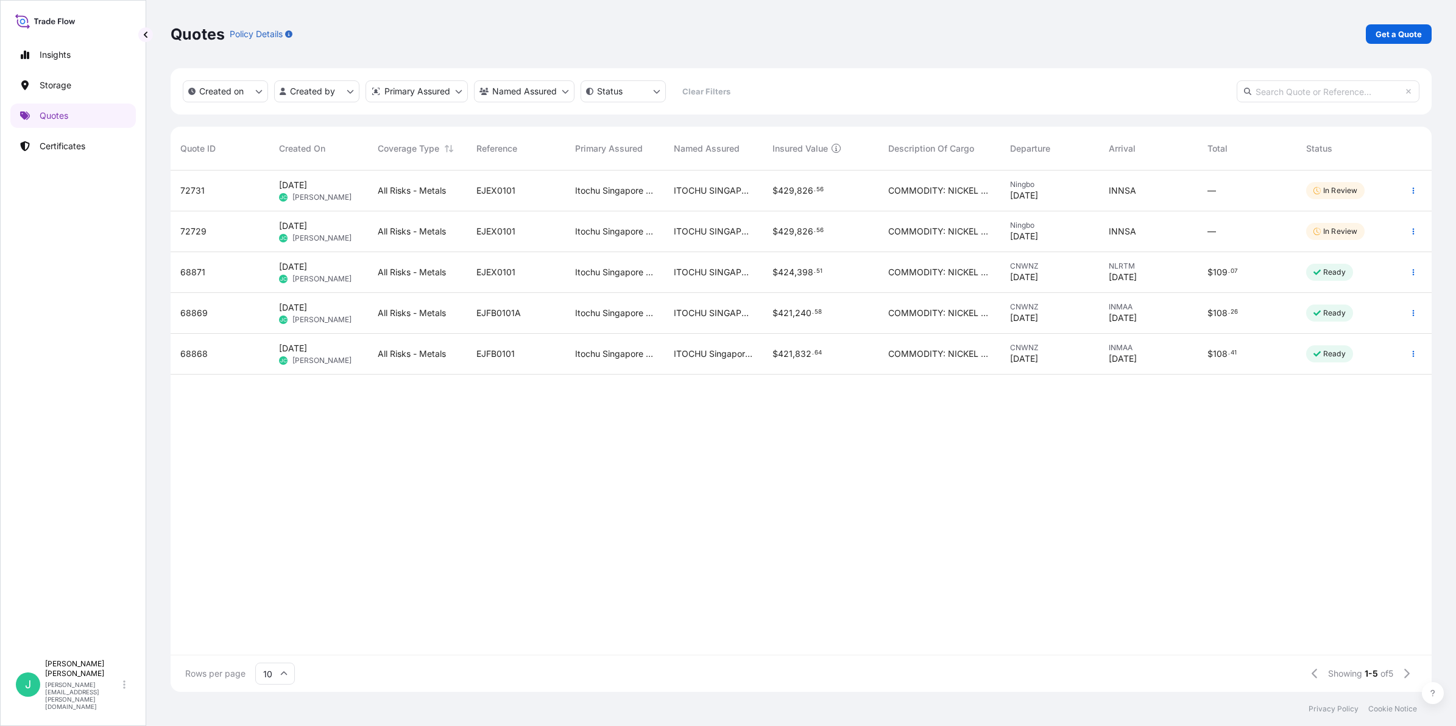
click at [1334, 230] on p "In Review" at bounding box center [1340, 232] width 34 height 10
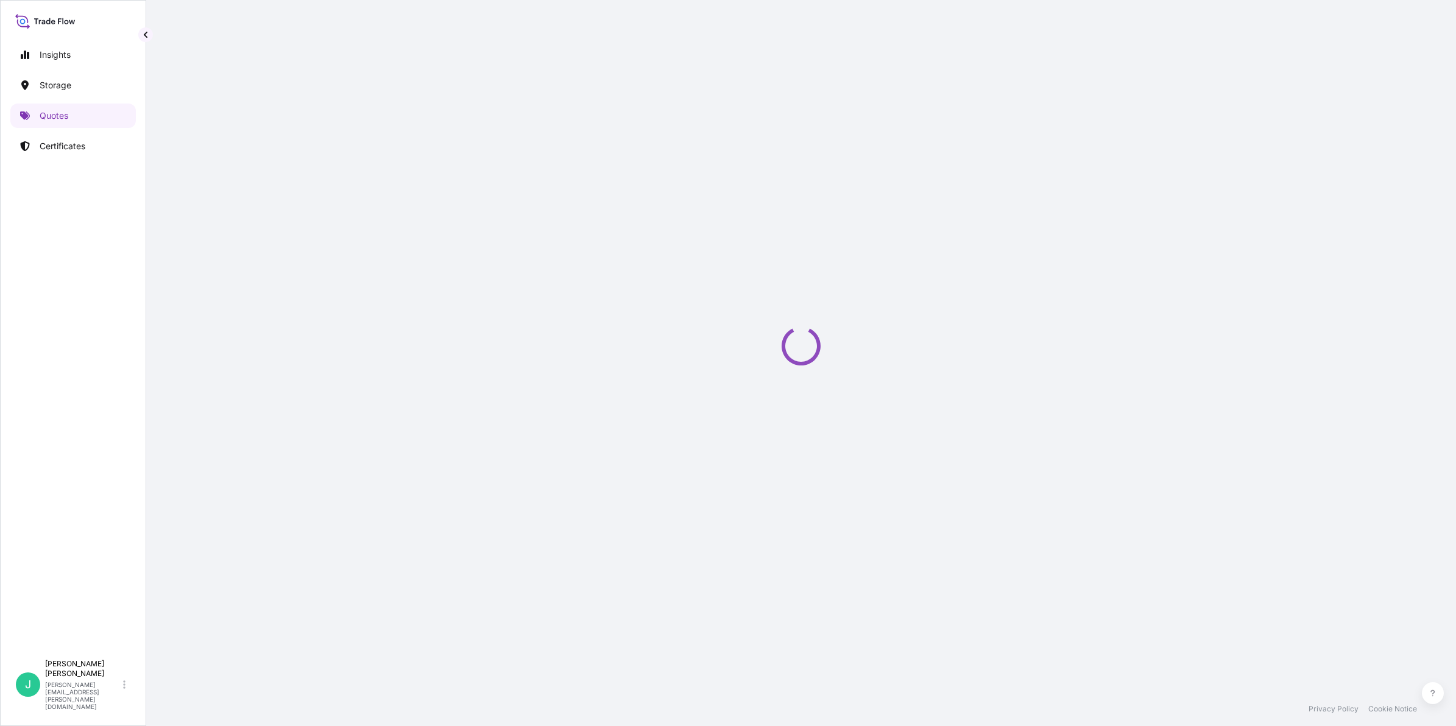
select select "Sea"
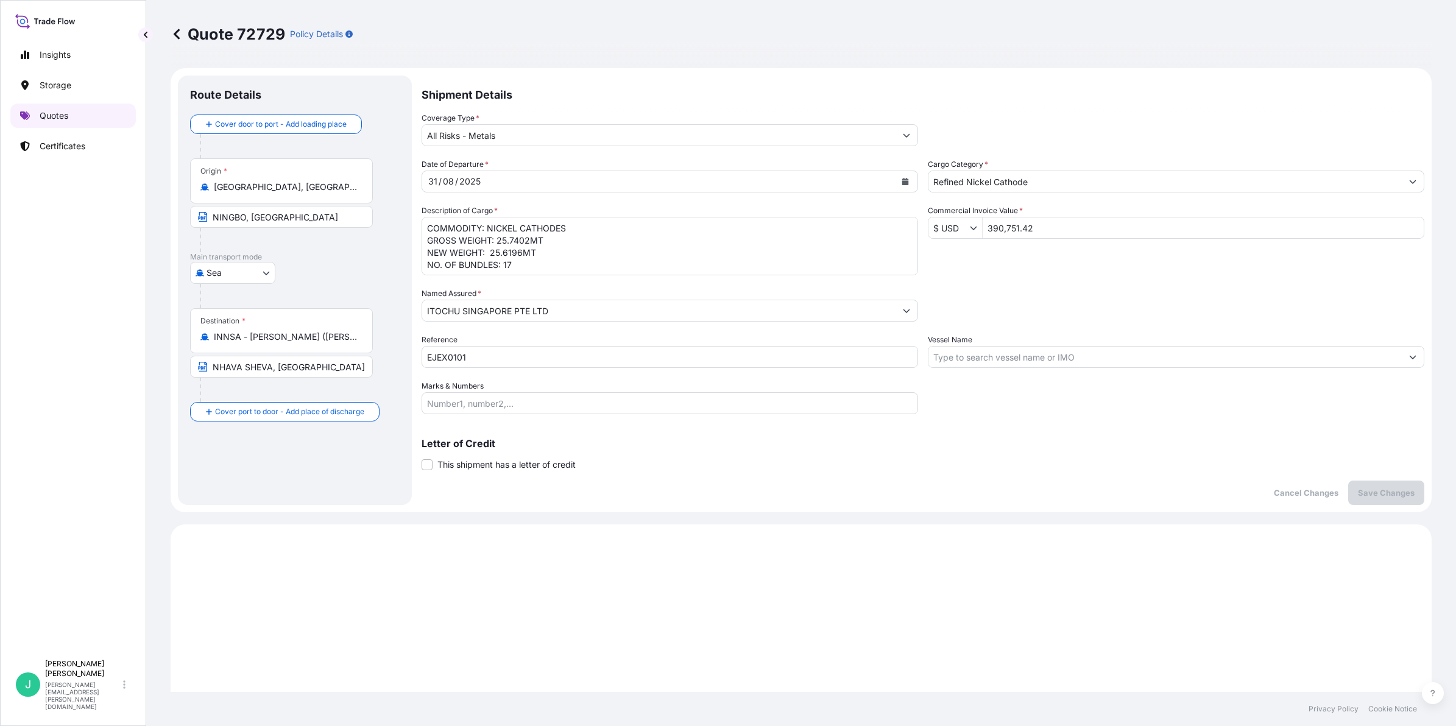
click at [71, 115] on link "Quotes" at bounding box center [72, 116] width 125 height 24
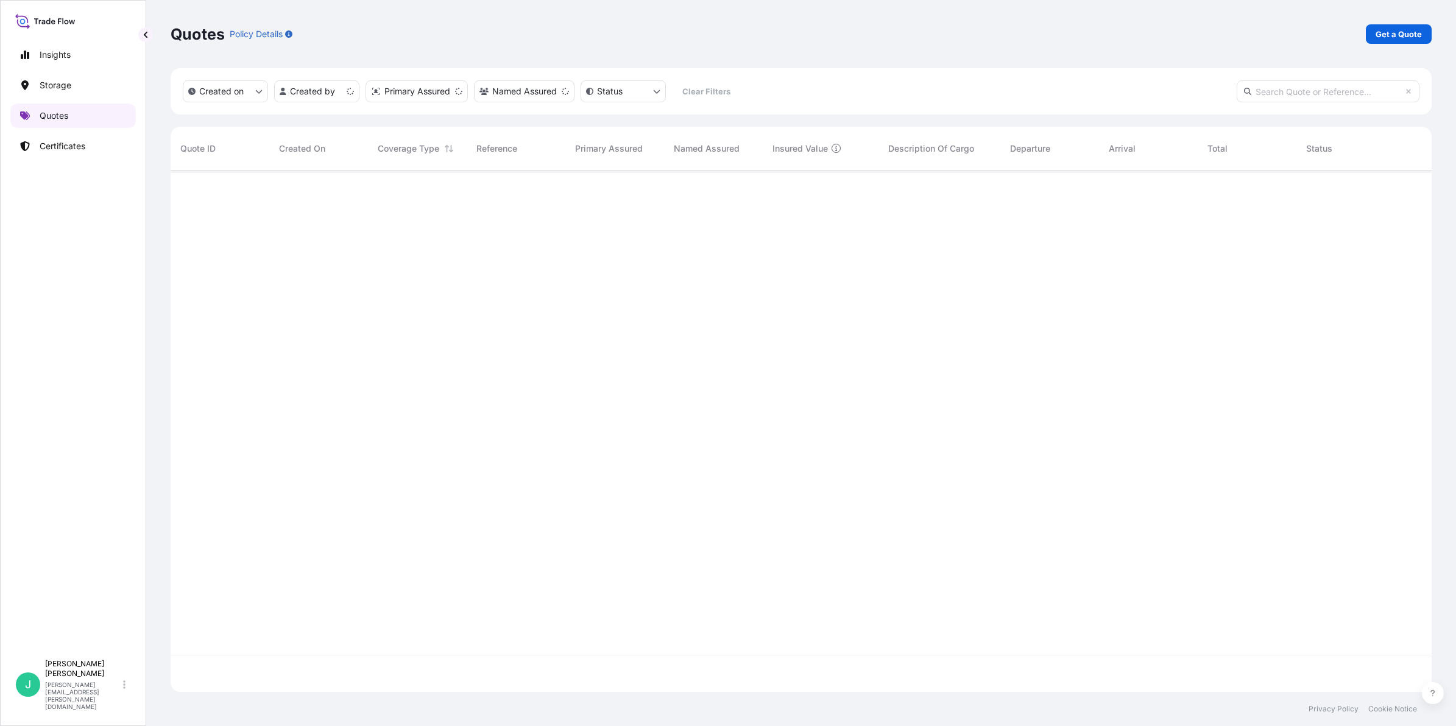
scroll to position [516, 1249]
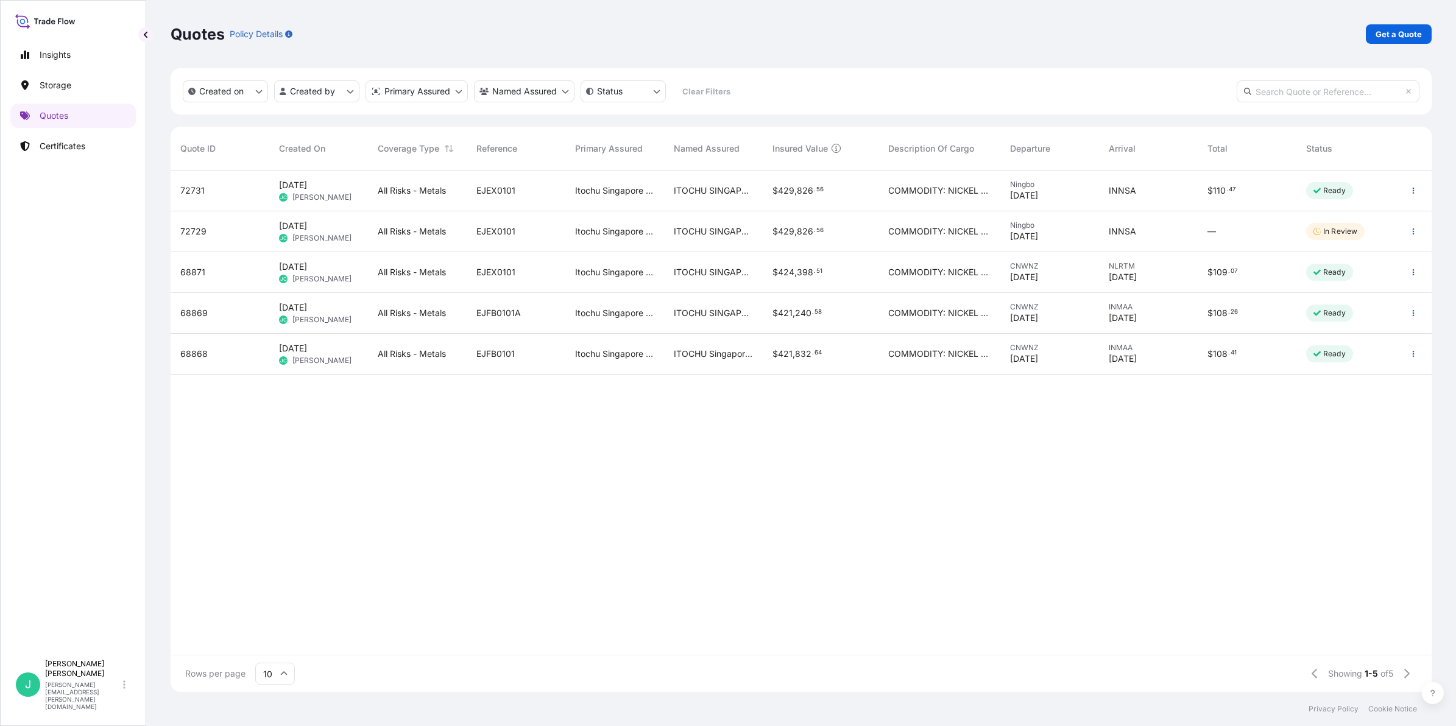
click at [307, 185] on span "1 Oct 2025" at bounding box center [293, 185] width 28 height 12
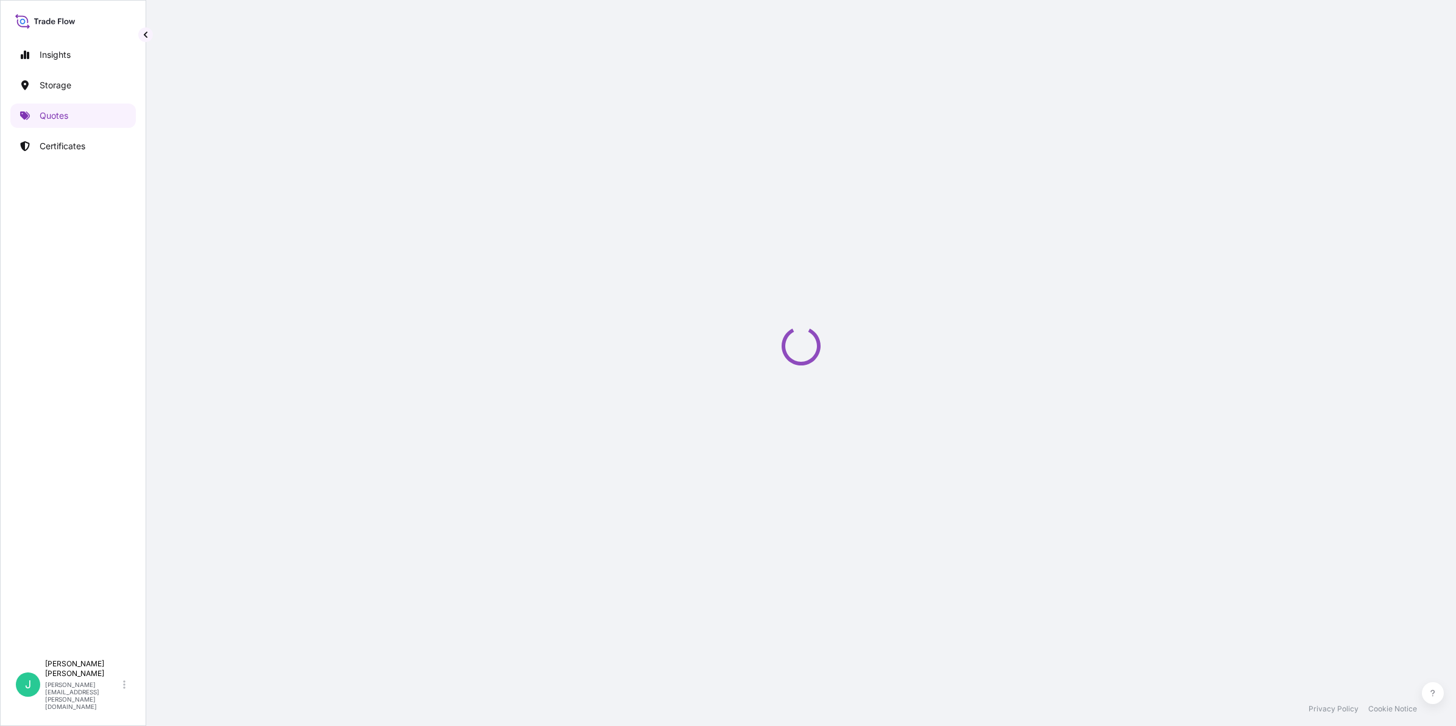
select select "Sea"
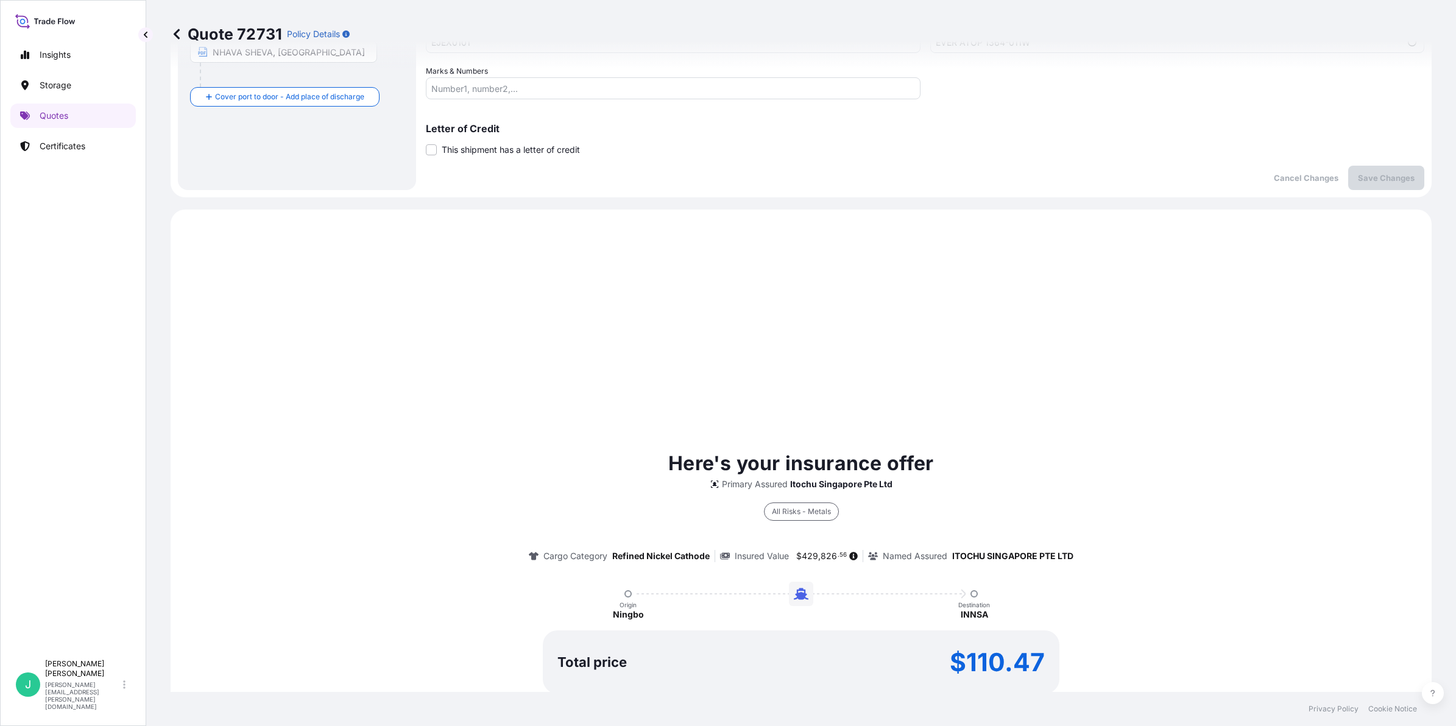
scroll to position [463, 0]
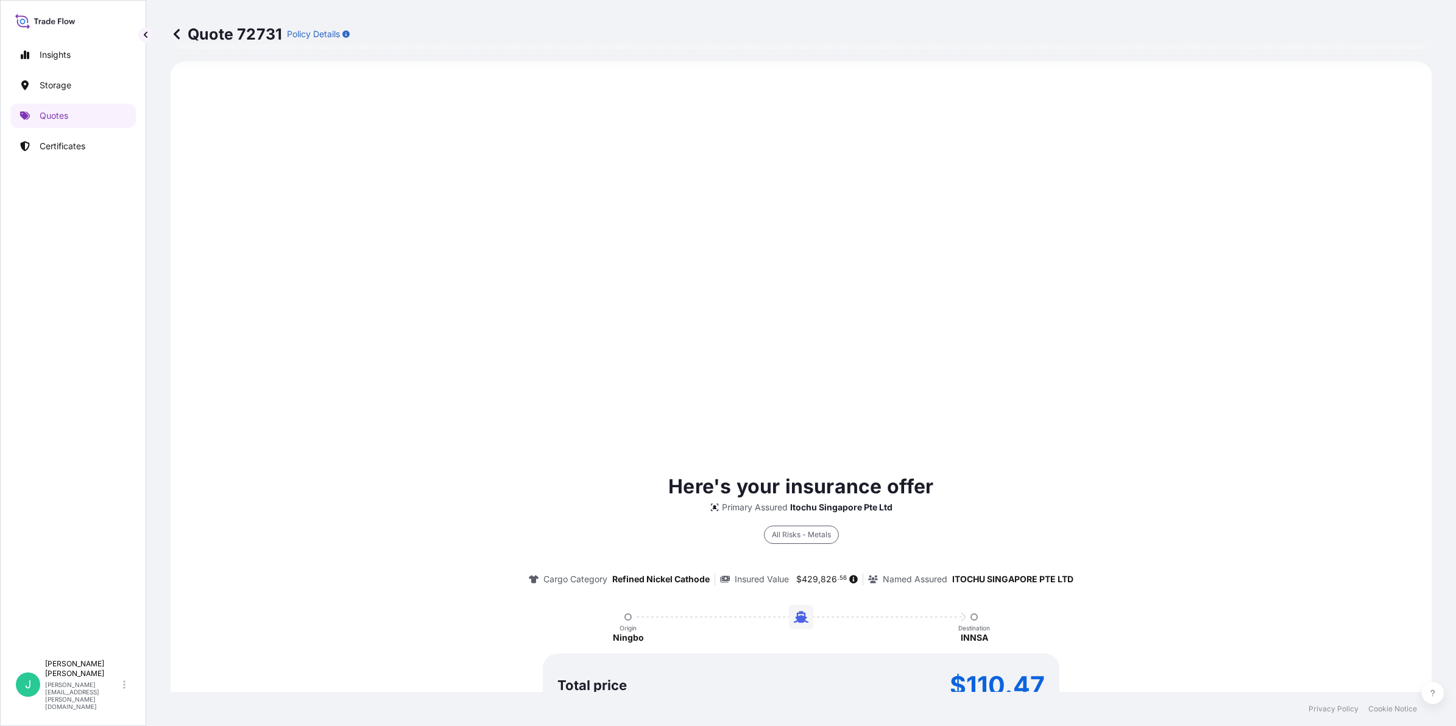
type input "[STREET_ADDRESS]"
type input "[DATE]"
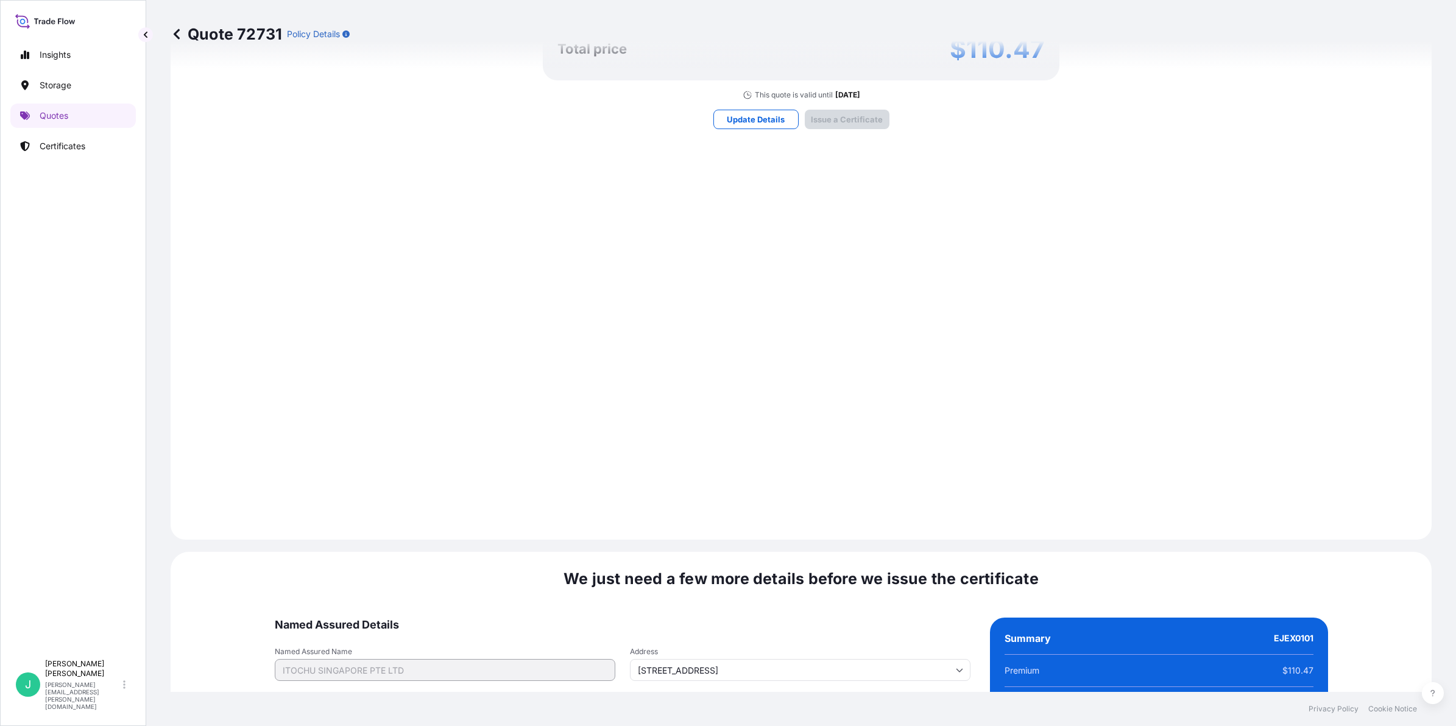
scroll to position [1290, 0]
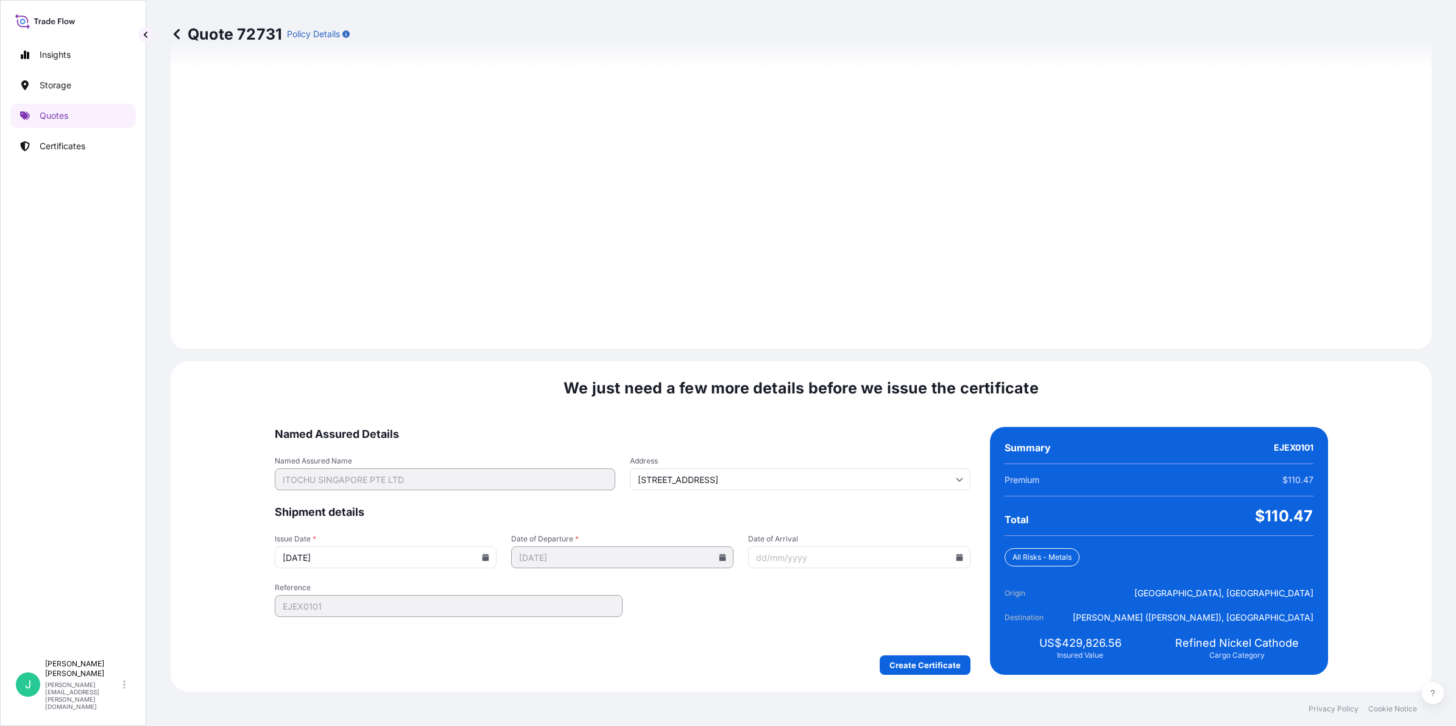
drag, startPoint x: 860, startPoint y: 559, endPoint x: 936, endPoint y: 559, distance: 76.1
click at [859, 559] on input "Date of Arrival" at bounding box center [859, 557] width 222 height 22
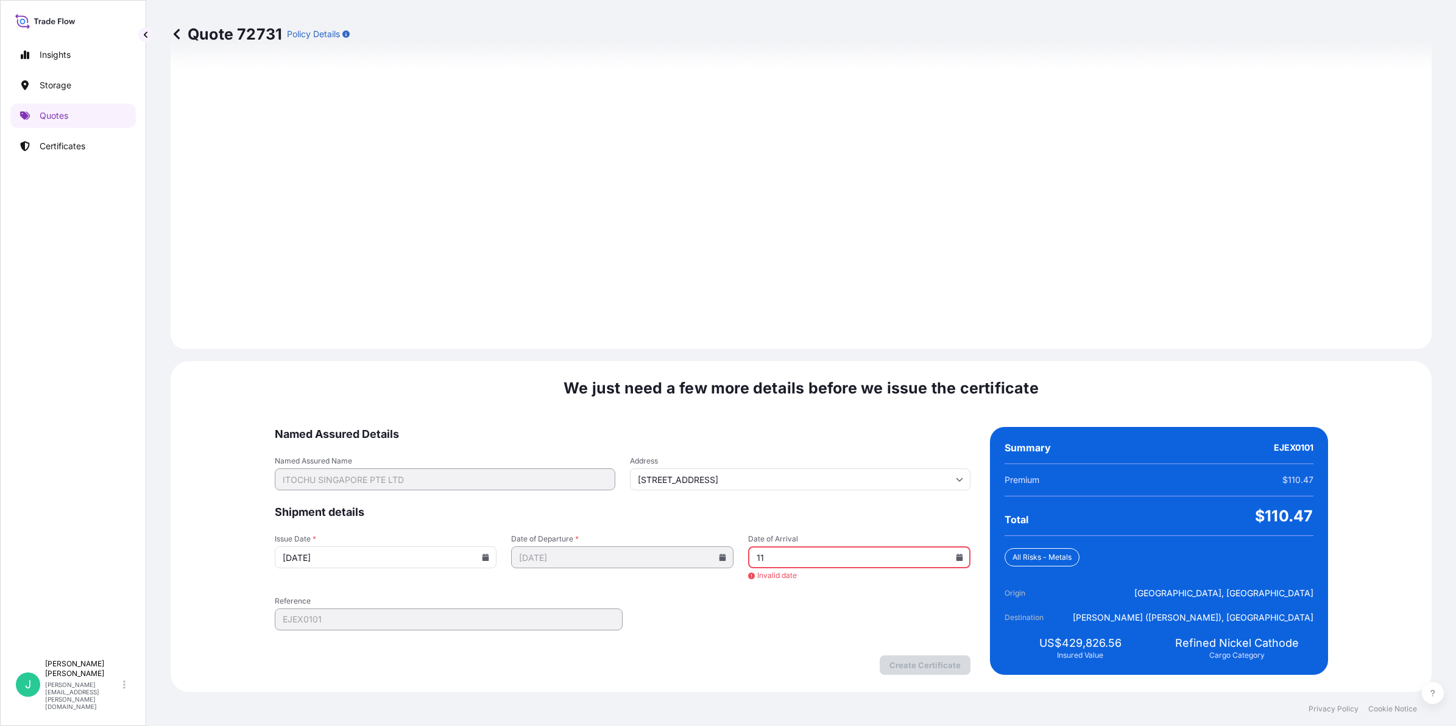
click at [927, 559] on input "11" at bounding box center [859, 557] width 222 height 22
click at [915, 552] on input "11" at bounding box center [859, 557] width 222 height 22
click at [956, 555] on icon at bounding box center [959, 557] width 7 height 7
click at [890, 422] on button "11" at bounding box center [879, 422] width 19 height 19
type input "11/10/2025"
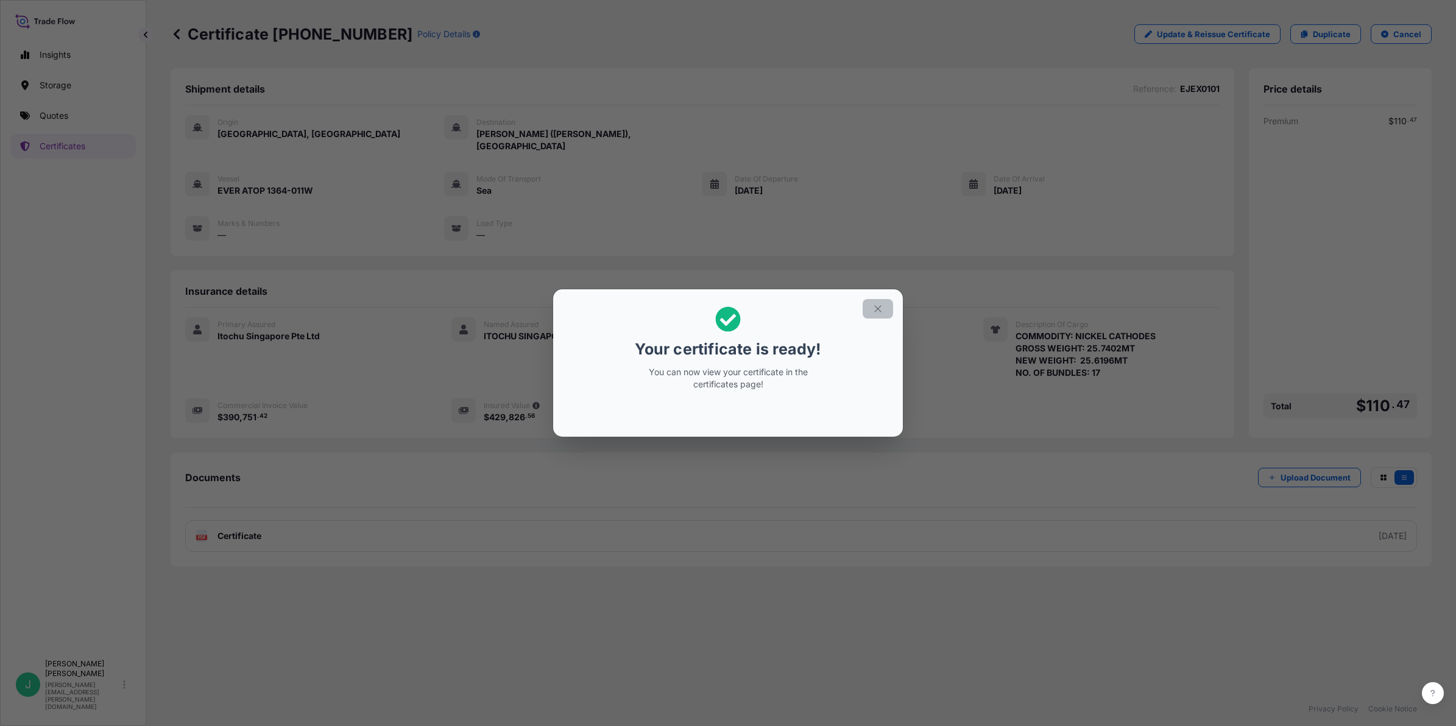
click at [876, 312] on icon "button" at bounding box center [877, 308] width 11 height 11
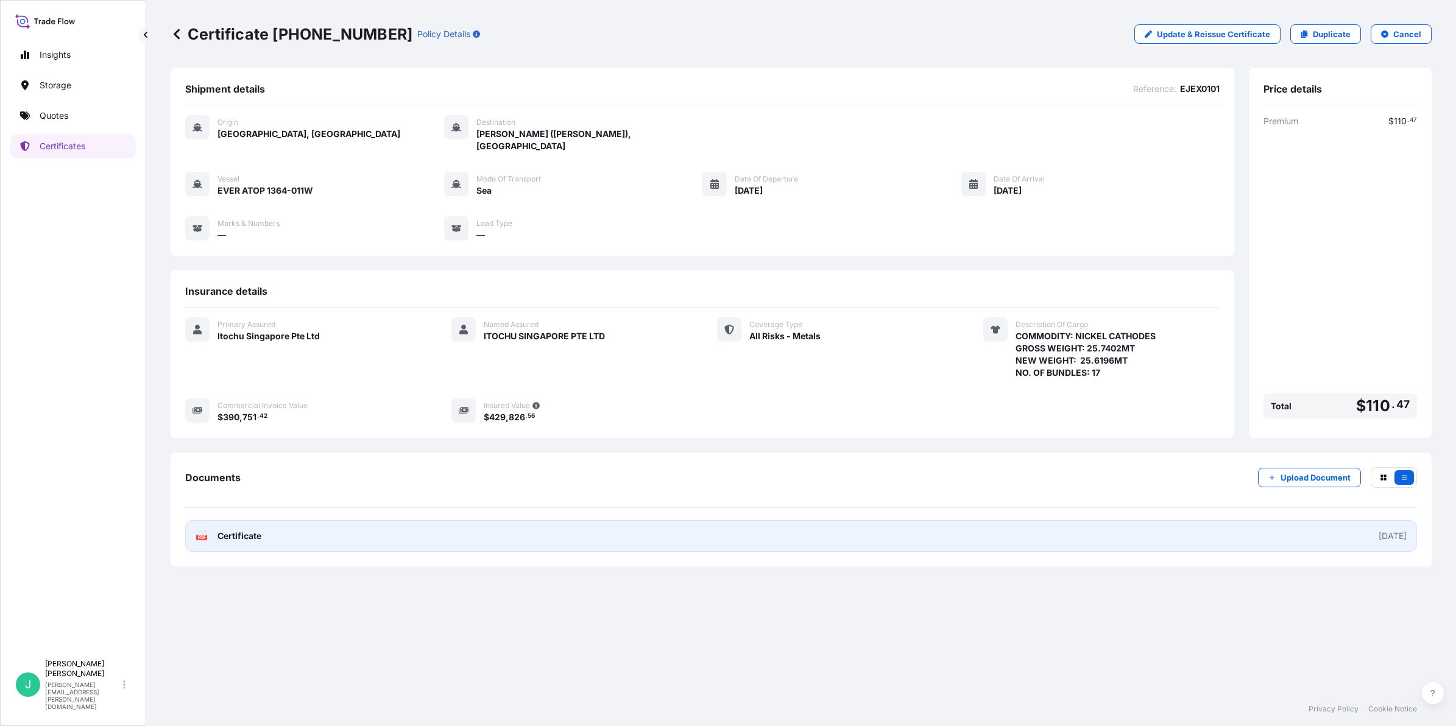
click at [229, 530] on span "Certificate" at bounding box center [239, 536] width 44 height 12
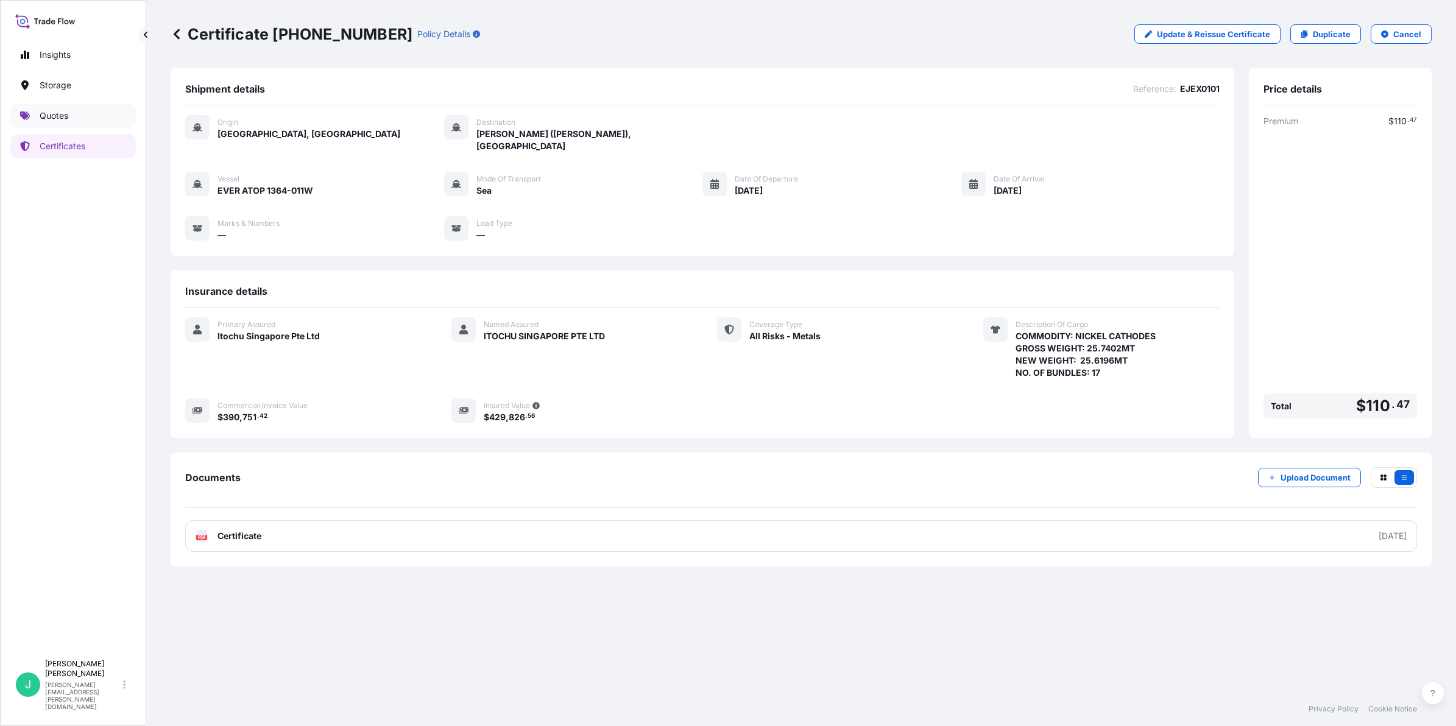
click at [62, 111] on p "Quotes" at bounding box center [54, 116] width 29 height 12
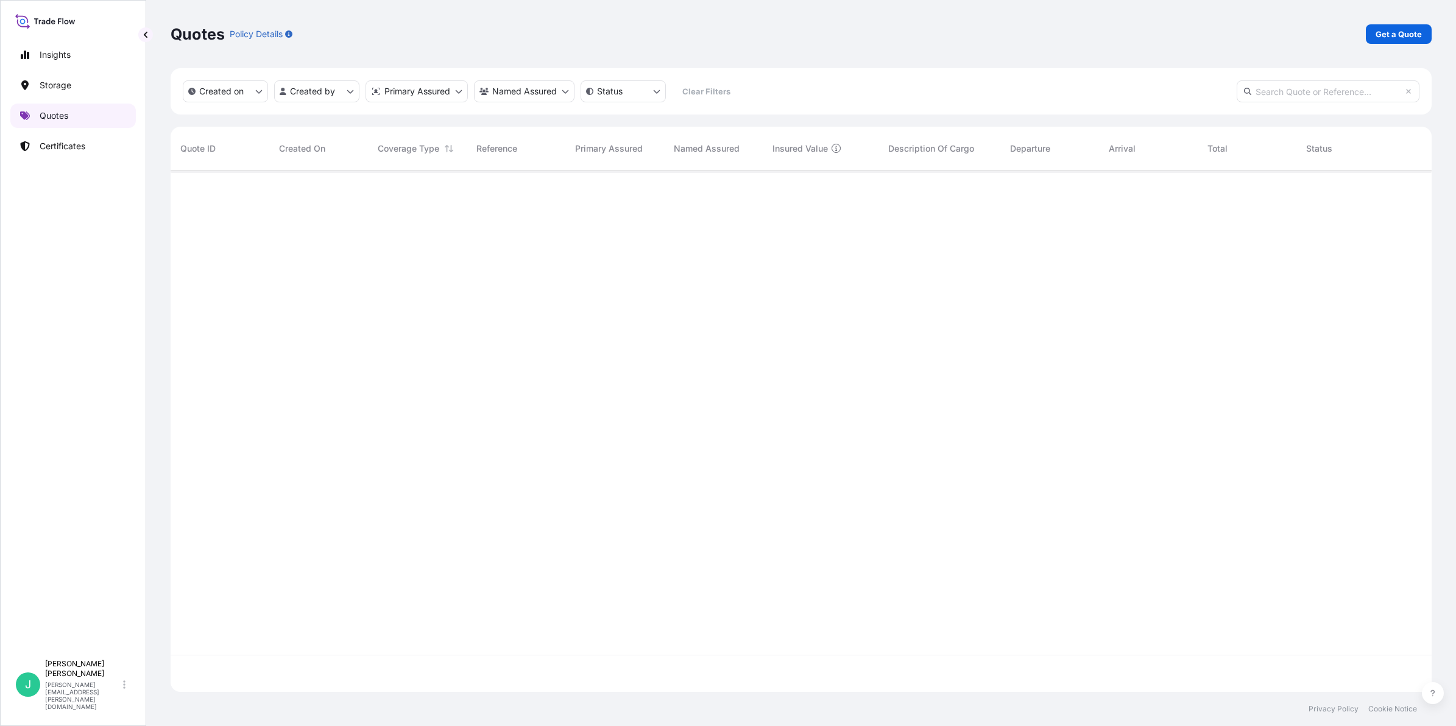
scroll to position [516, 1249]
click at [57, 138] on link "Certificates" at bounding box center [72, 146] width 125 height 24
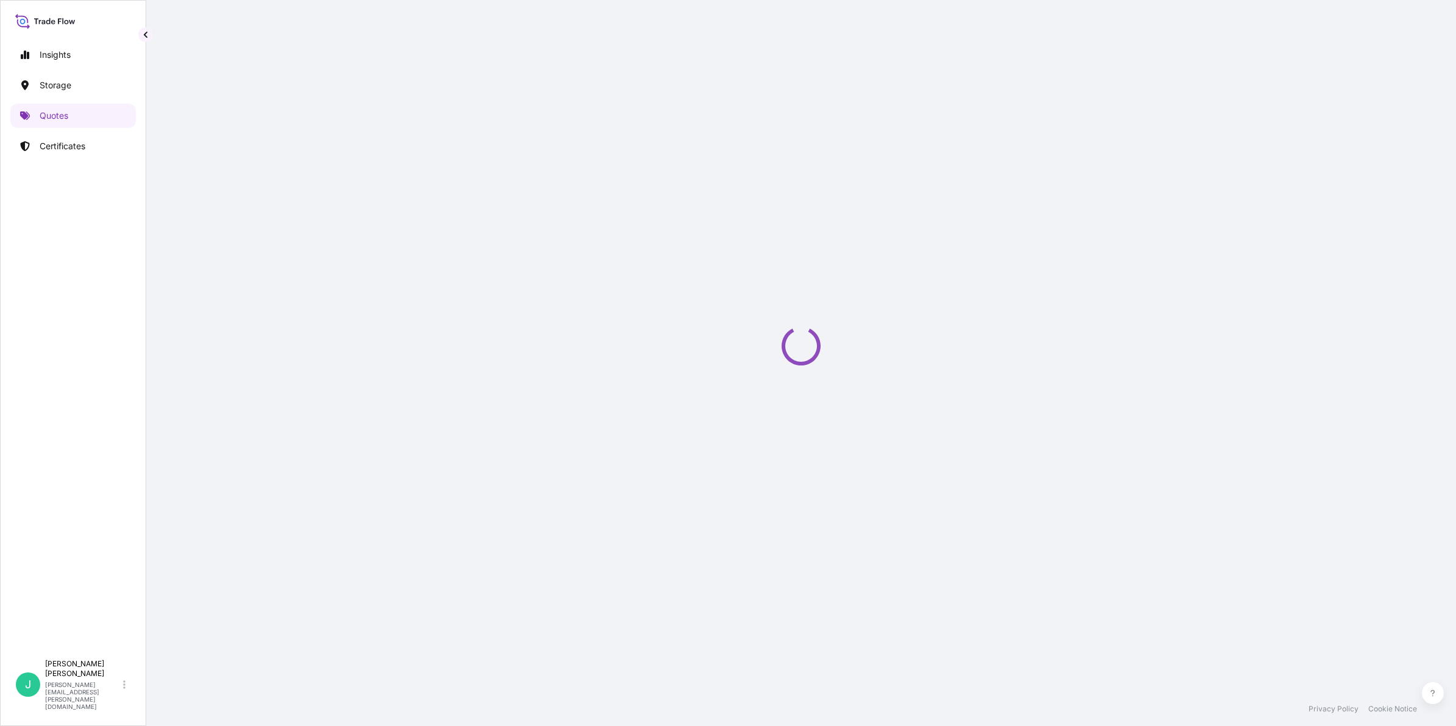
select select "Sea"
